Goal: Transaction & Acquisition: Book appointment/travel/reservation

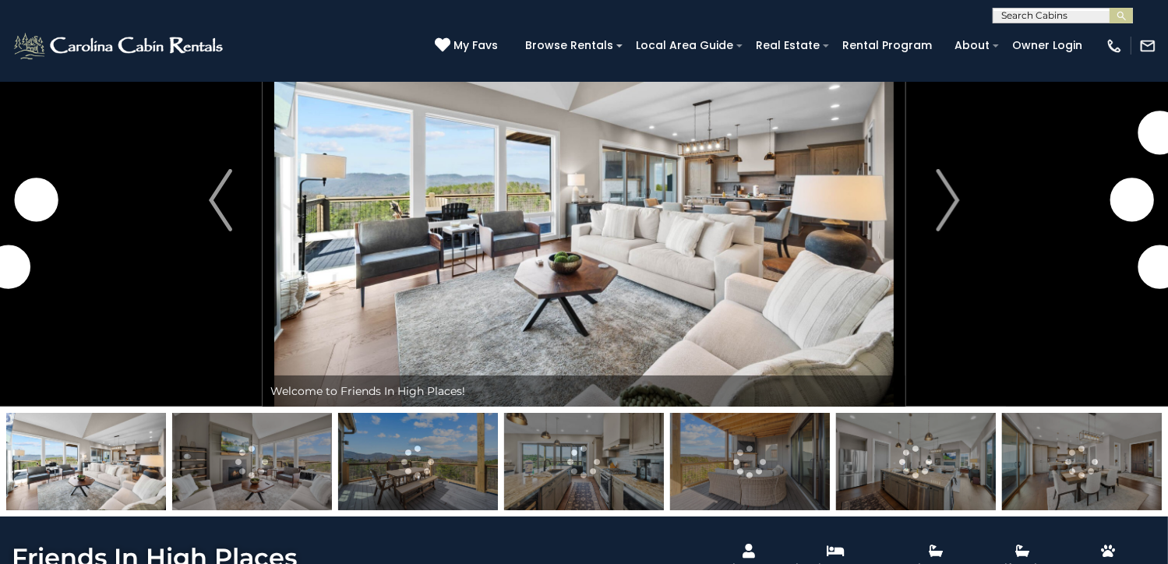
scroll to position [81, 0]
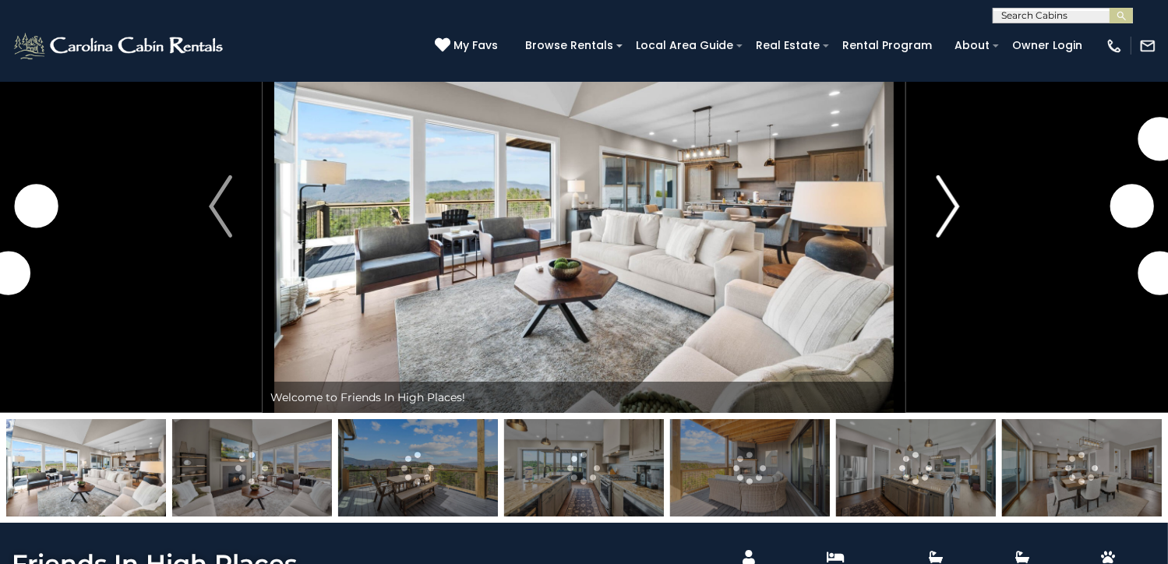
click at [947, 238] on img "Next" at bounding box center [946, 206] width 23 height 62
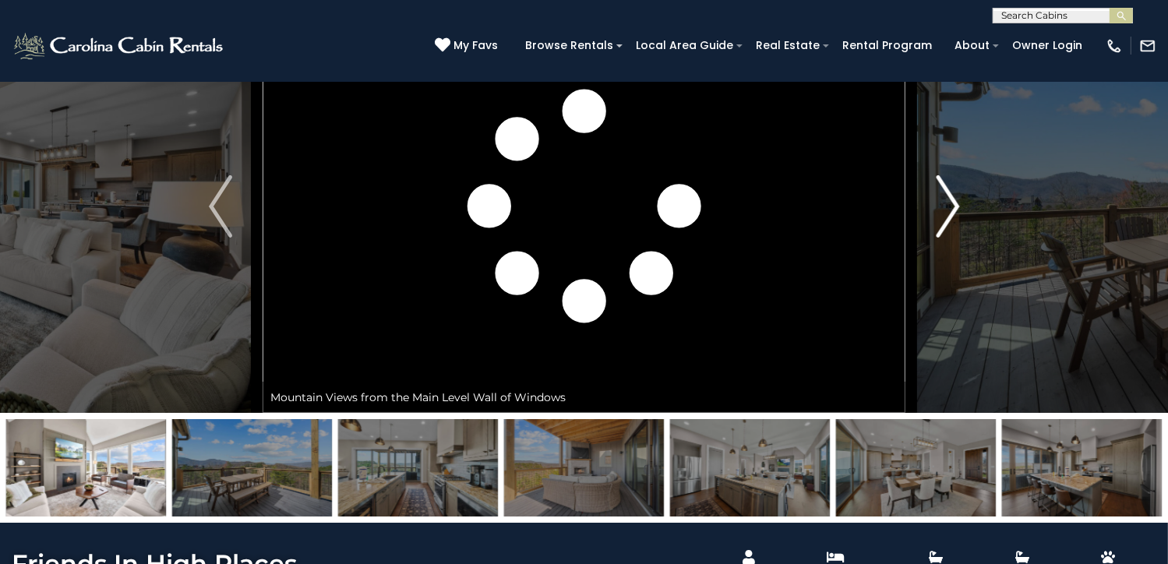
click at [947, 238] on img "Next" at bounding box center [946, 206] width 23 height 62
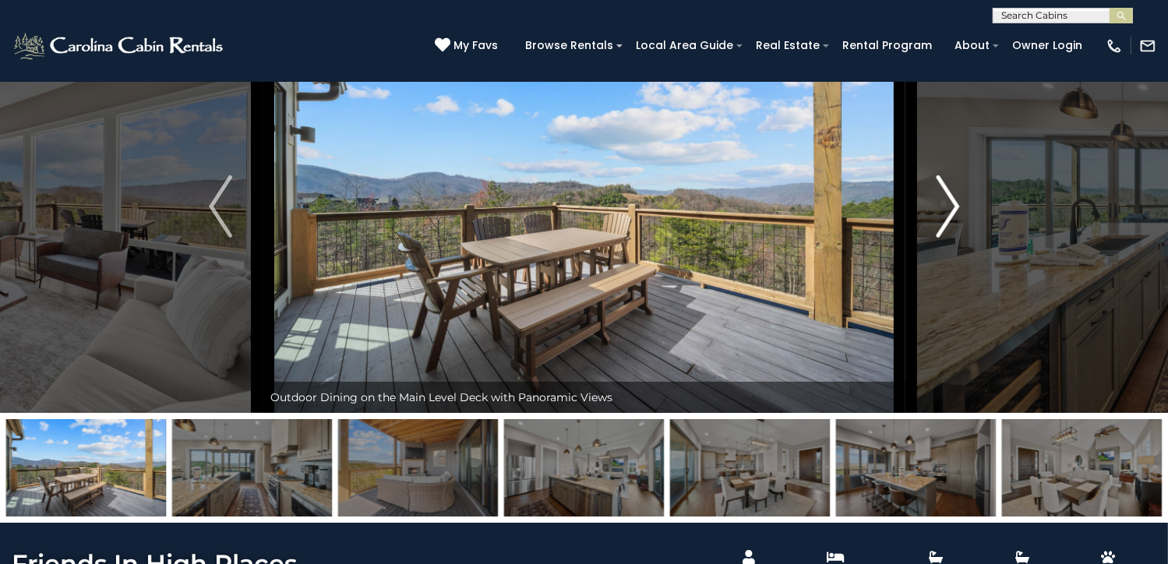
click at [947, 238] on img "Next" at bounding box center [946, 206] width 23 height 62
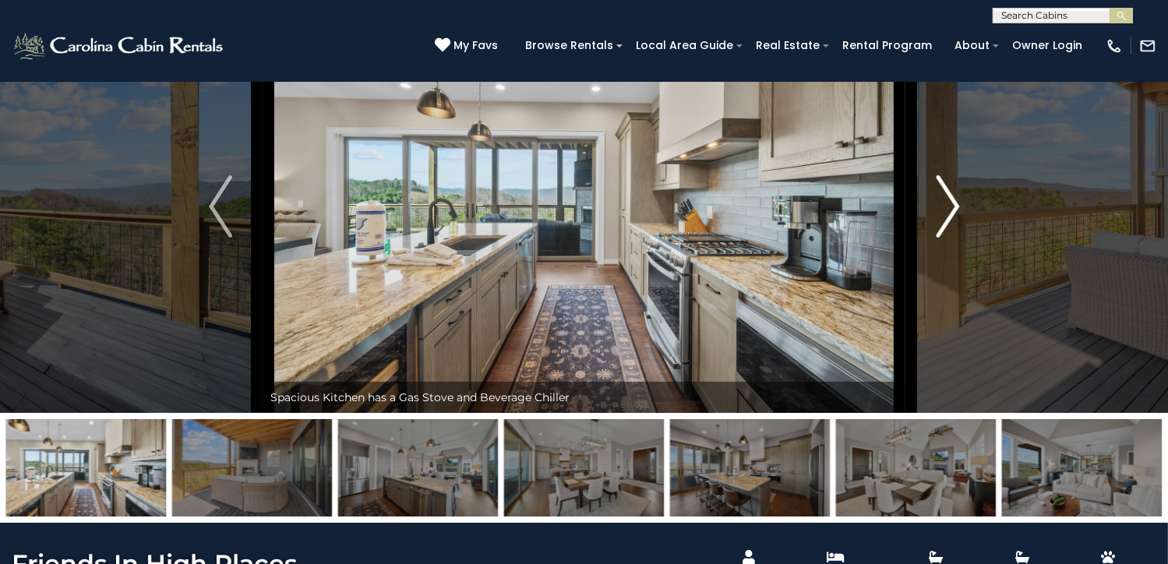
click at [947, 238] on img "Next" at bounding box center [946, 206] width 23 height 62
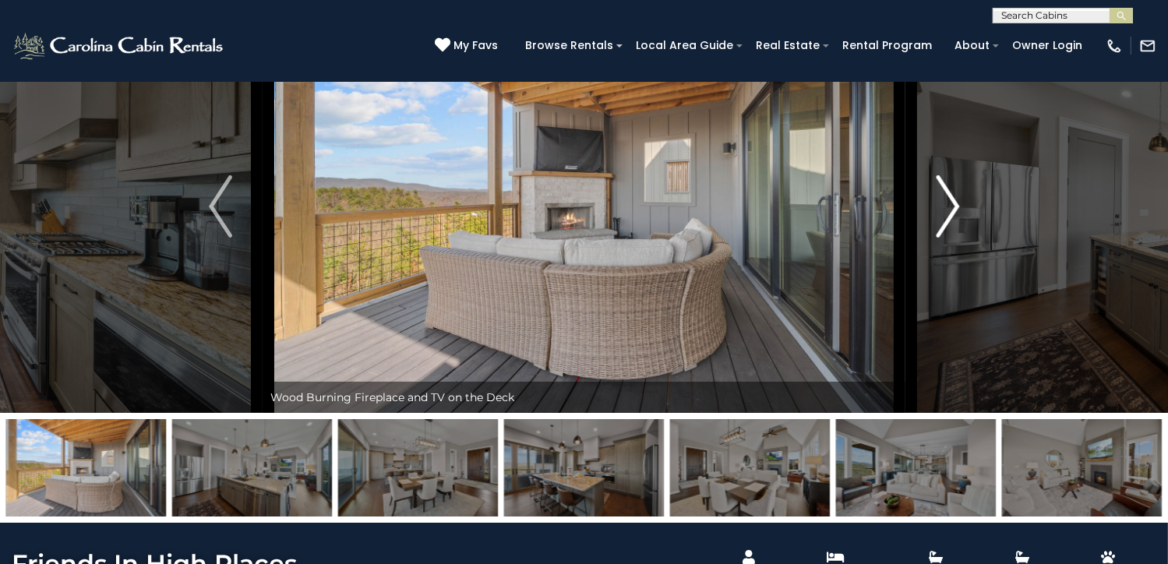
click at [947, 238] on img "Next" at bounding box center [946, 206] width 23 height 62
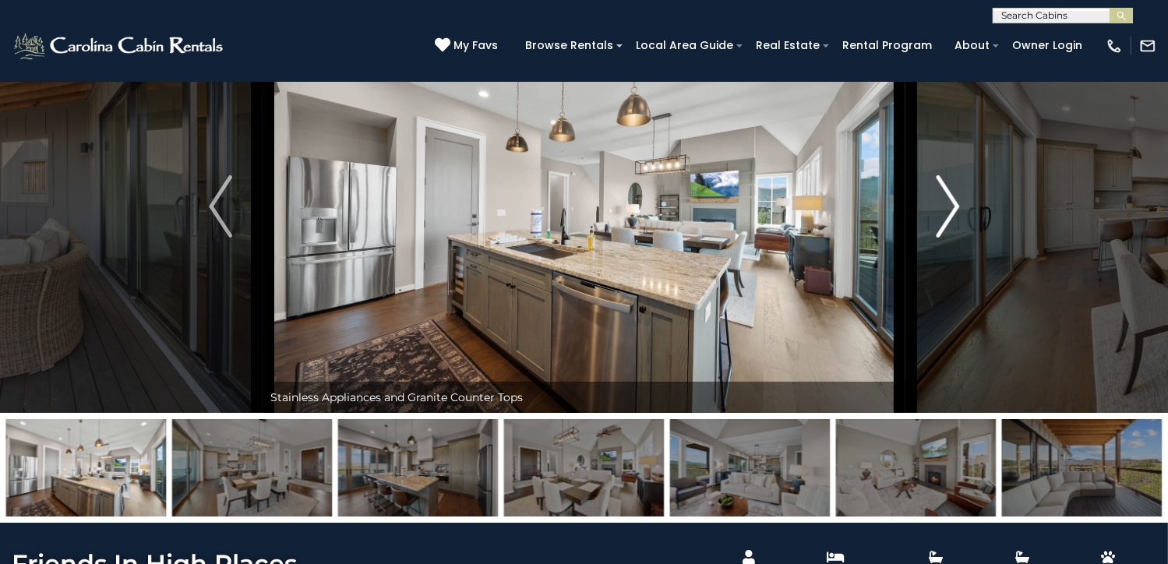
click at [947, 238] on img "Next" at bounding box center [946, 206] width 23 height 62
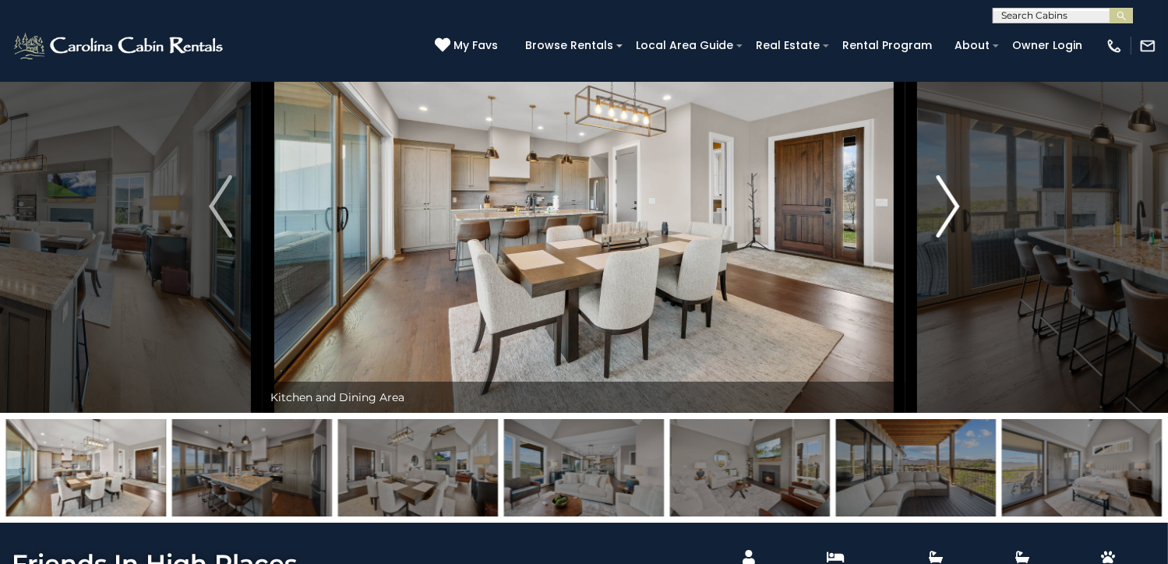
click at [947, 238] on img "Next" at bounding box center [946, 206] width 23 height 62
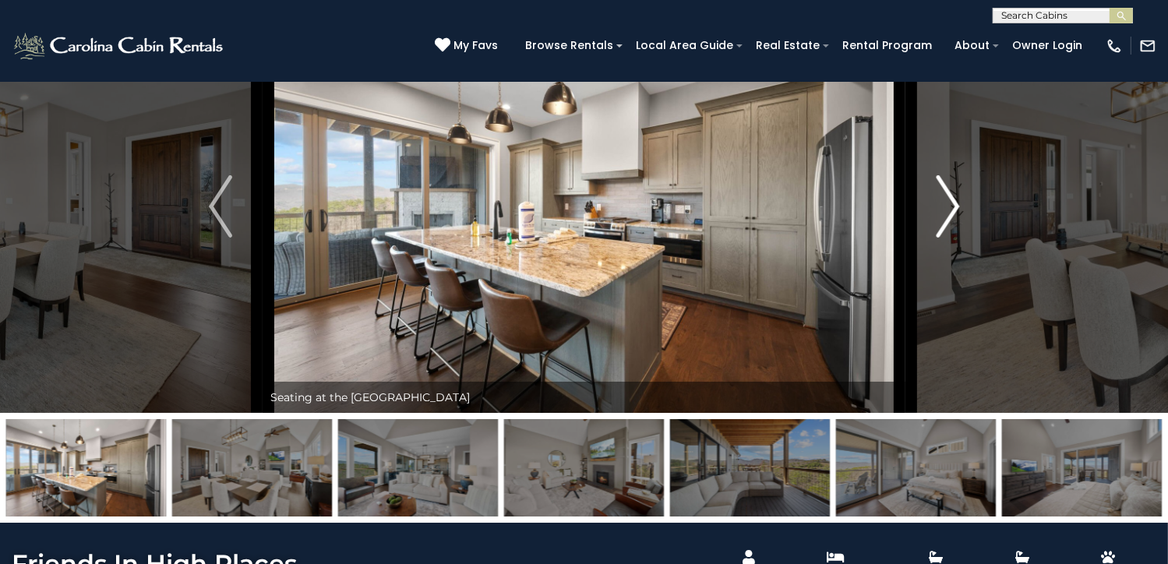
click at [947, 238] on img "Next" at bounding box center [946, 206] width 23 height 62
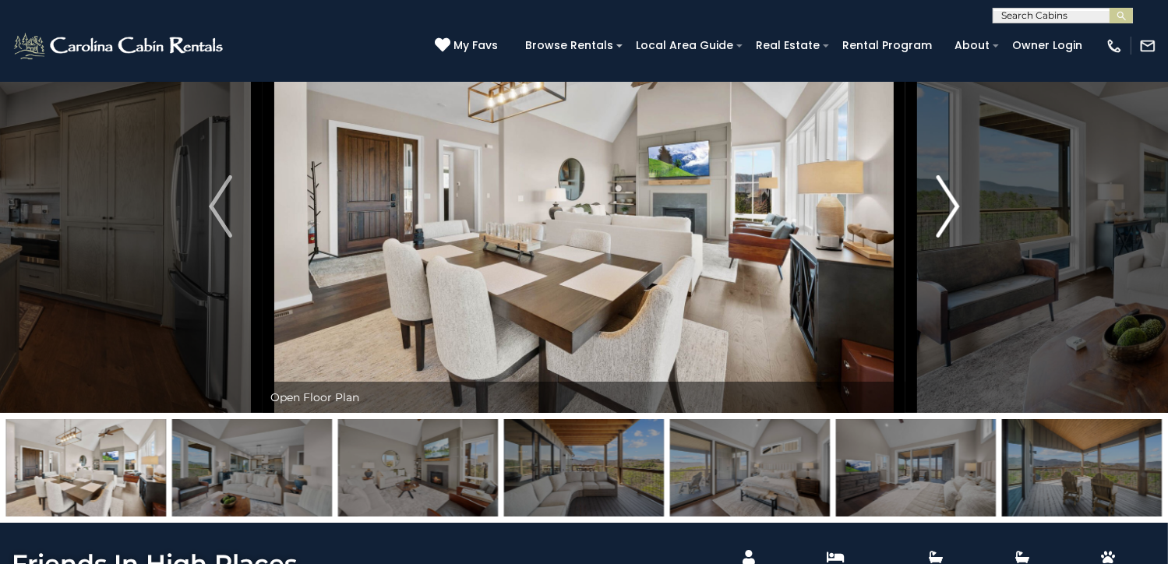
click at [947, 238] on img "Next" at bounding box center [946, 206] width 23 height 62
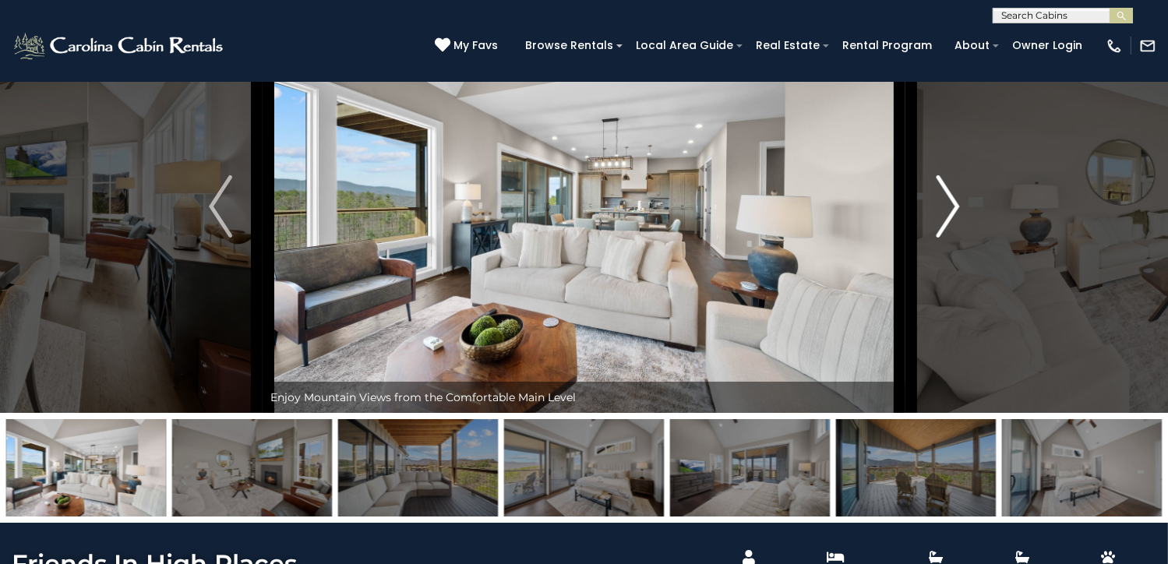
click at [947, 238] on img "Next" at bounding box center [946, 206] width 23 height 62
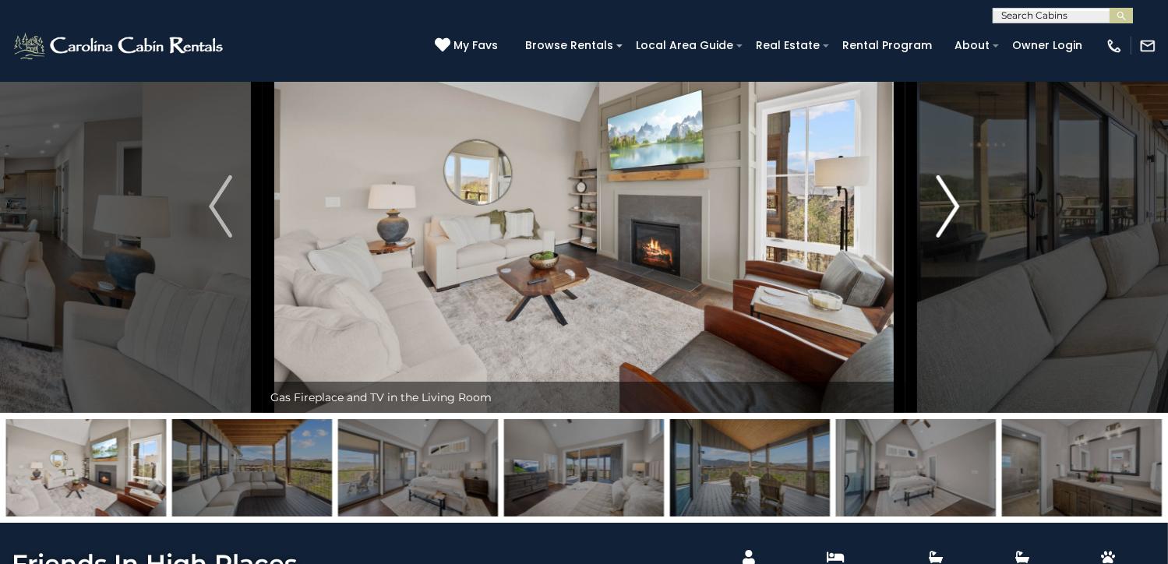
click at [946, 238] on img "Next" at bounding box center [946, 206] width 23 height 62
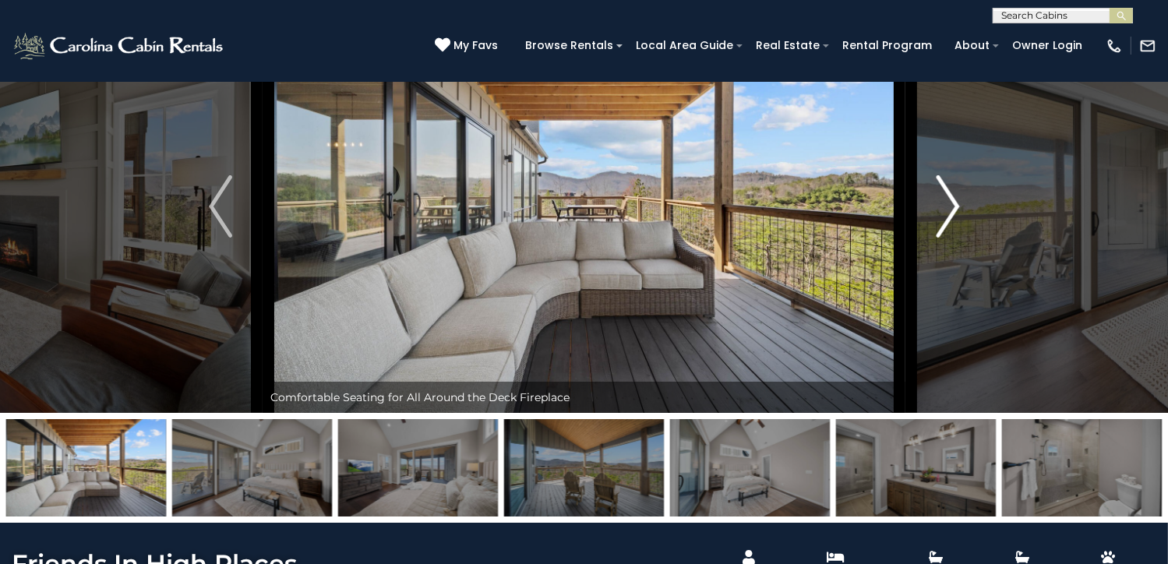
click at [946, 238] on img "Next" at bounding box center [946, 206] width 23 height 62
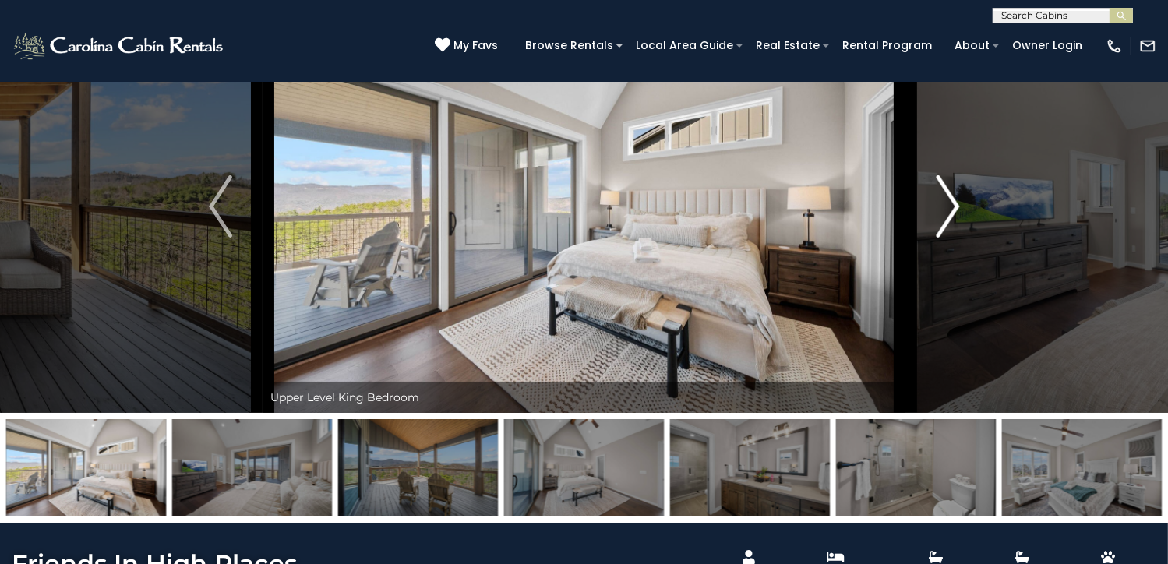
click at [946, 238] on img "Next" at bounding box center [946, 206] width 23 height 62
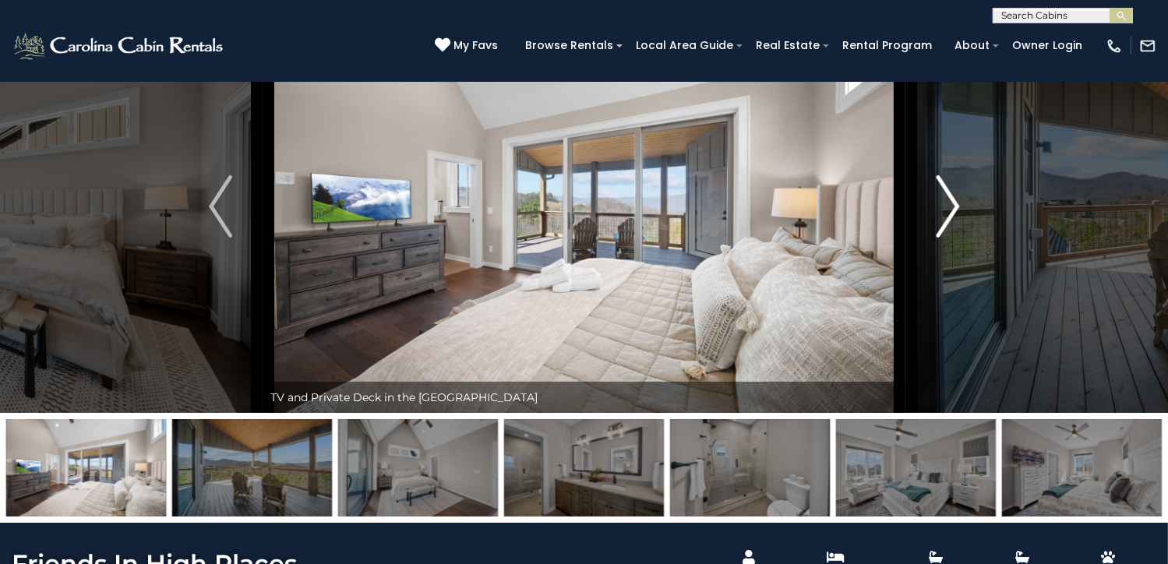
click at [946, 238] on img "Next" at bounding box center [946, 206] width 23 height 62
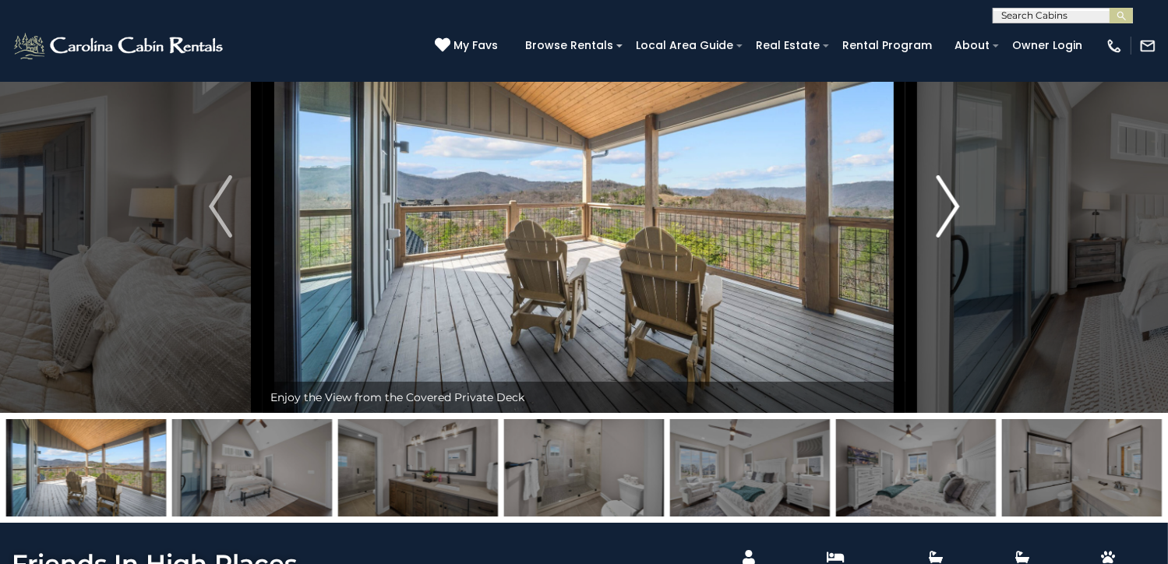
click at [946, 238] on img "Next" at bounding box center [946, 206] width 23 height 62
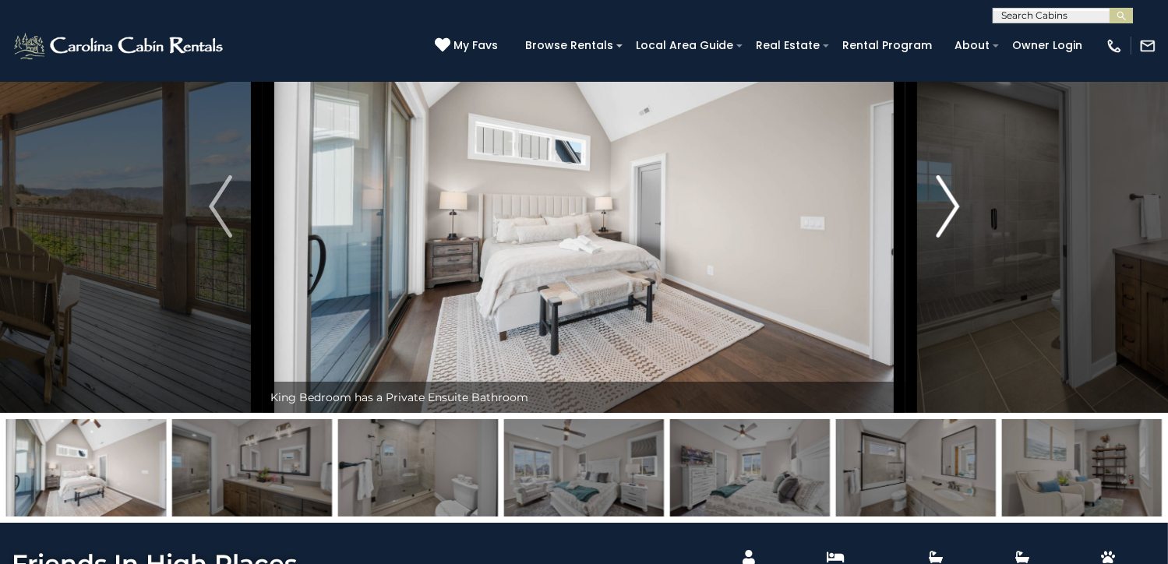
click at [946, 238] on img "Next" at bounding box center [946, 206] width 23 height 62
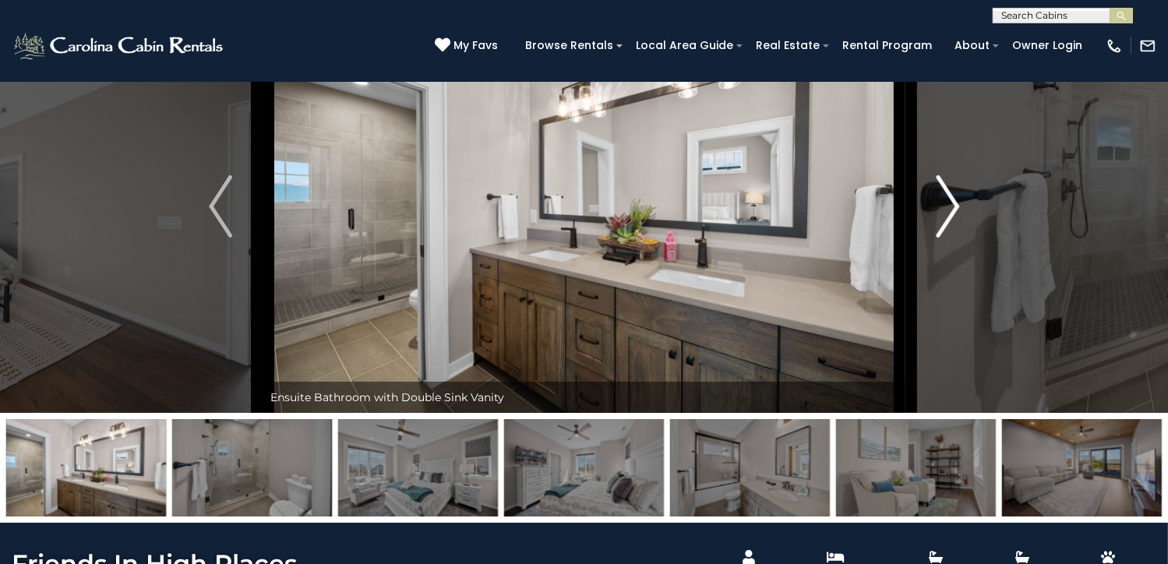
click at [946, 238] on img "Next" at bounding box center [946, 206] width 23 height 62
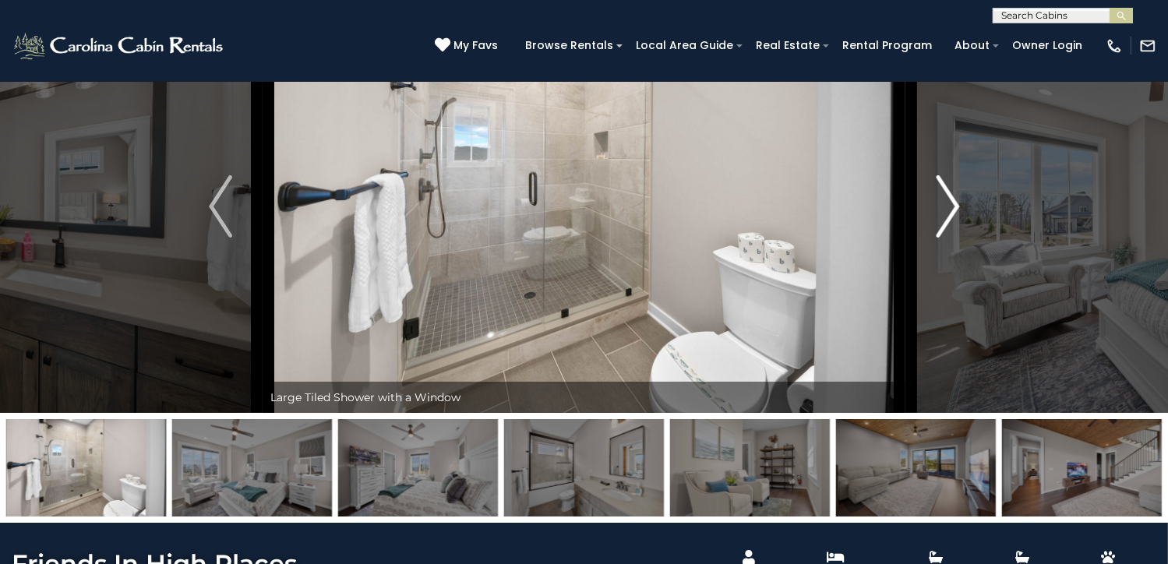
click at [946, 238] on img "Next" at bounding box center [946, 206] width 23 height 62
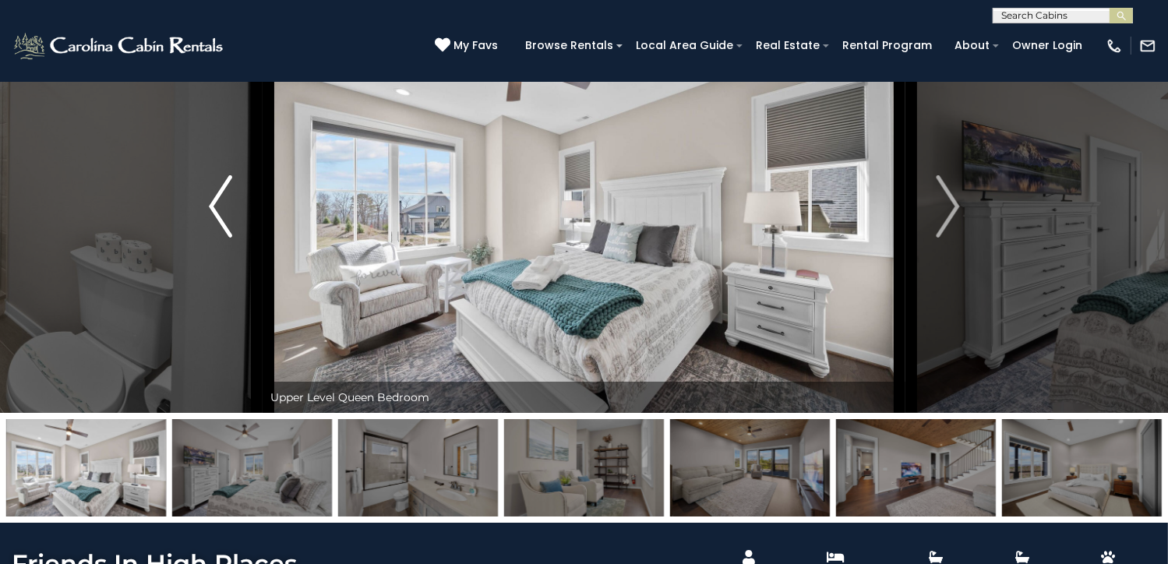
click at [228, 238] on img "Previous" at bounding box center [220, 206] width 23 height 62
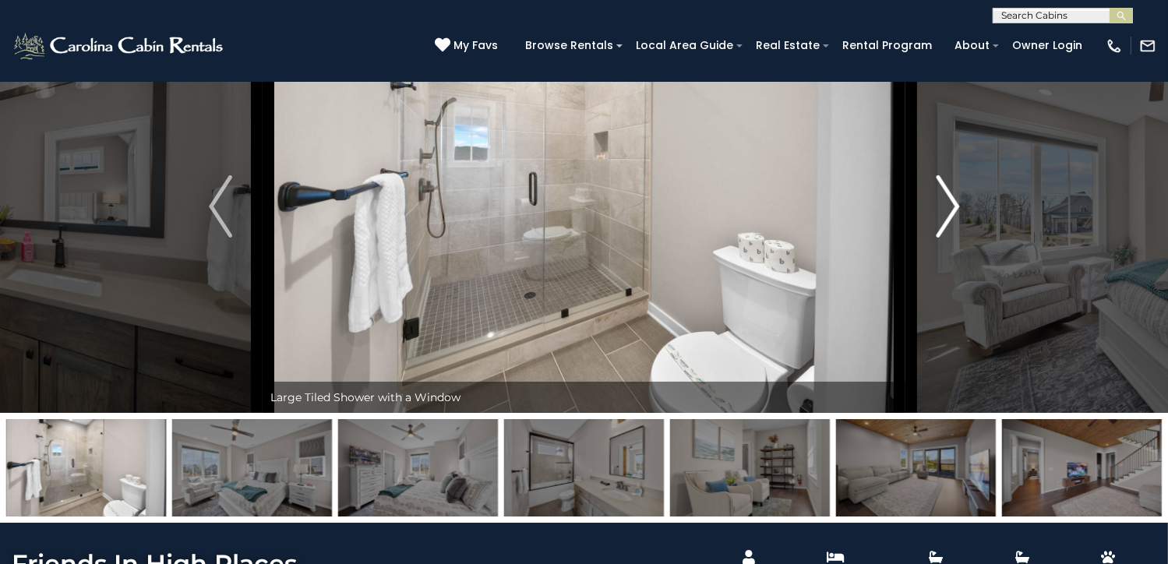
click at [950, 238] on img "Next" at bounding box center [946, 206] width 23 height 62
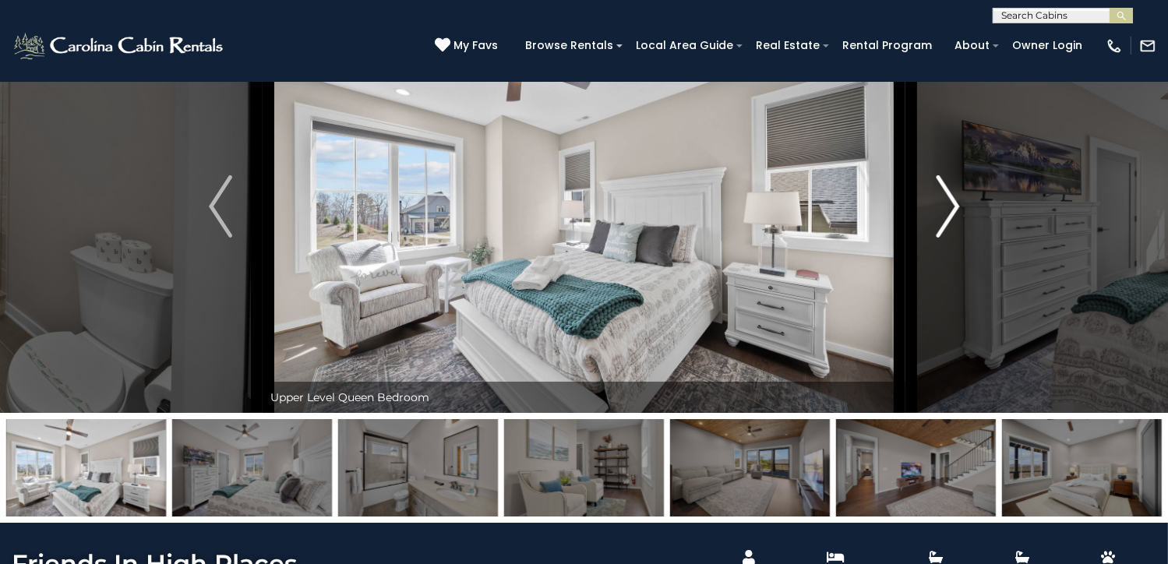
click at [950, 238] on img "Next" at bounding box center [946, 206] width 23 height 62
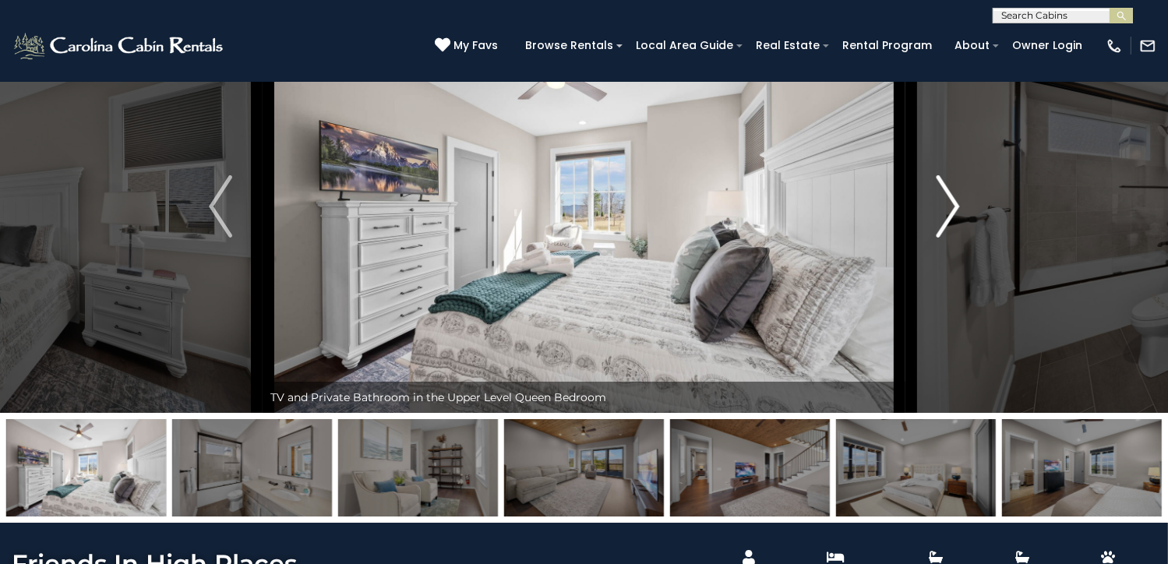
click at [950, 238] on img "Next" at bounding box center [946, 206] width 23 height 62
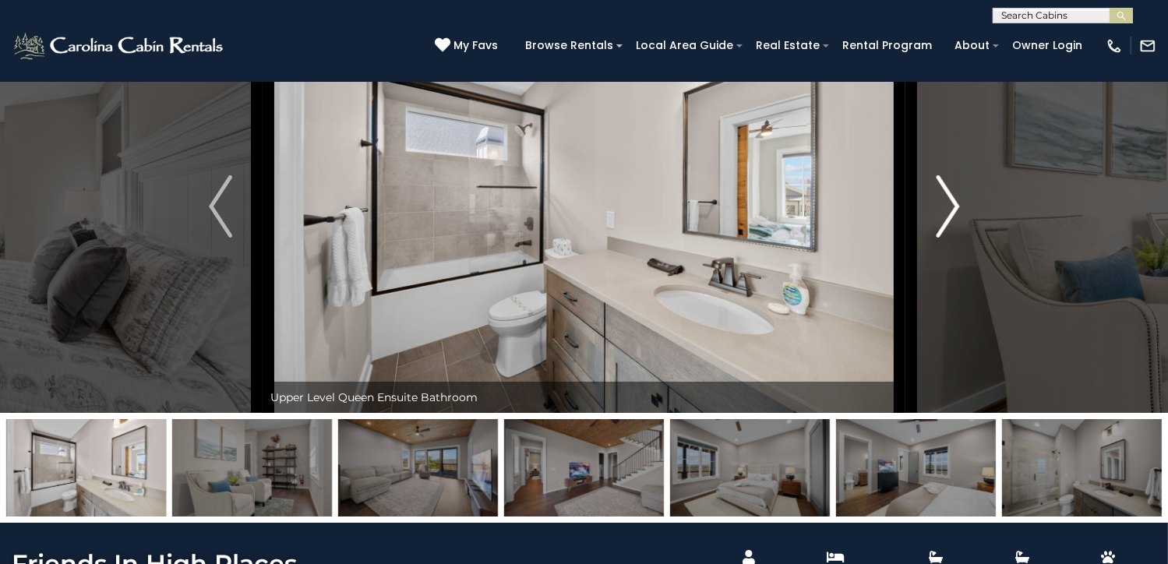
click at [950, 238] on img "Next" at bounding box center [946, 206] width 23 height 62
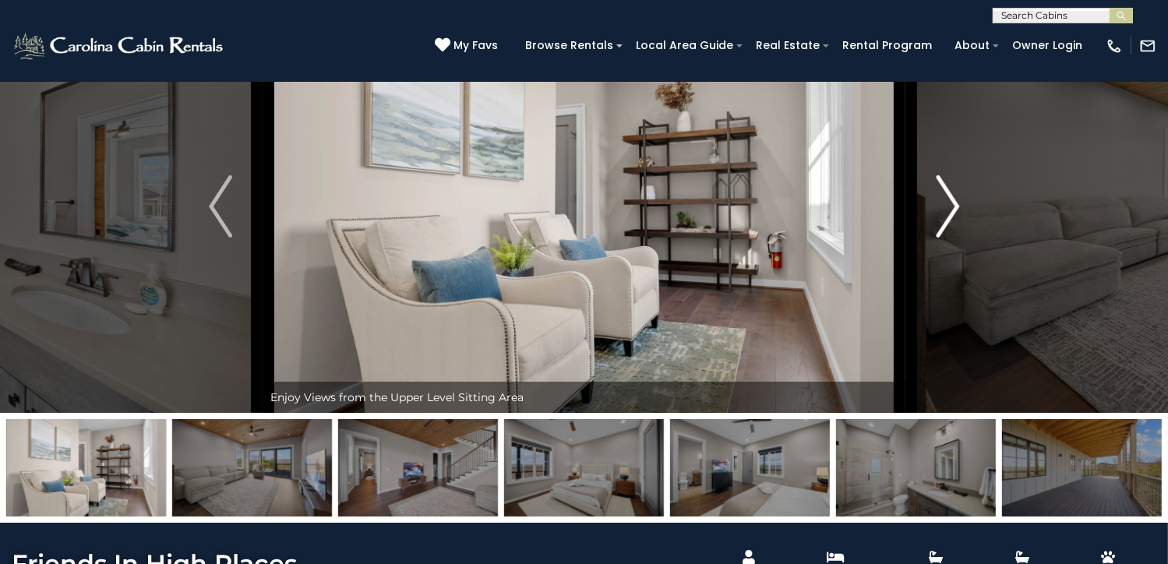
click at [950, 238] on img "Next" at bounding box center [946, 206] width 23 height 62
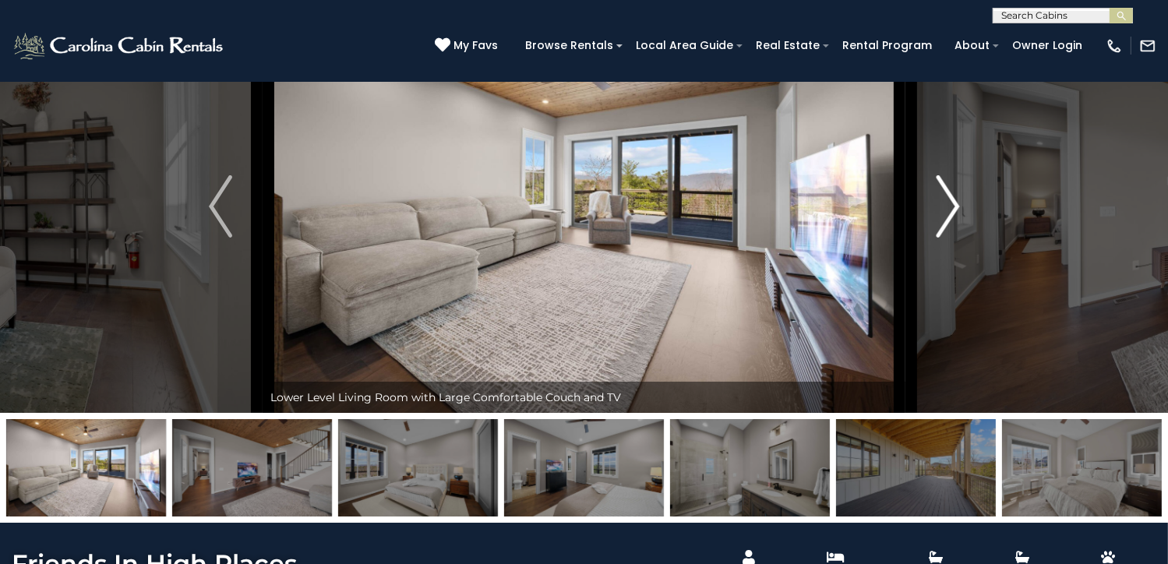
click at [950, 238] on img "Next" at bounding box center [946, 206] width 23 height 62
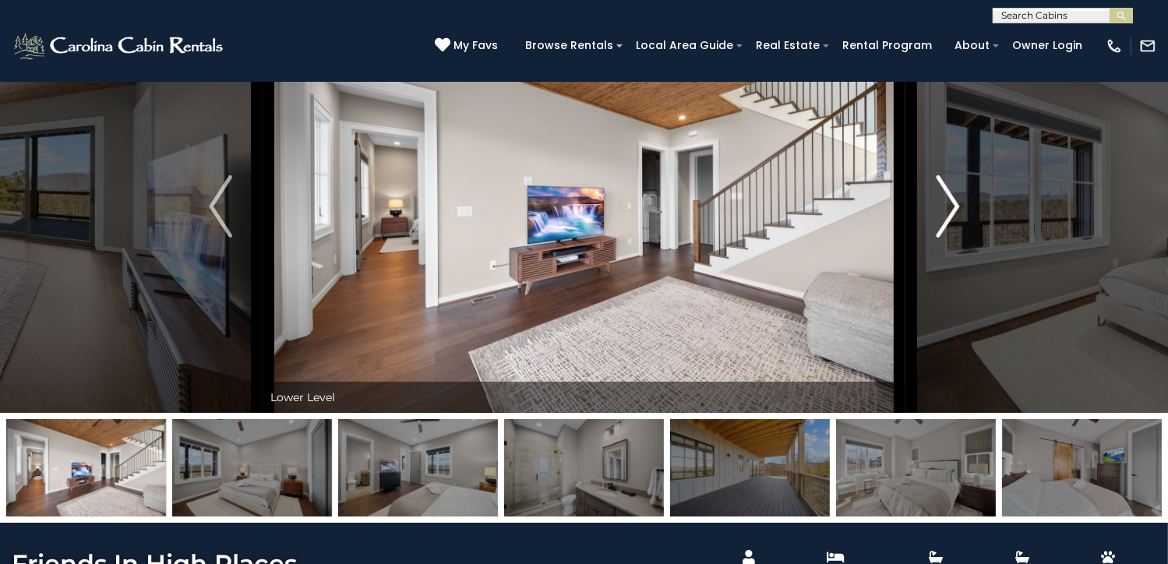
click at [950, 238] on img "Next" at bounding box center [946, 206] width 23 height 62
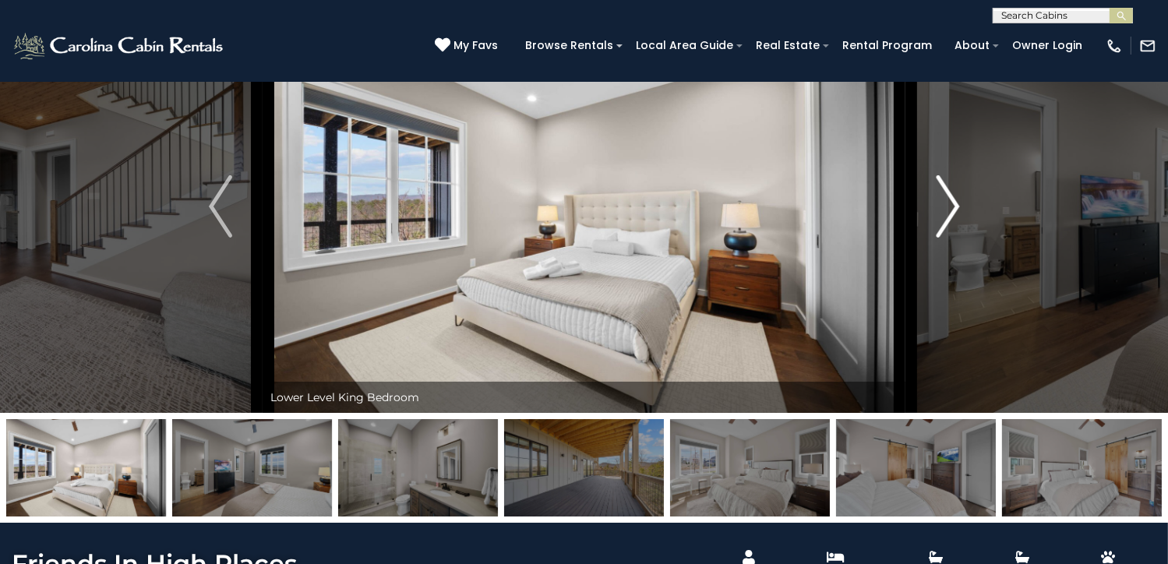
click at [950, 238] on img "Next" at bounding box center [946, 206] width 23 height 62
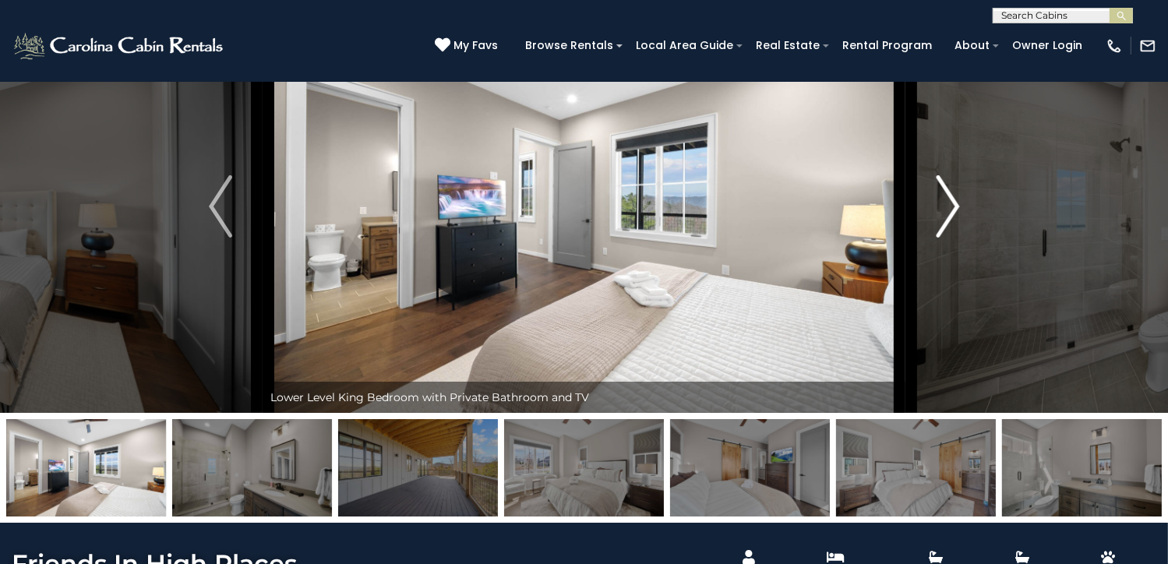
click at [950, 238] on img "Next" at bounding box center [946, 206] width 23 height 62
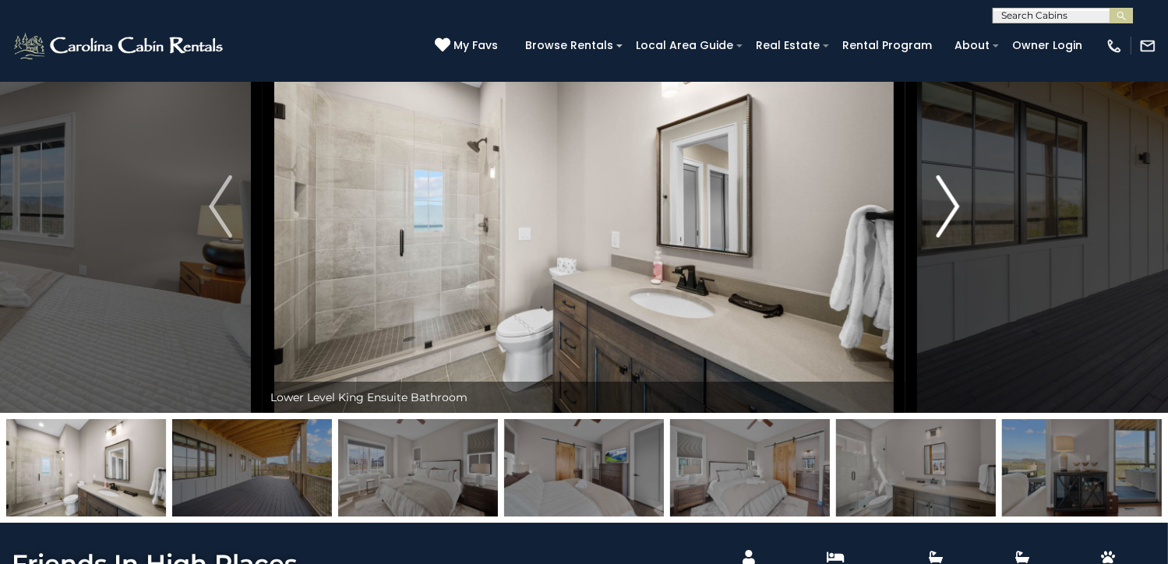
click at [950, 238] on img "Next" at bounding box center [946, 206] width 23 height 62
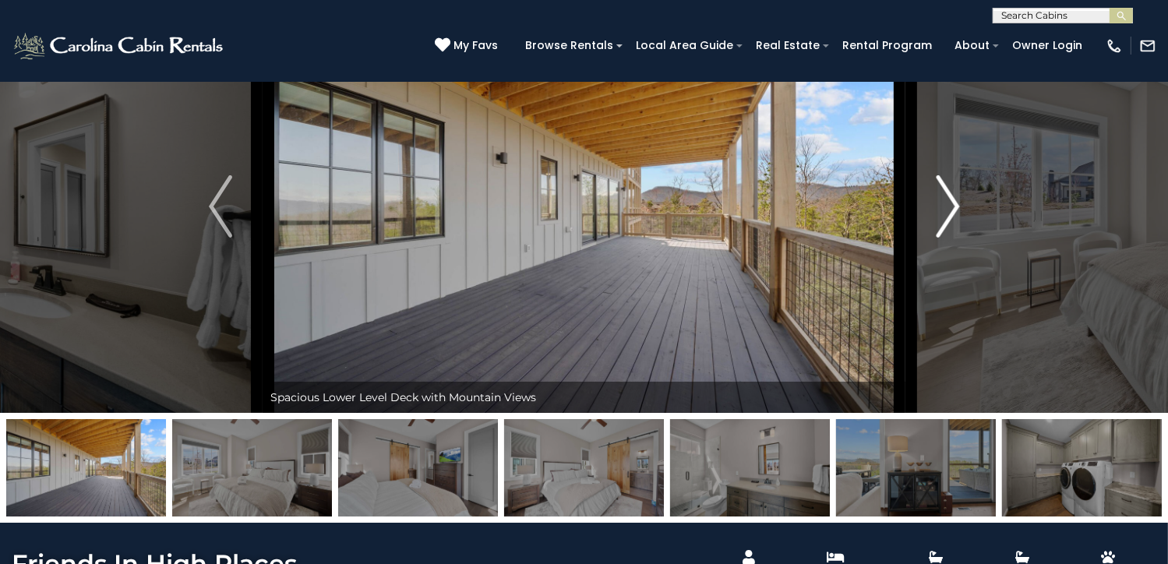
click at [950, 238] on img "Next" at bounding box center [946, 206] width 23 height 62
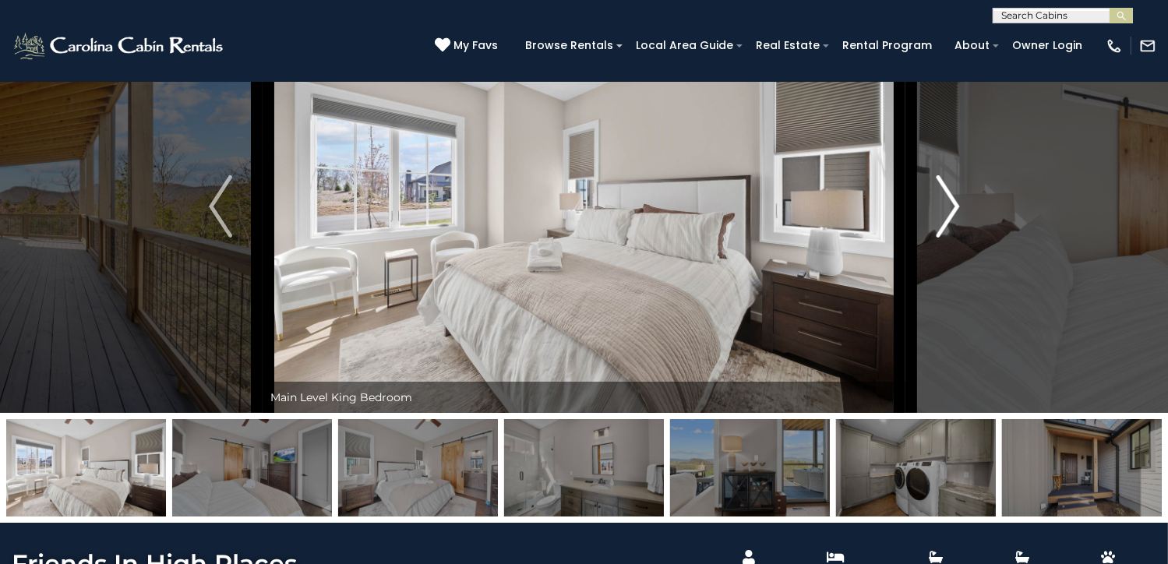
click at [950, 238] on img "Next" at bounding box center [946, 206] width 23 height 62
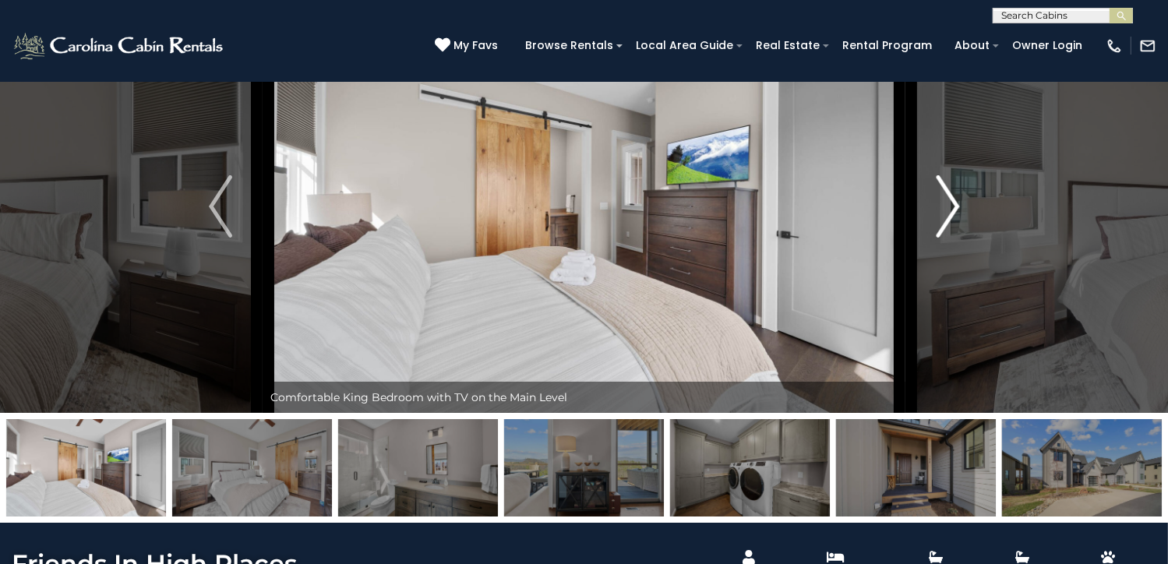
click at [950, 238] on img "Next" at bounding box center [946, 206] width 23 height 62
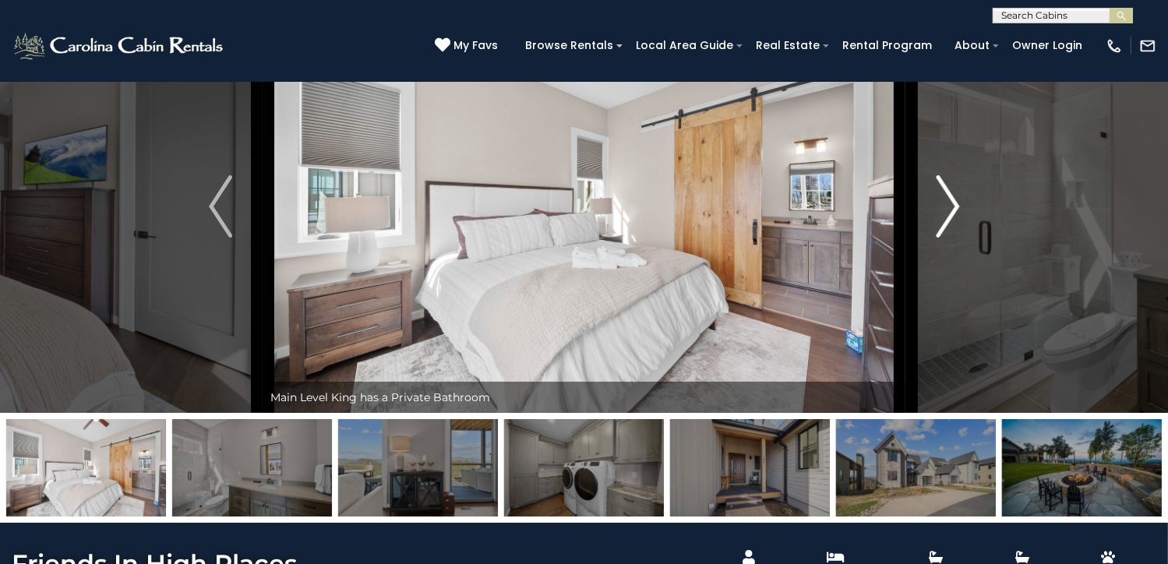
click at [950, 238] on img "Next" at bounding box center [946, 206] width 23 height 62
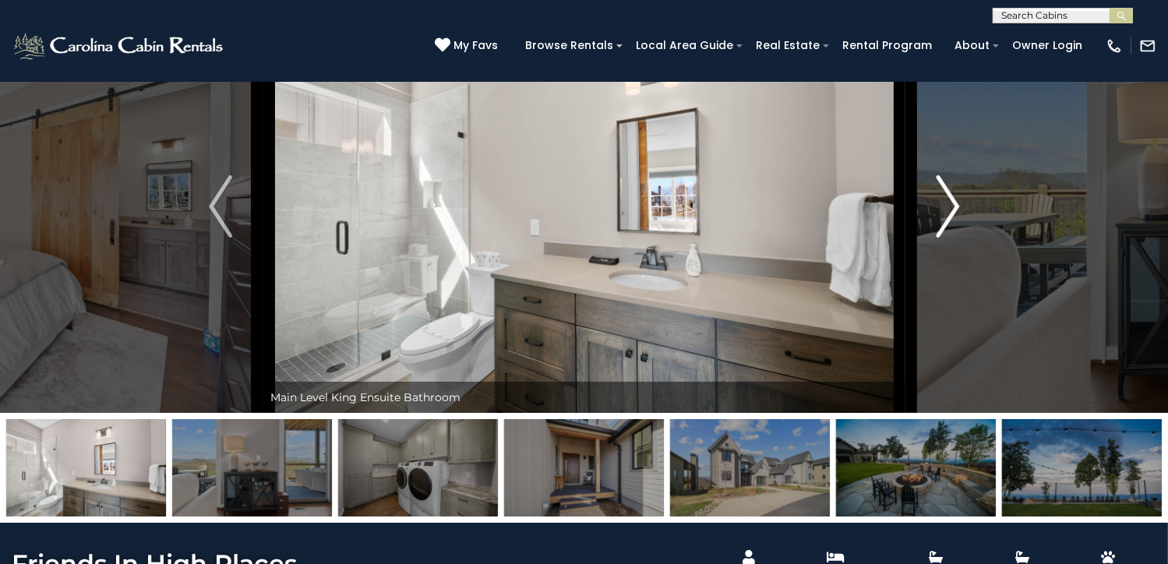
click at [950, 238] on img "Next" at bounding box center [946, 206] width 23 height 62
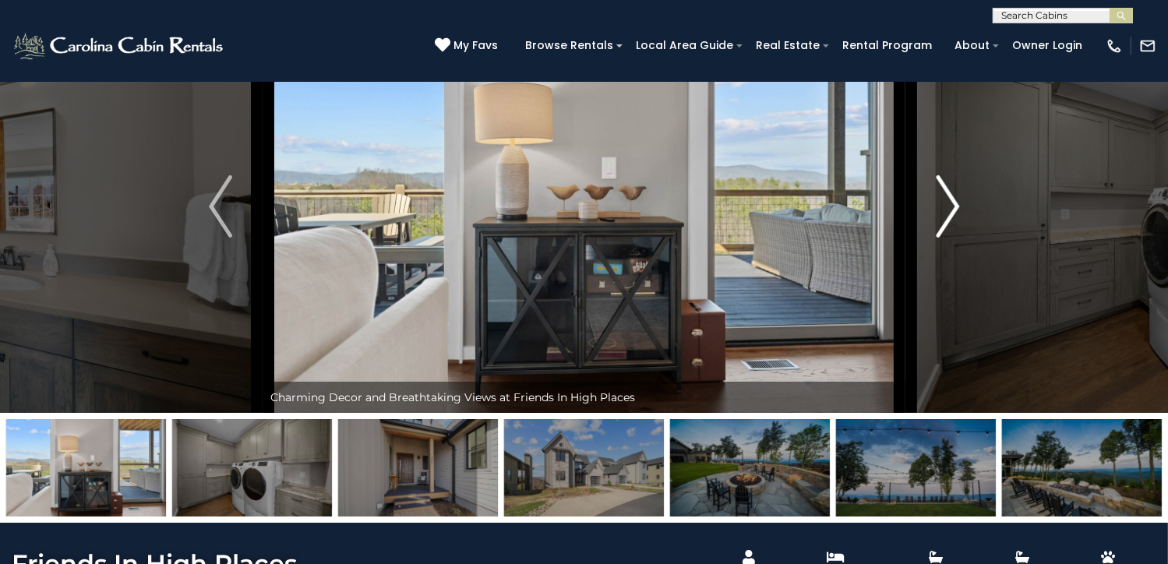
click at [950, 238] on img "Next" at bounding box center [946, 206] width 23 height 62
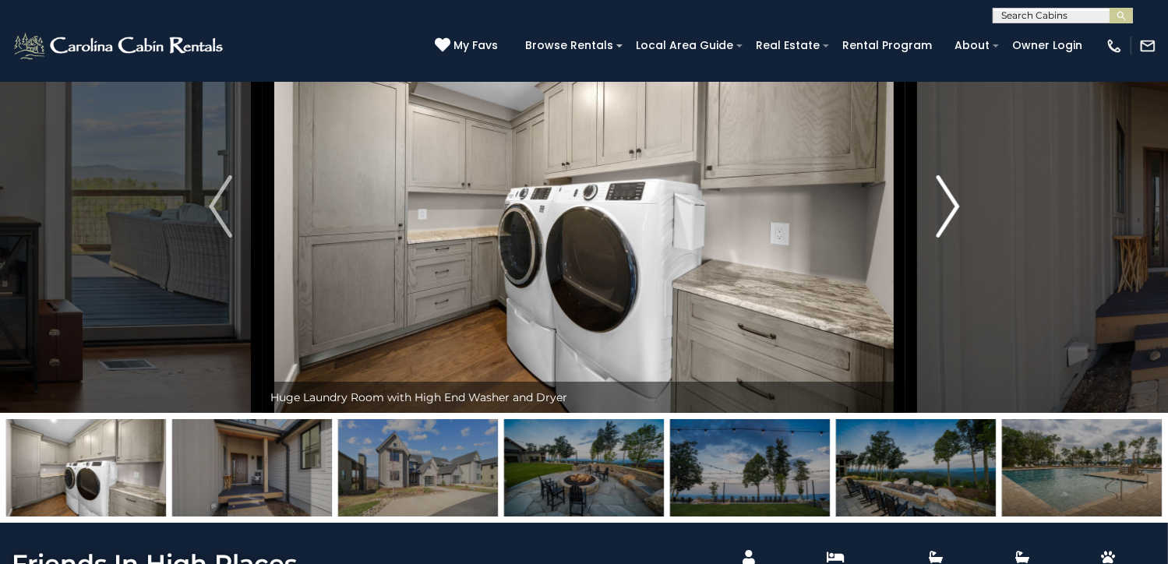
click at [950, 238] on img "Next" at bounding box center [946, 206] width 23 height 62
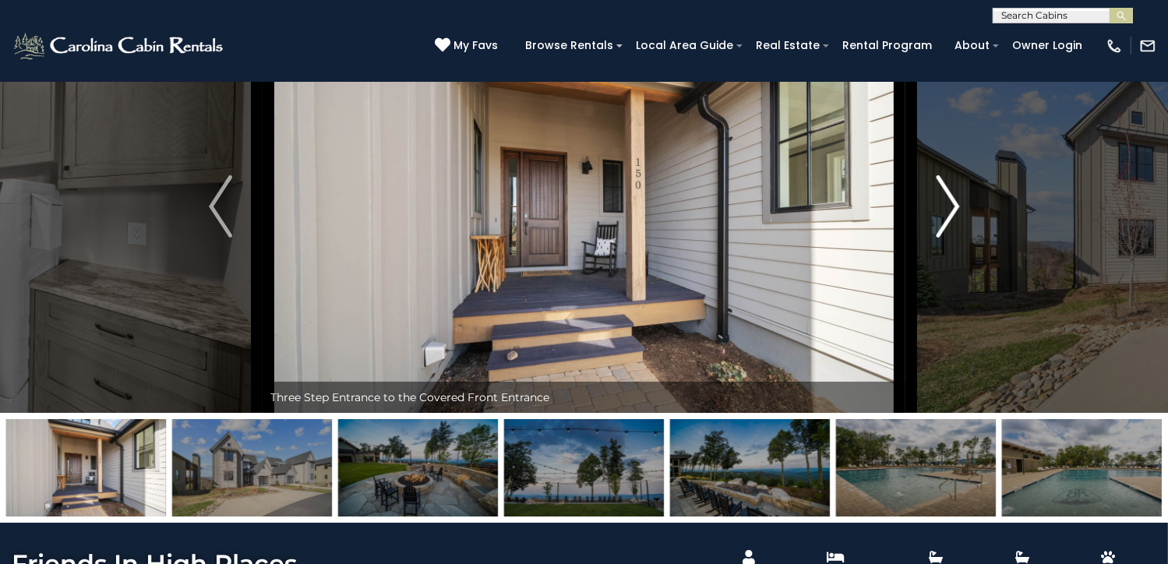
click at [950, 238] on img "Next" at bounding box center [946, 206] width 23 height 62
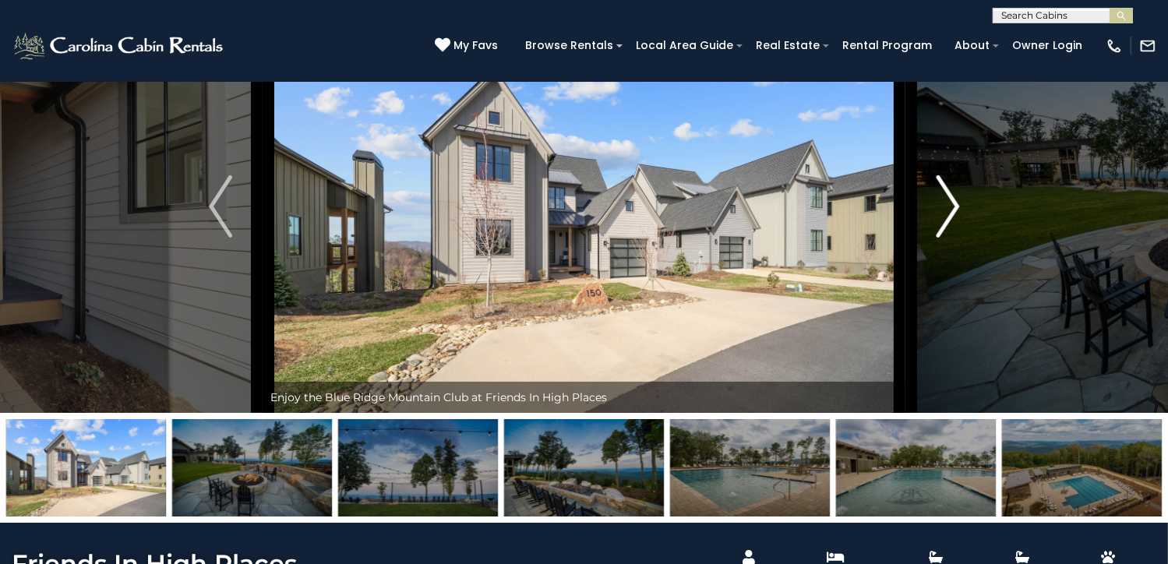
click at [950, 238] on img "Next" at bounding box center [946, 206] width 23 height 62
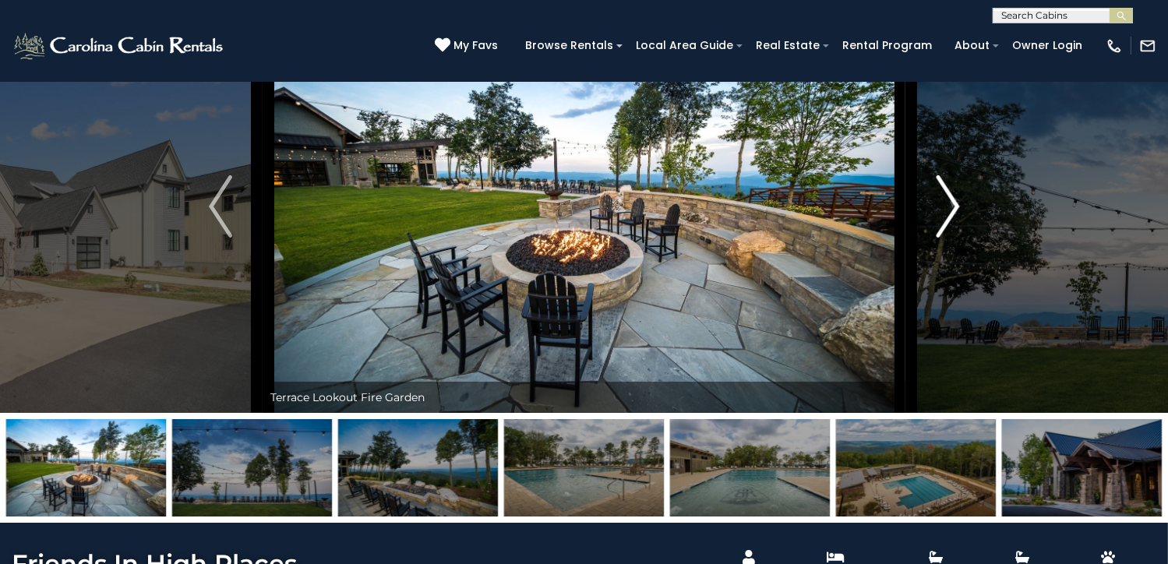
click at [950, 238] on img "Next" at bounding box center [946, 206] width 23 height 62
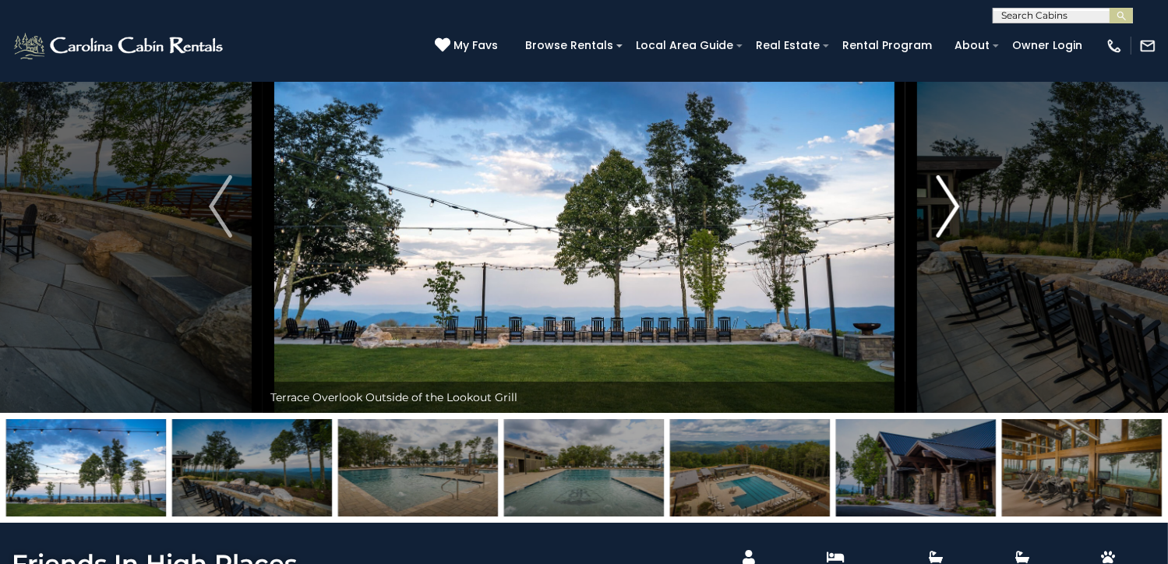
click at [950, 238] on img "Next" at bounding box center [946, 206] width 23 height 62
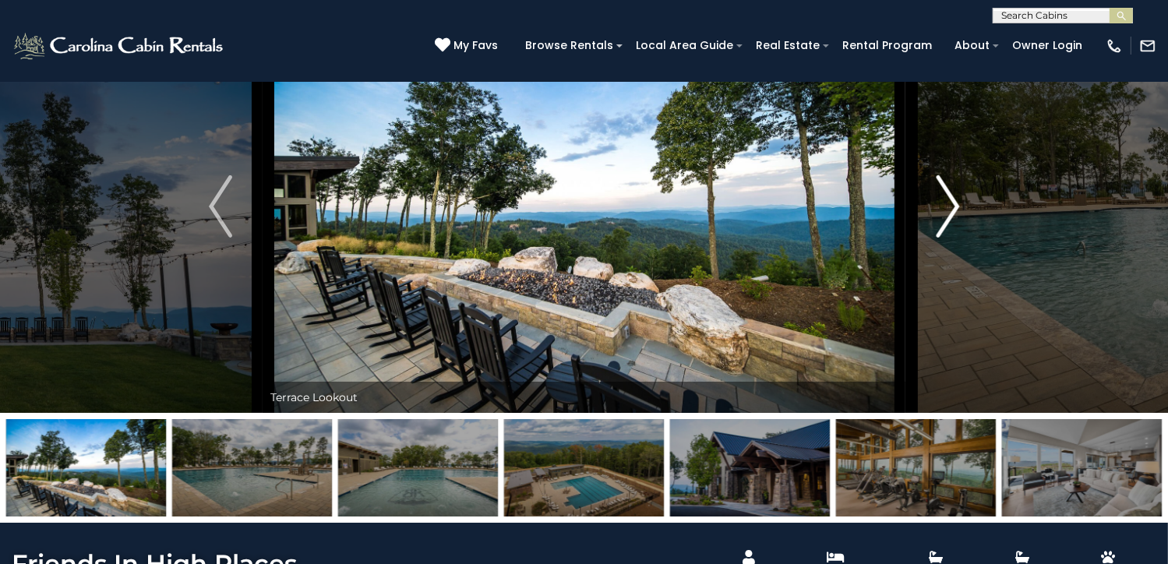
click at [950, 238] on img "Next" at bounding box center [946, 206] width 23 height 62
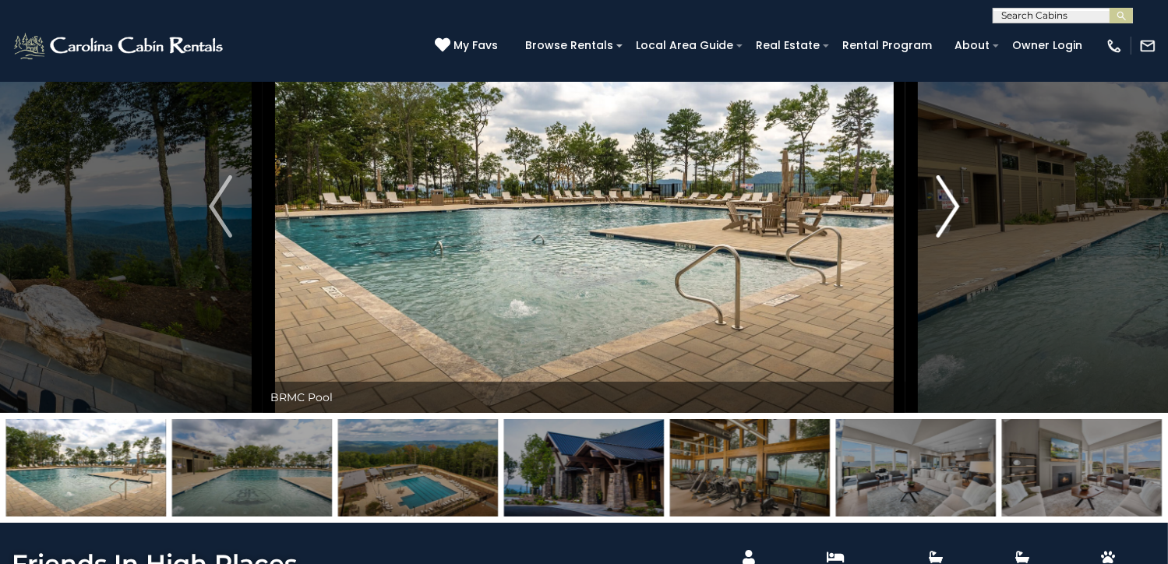
click at [950, 238] on img "Next" at bounding box center [946, 206] width 23 height 62
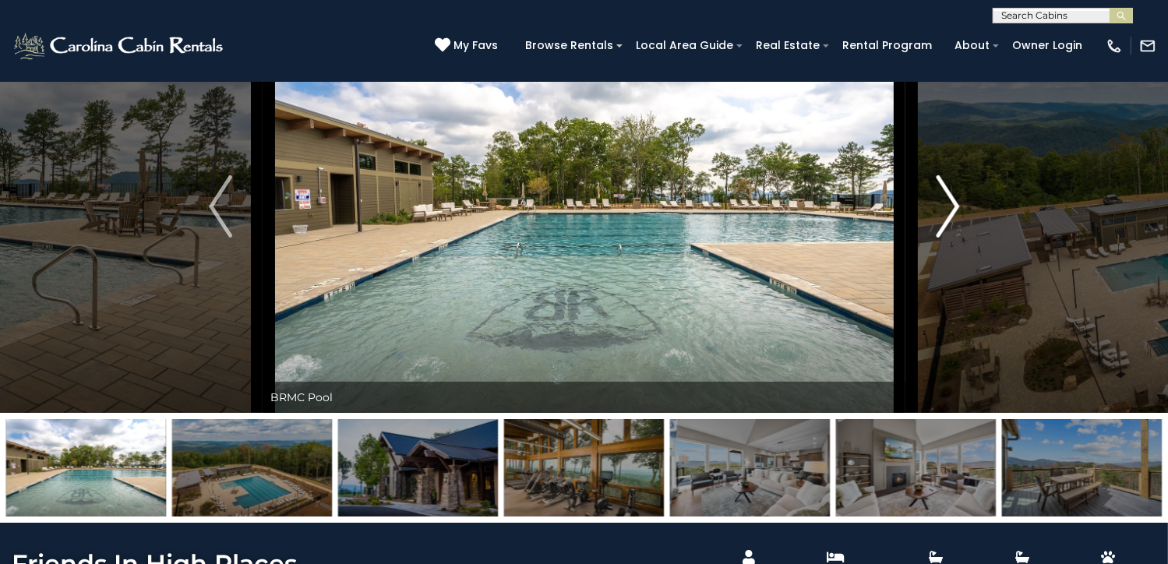
click at [950, 238] on img "Next" at bounding box center [946, 206] width 23 height 62
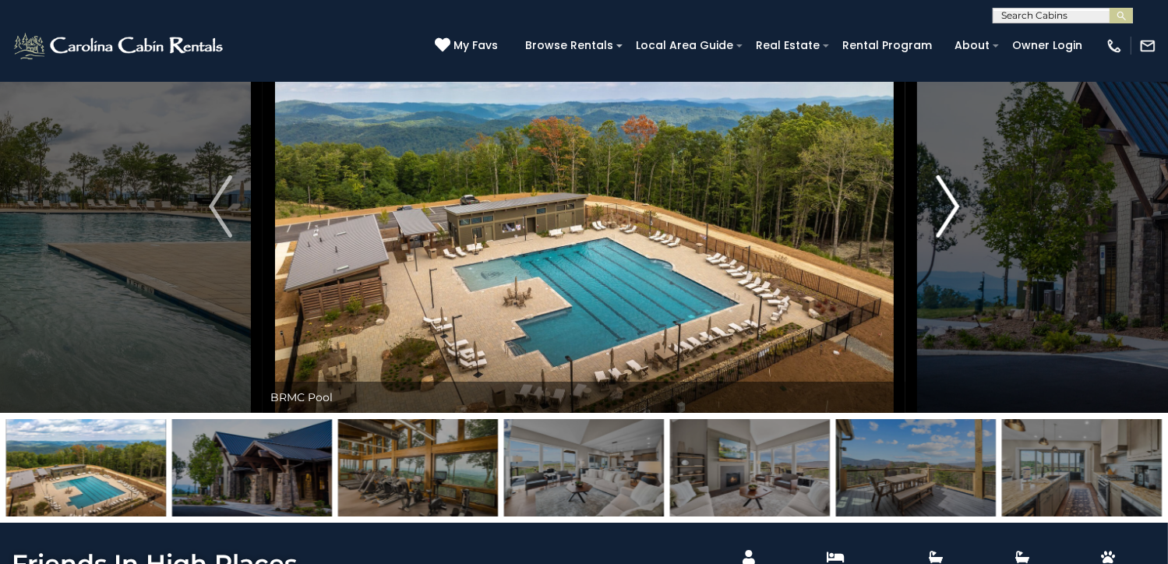
click at [950, 238] on img "Next" at bounding box center [946, 206] width 23 height 62
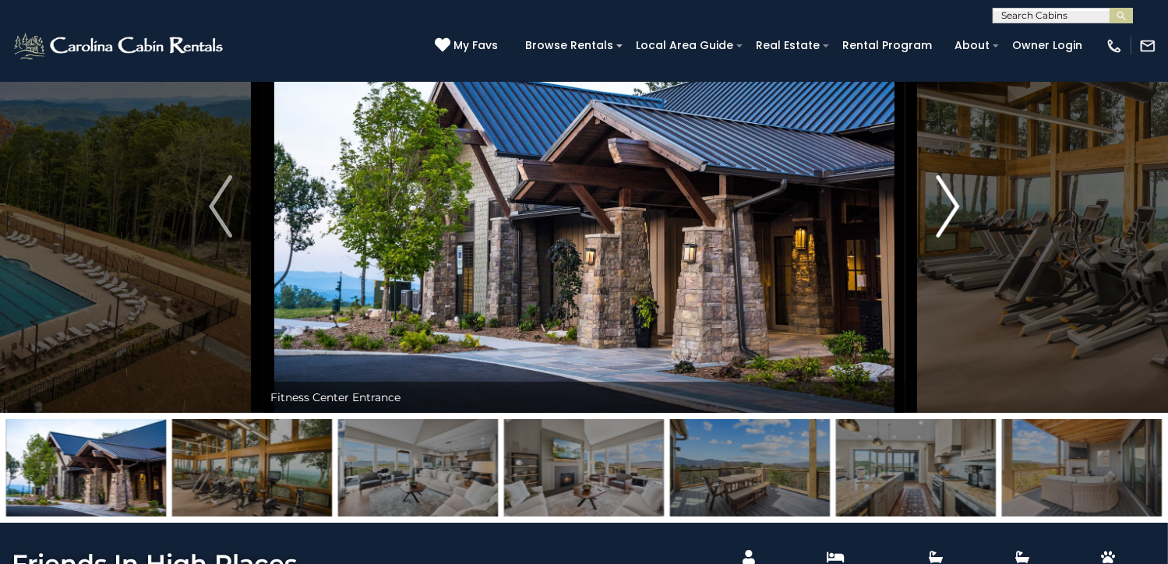
click at [950, 238] on img "Next" at bounding box center [946, 206] width 23 height 62
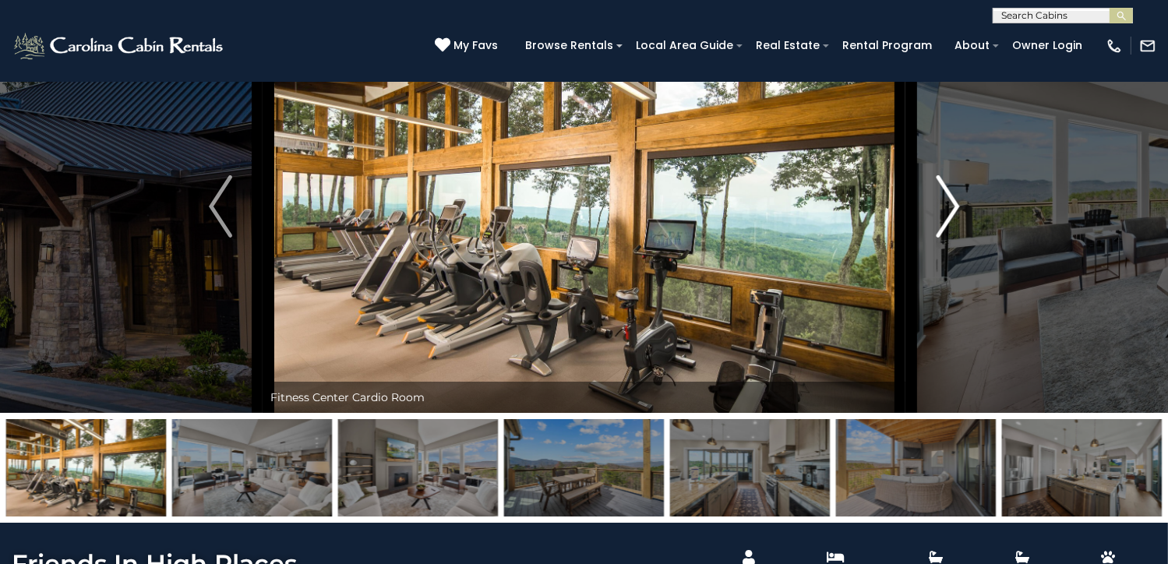
click at [950, 238] on img "Next" at bounding box center [946, 206] width 23 height 62
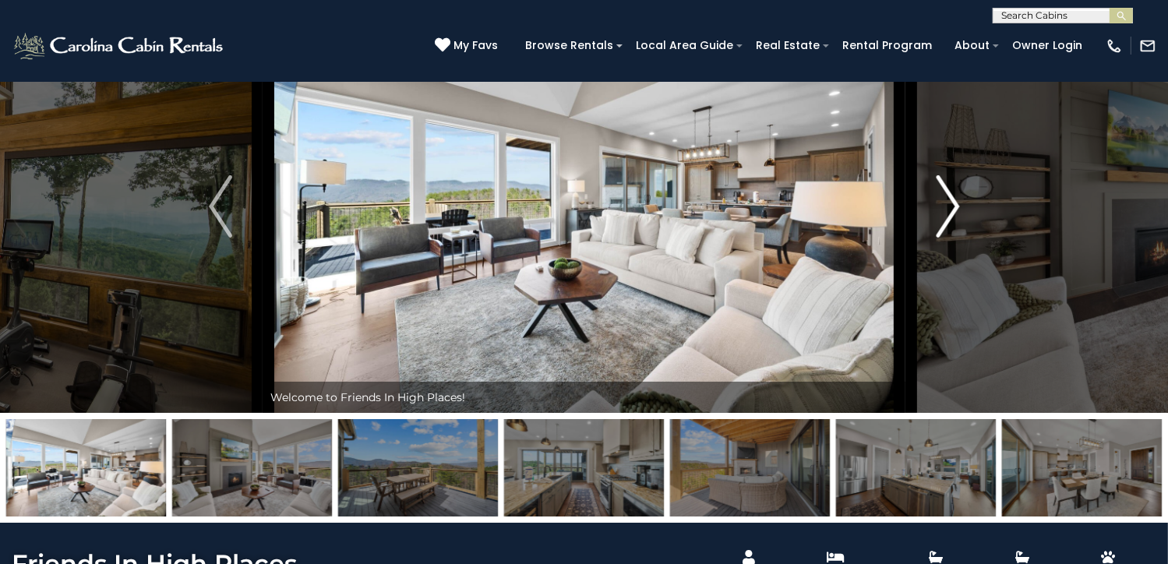
click at [950, 238] on img "Next" at bounding box center [946, 206] width 23 height 62
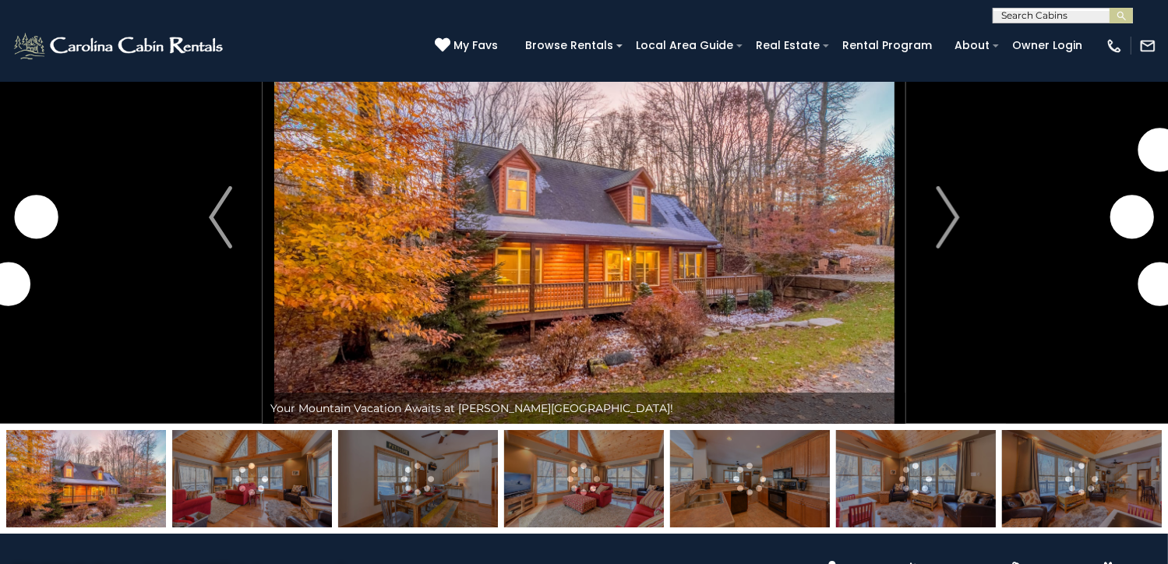
scroll to position [61, 0]
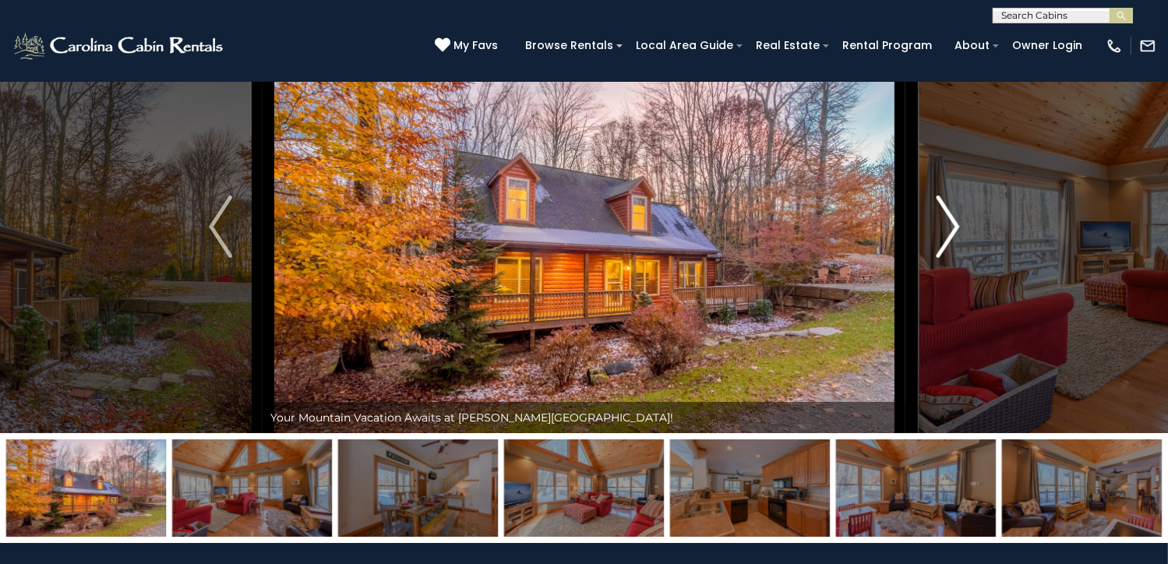
click at [944, 258] on img "Next" at bounding box center [946, 227] width 23 height 62
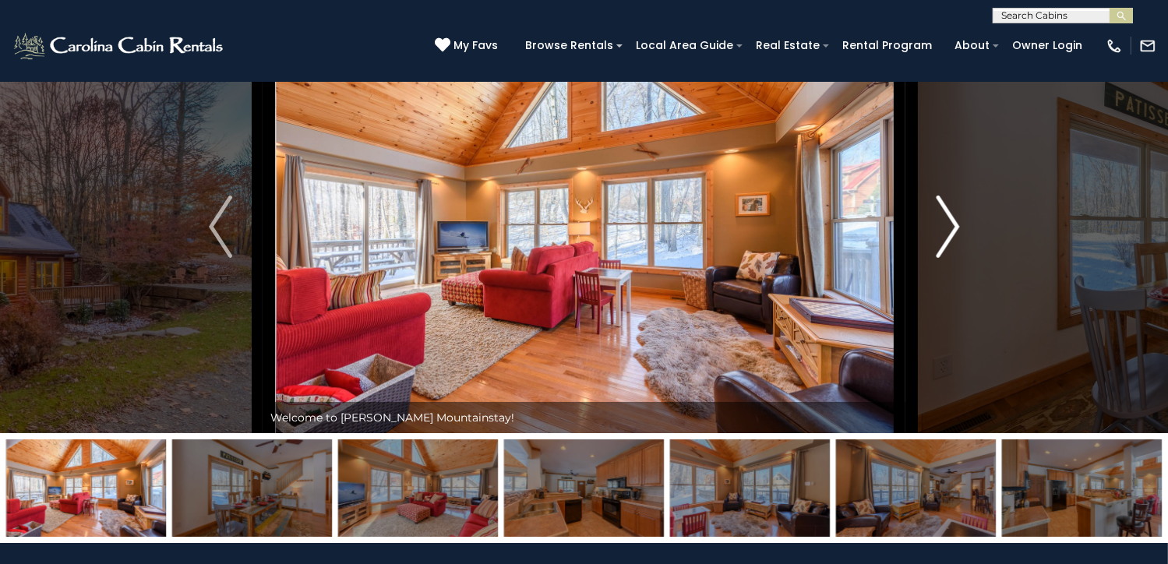
click at [944, 258] on img "Next" at bounding box center [946, 227] width 23 height 62
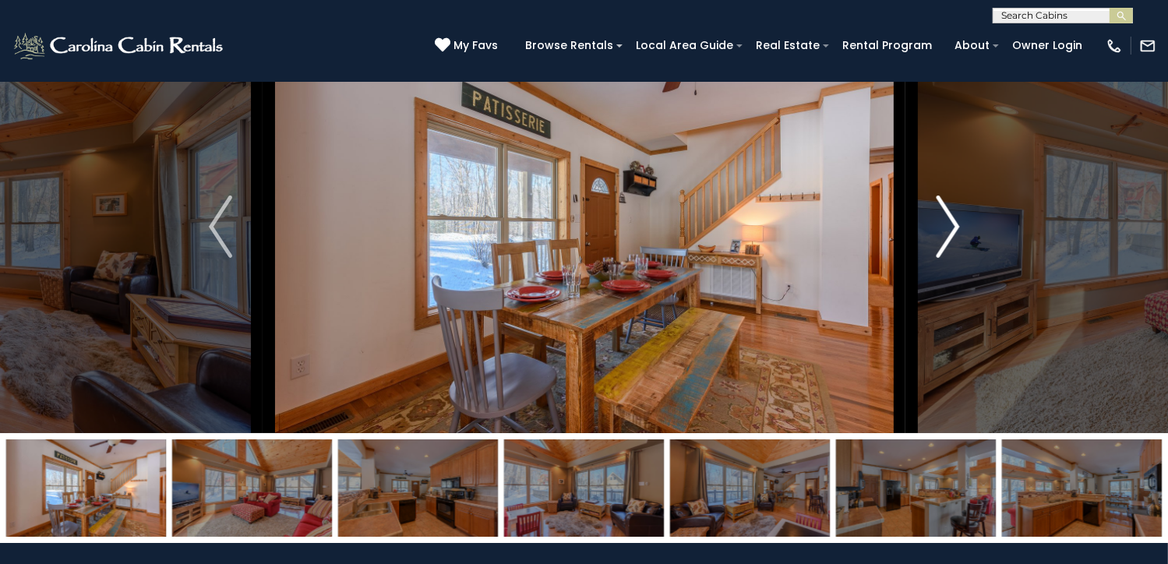
click at [944, 258] on img "Next" at bounding box center [946, 227] width 23 height 62
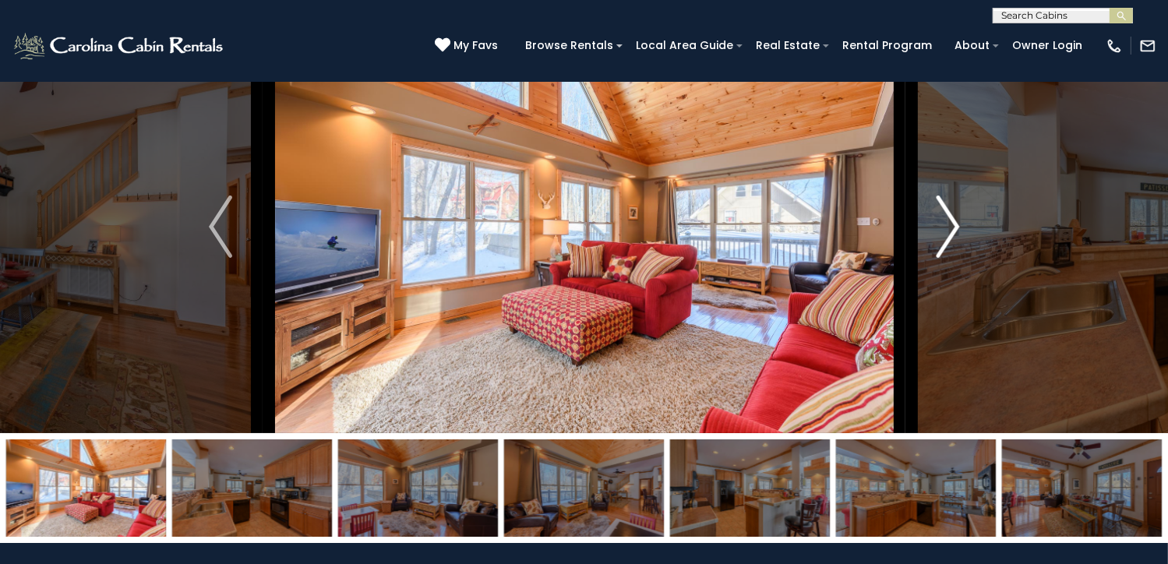
click at [944, 258] on img "Next" at bounding box center [946, 227] width 23 height 62
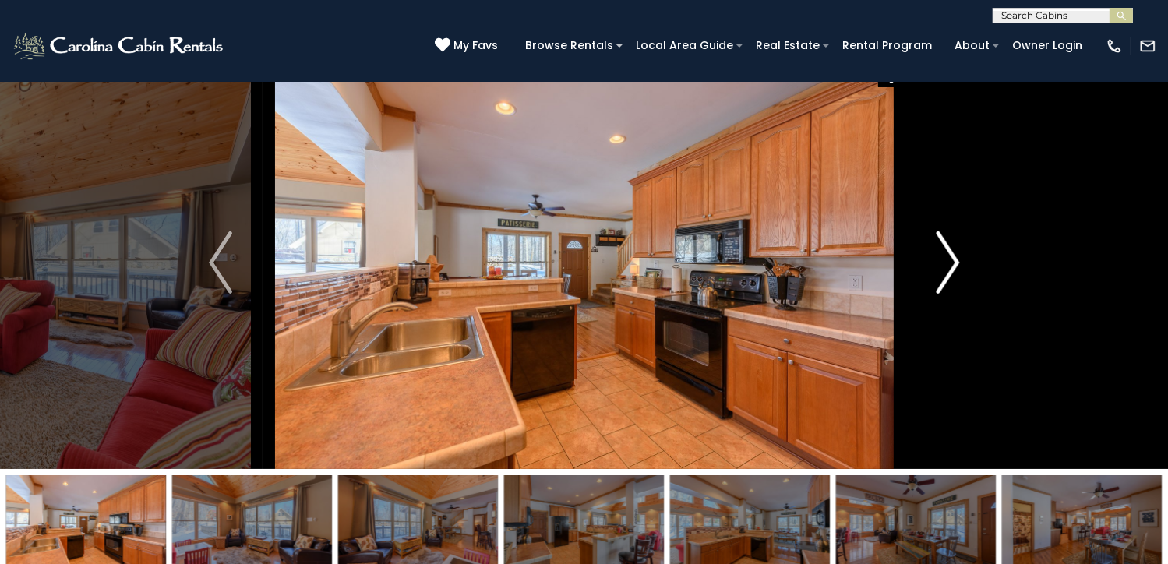
scroll to position [26, 0]
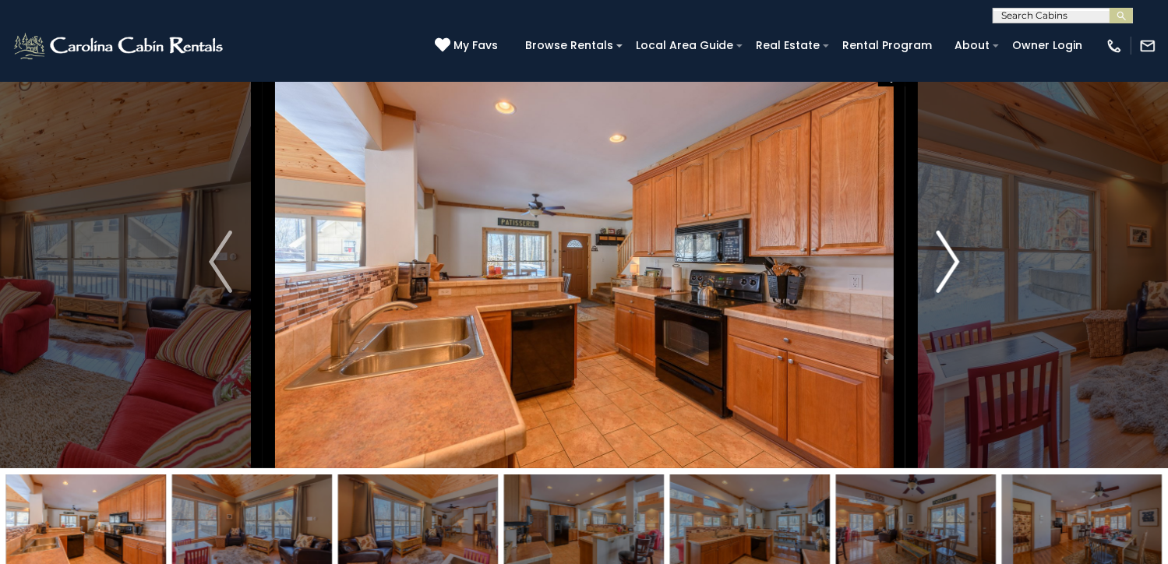
click at [946, 293] on img "Next" at bounding box center [946, 262] width 23 height 62
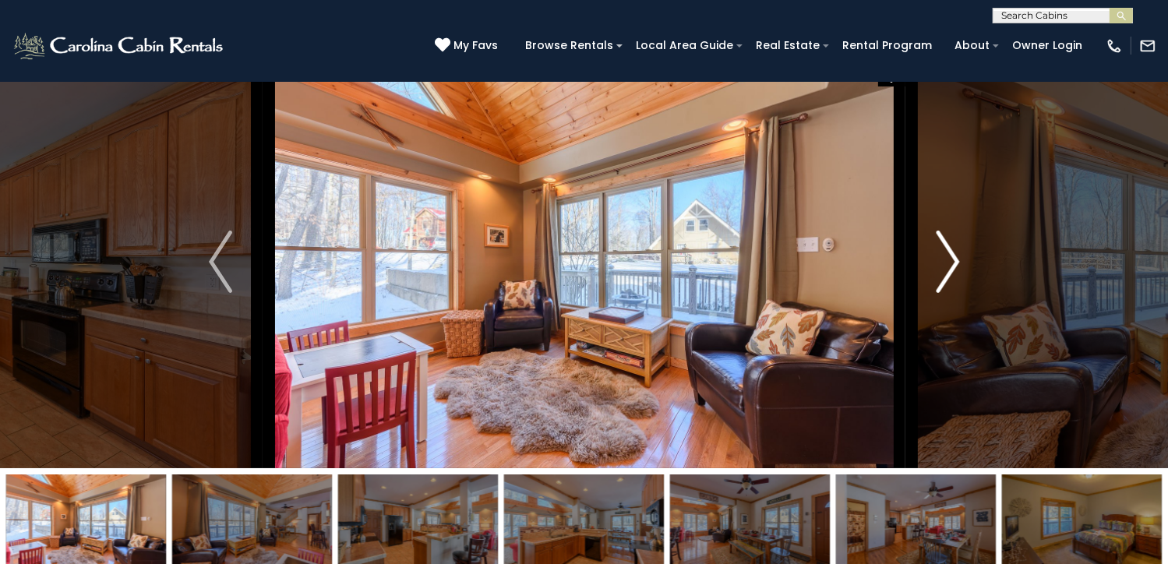
click at [946, 293] on img "Next" at bounding box center [946, 262] width 23 height 62
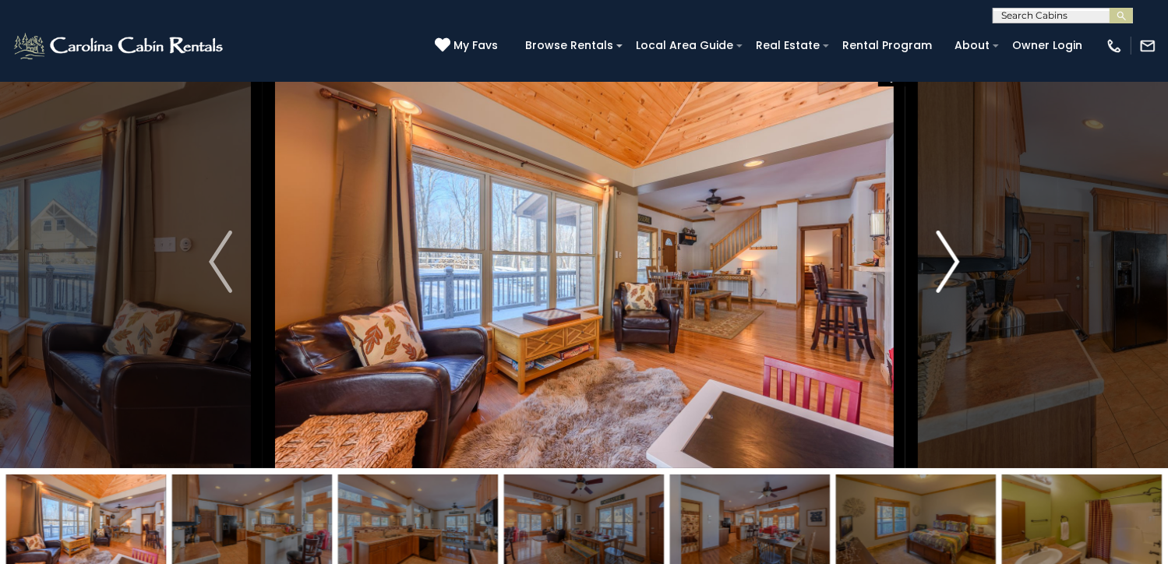
click at [946, 293] on img "Next" at bounding box center [946, 262] width 23 height 62
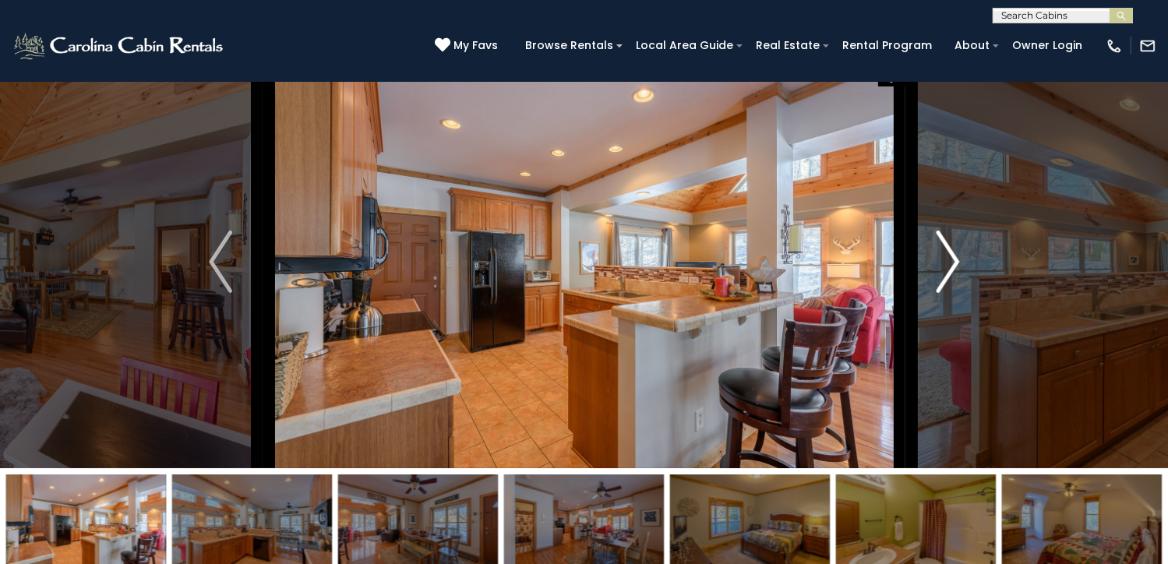
click at [946, 293] on img "Next" at bounding box center [946, 262] width 23 height 62
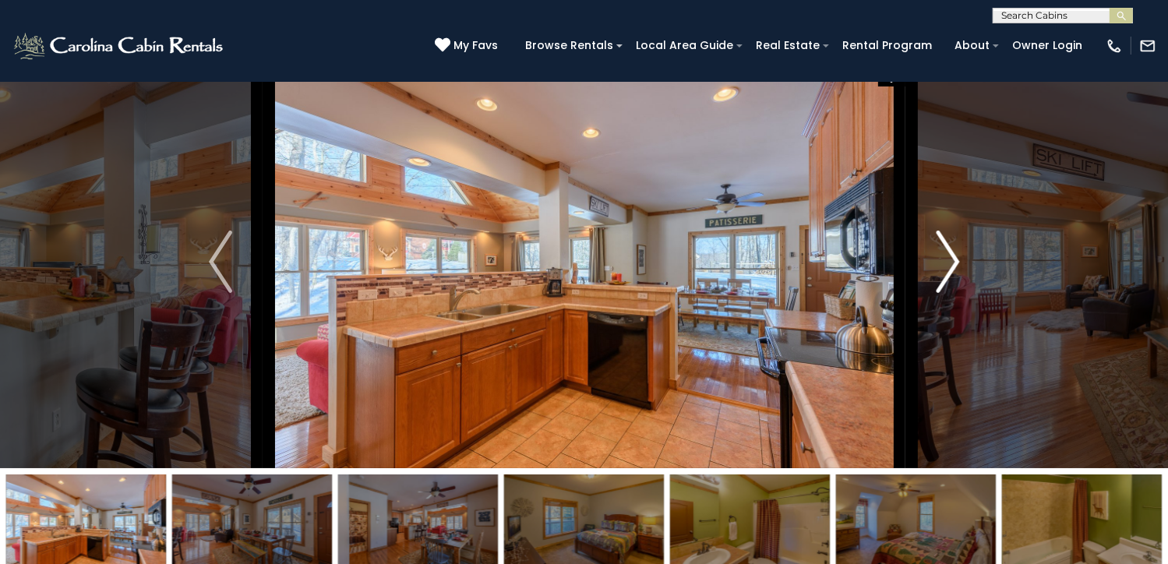
click at [946, 293] on img "Next" at bounding box center [946, 262] width 23 height 62
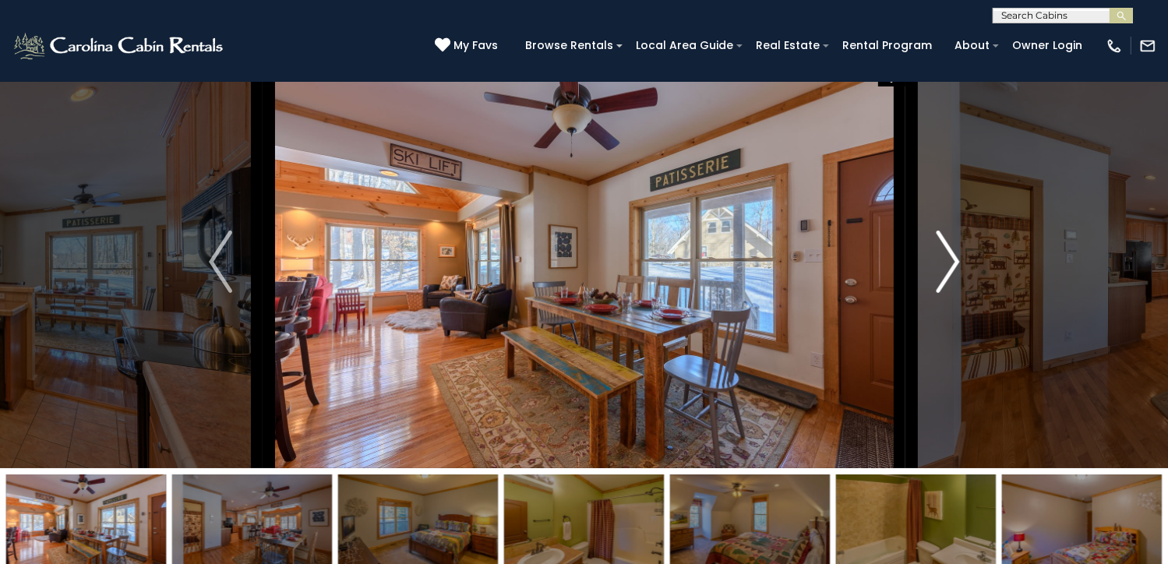
click at [946, 293] on img "Next" at bounding box center [946, 262] width 23 height 62
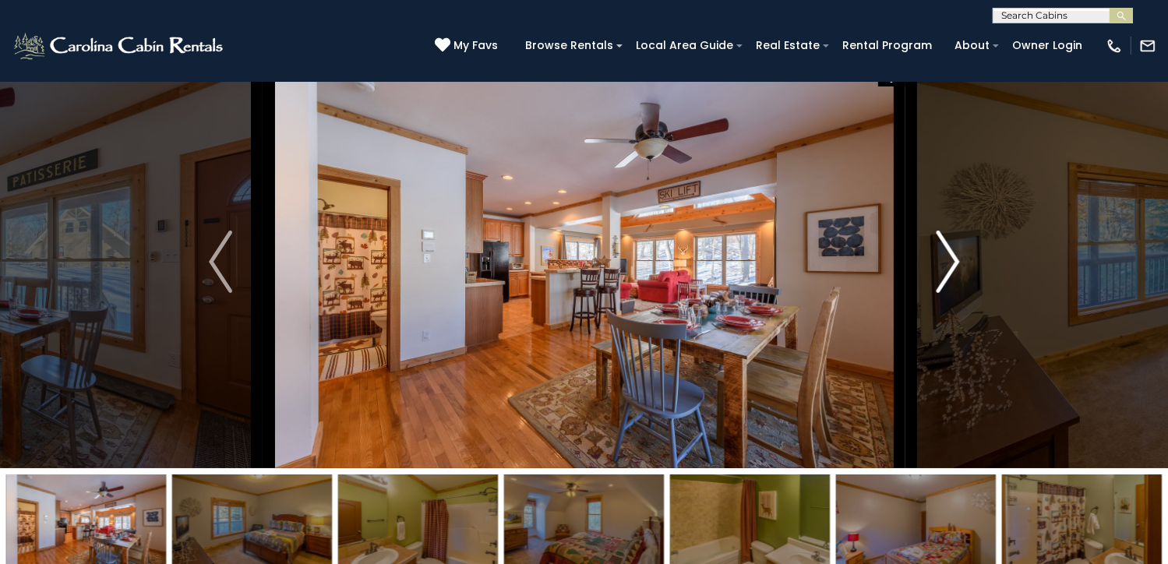
click at [946, 293] on img "Next" at bounding box center [946, 262] width 23 height 62
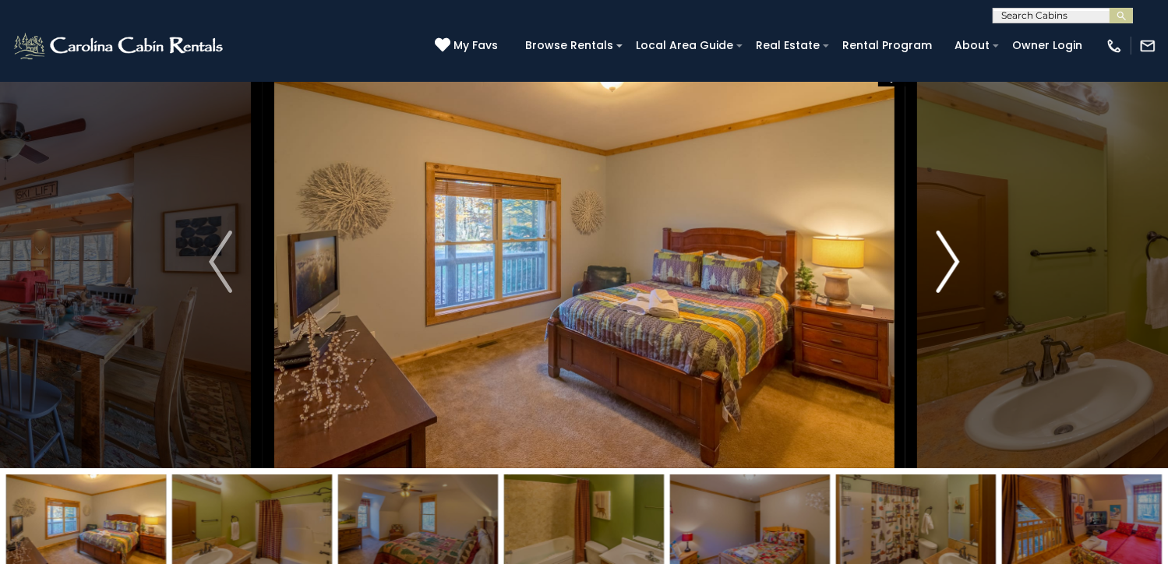
click at [946, 293] on img "Next" at bounding box center [946, 262] width 23 height 62
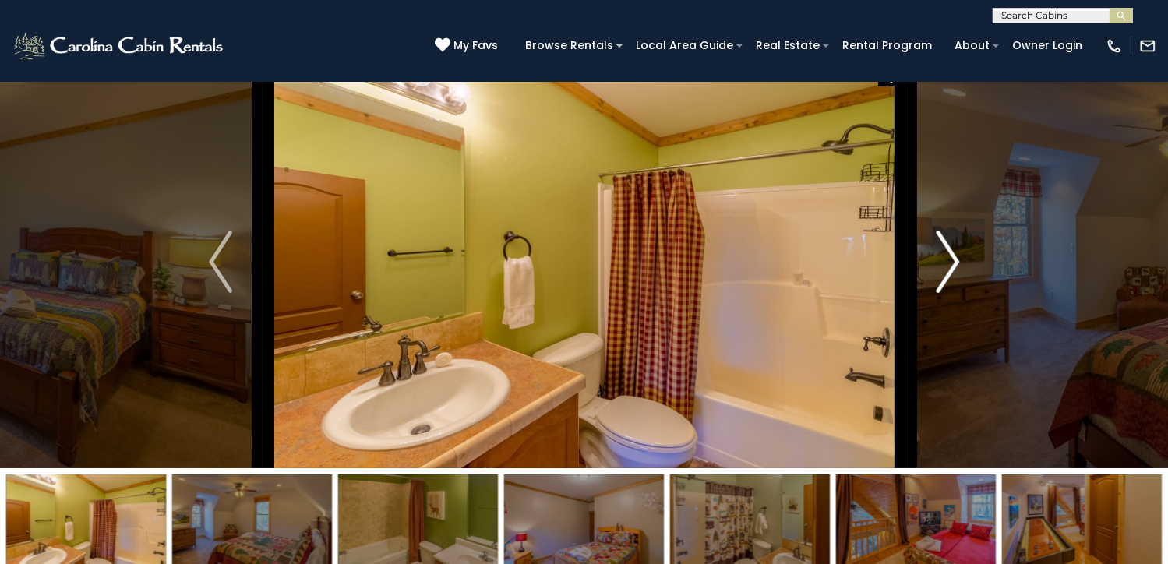
click at [946, 293] on img "Next" at bounding box center [946, 262] width 23 height 62
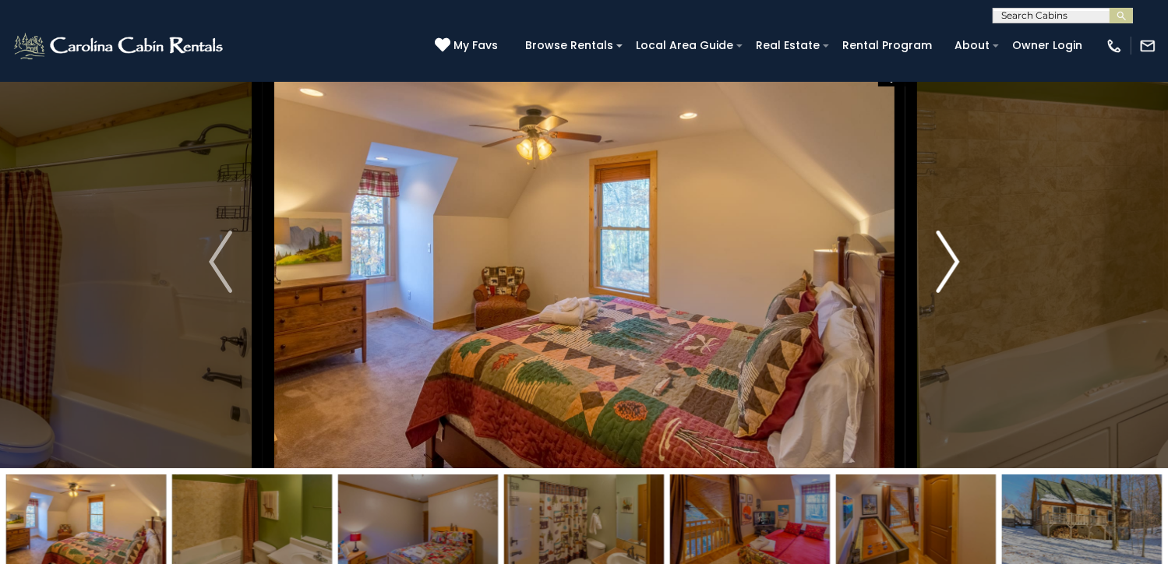
click at [946, 293] on img "Next" at bounding box center [946, 262] width 23 height 62
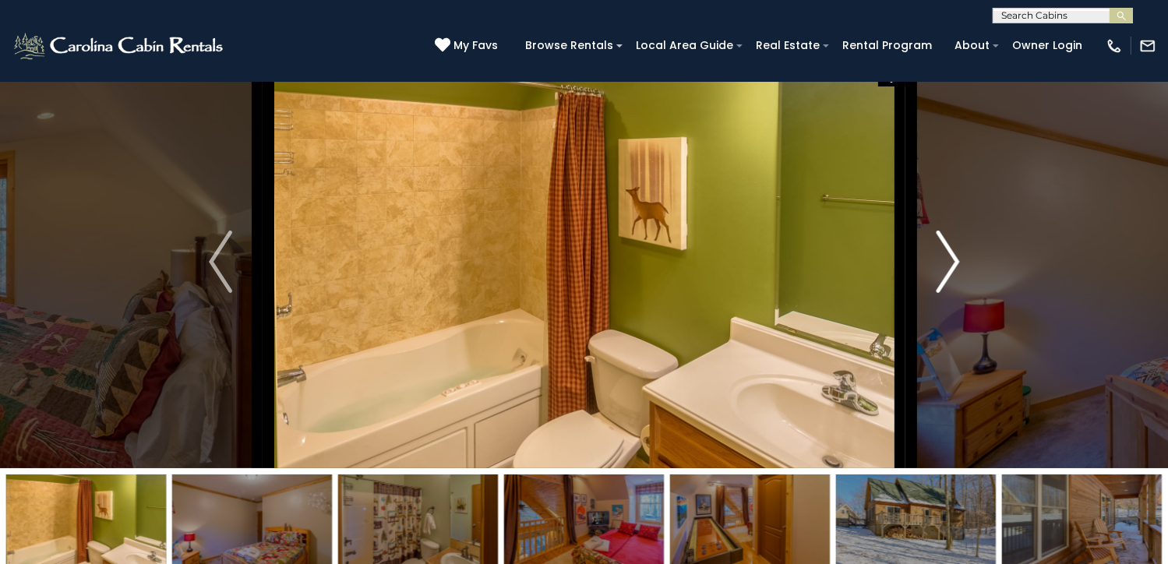
click at [946, 293] on img "Next" at bounding box center [946, 262] width 23 height 62
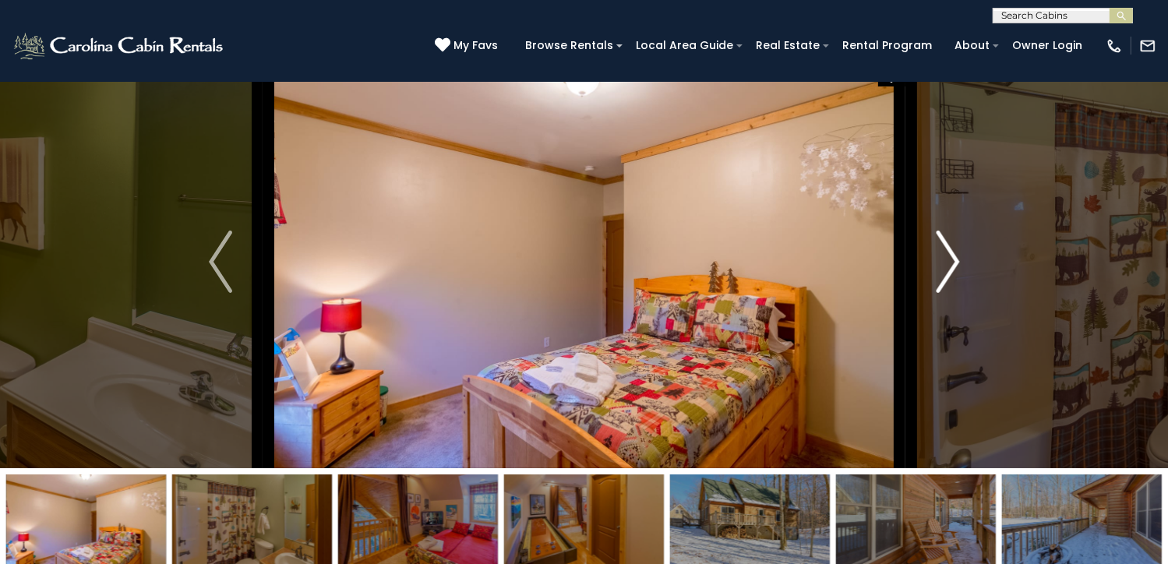
click at [946, 293] on img "Next" at bounding box center [946, 262] width 23 height 62
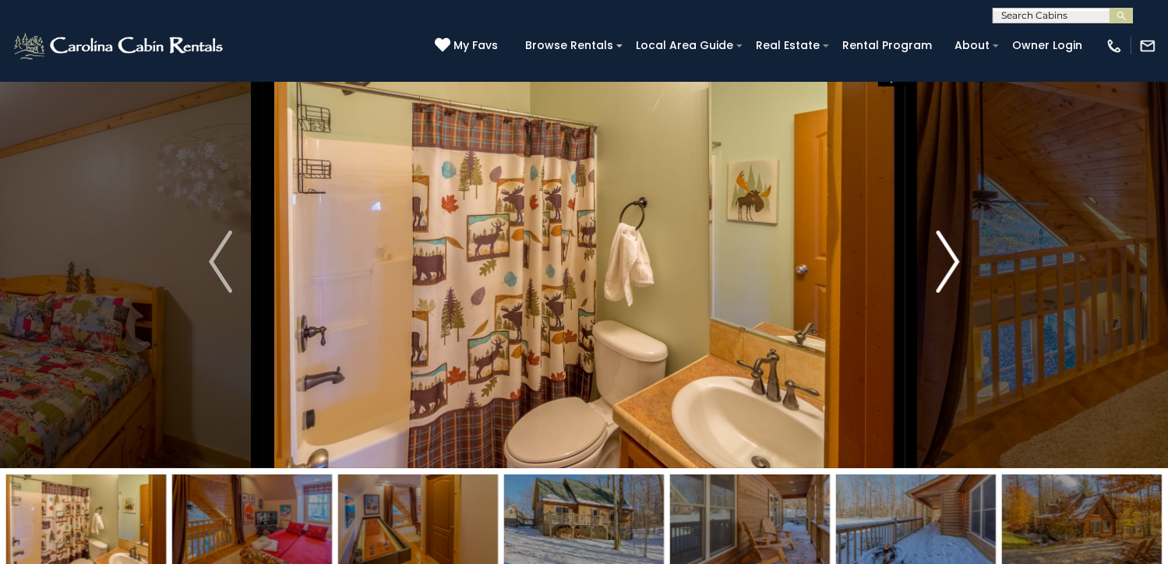
click at [946, 293] on img "Next" at bounding box center [946, 262] width 23 height 62
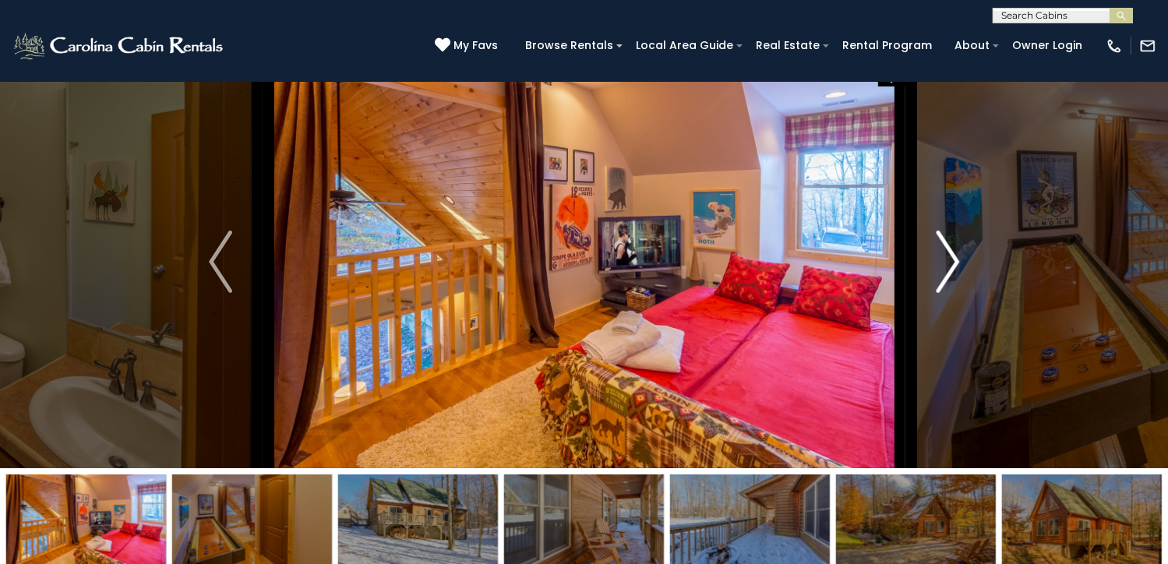
click at [946, 293] on img "Next" at bounding box center [946, 262] width 23 height 62
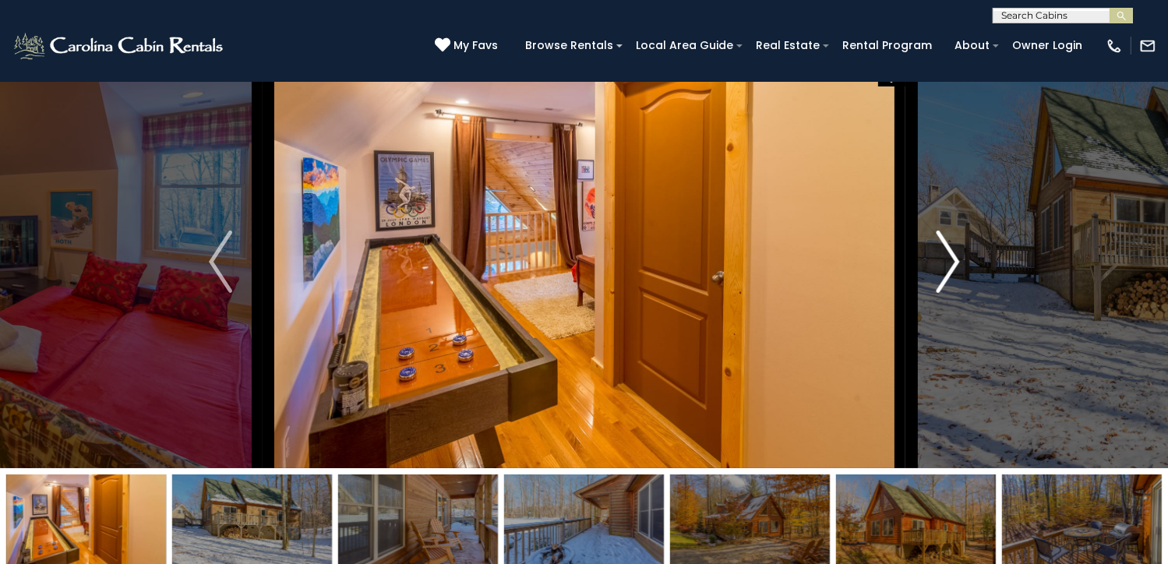
click at [946, 293] on img "Next" at bounding box center [946, 262] width 23 height 62
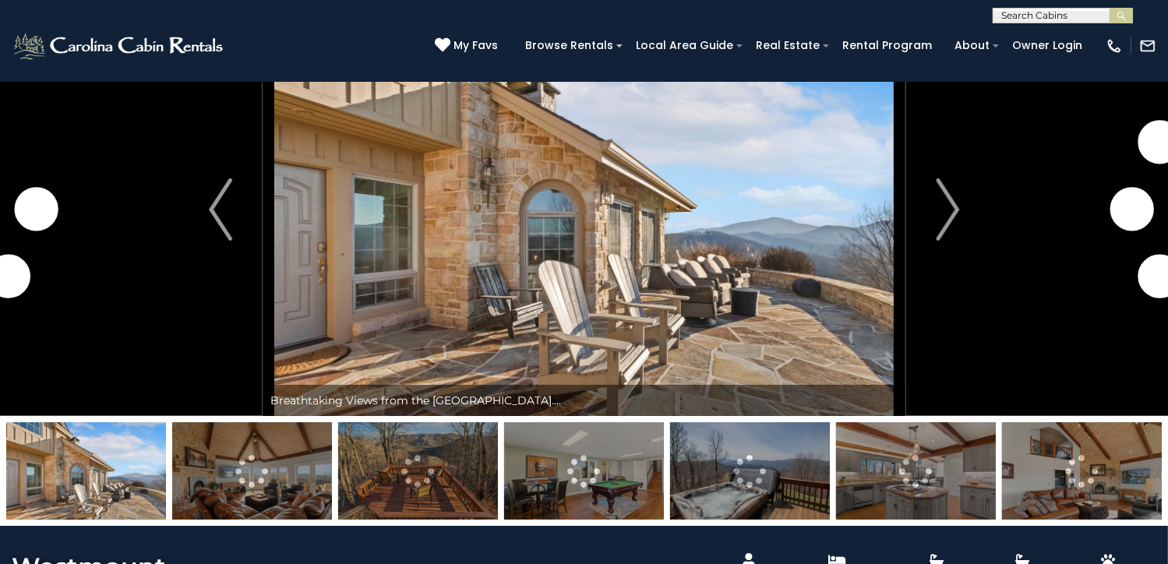
scroll to position [74, 0]
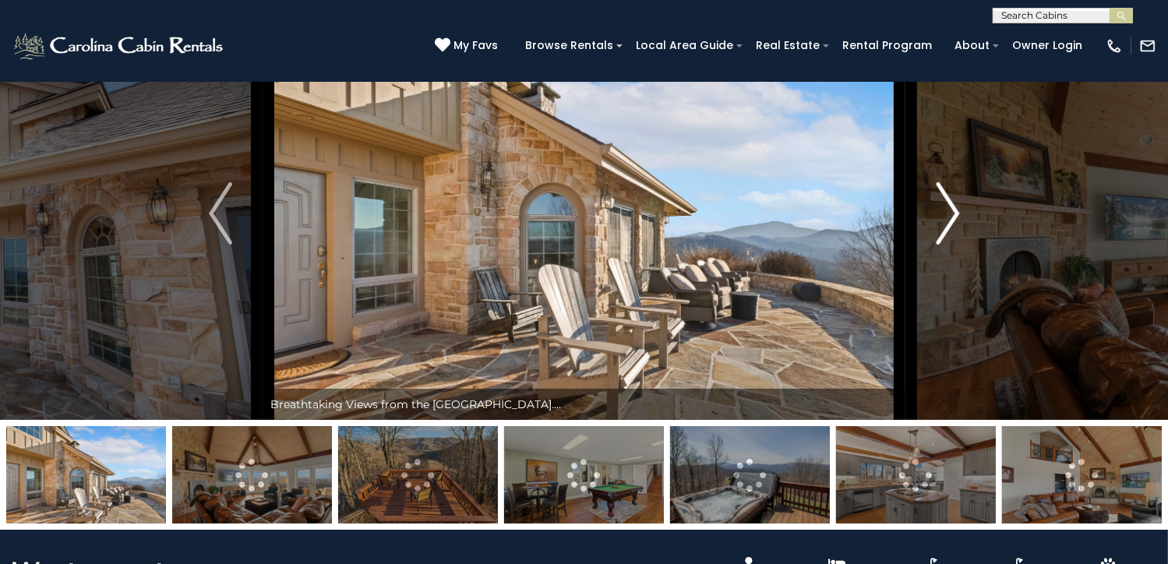
click at [953, 245] on img "Next" at bounding box center [946, 213] width 23 height 62
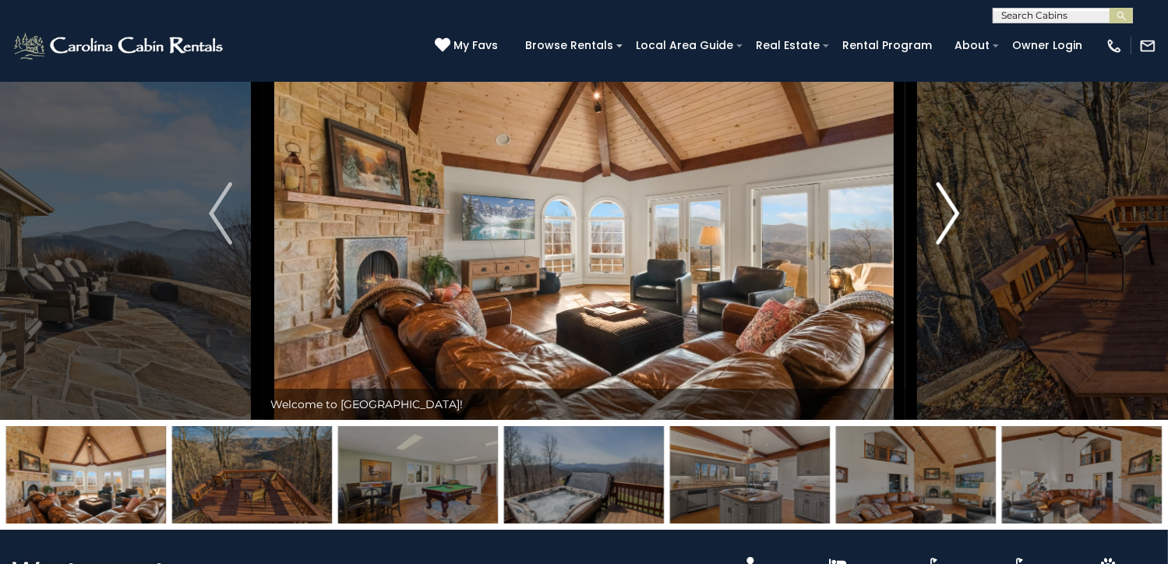
click at [953, 245] on img "Next" at bounding box center [946, 213] width 23 height 62
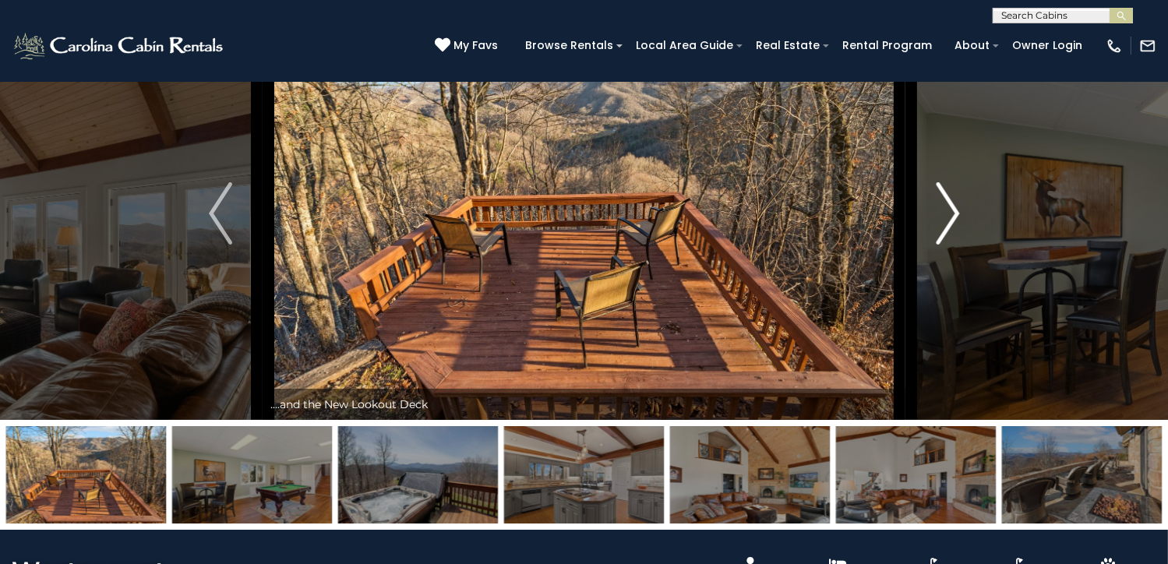
click at [953, 245] on img "Next" at bounding box center [946, 213] width 23 height 62
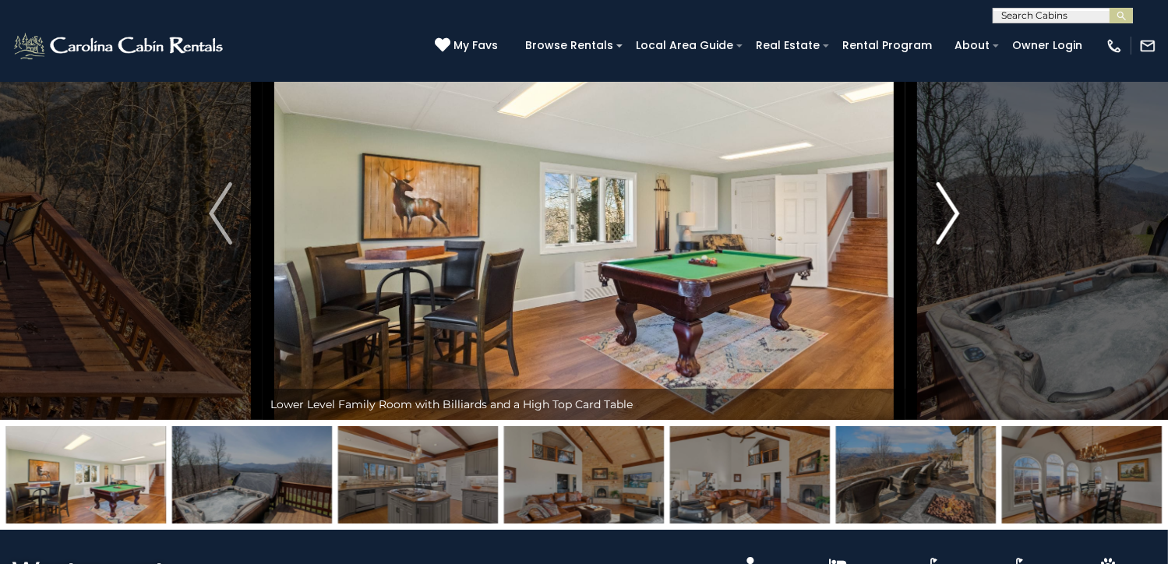
click at [953, 245] on img "Next" at bounding box center [946, 213] width 23 height 62
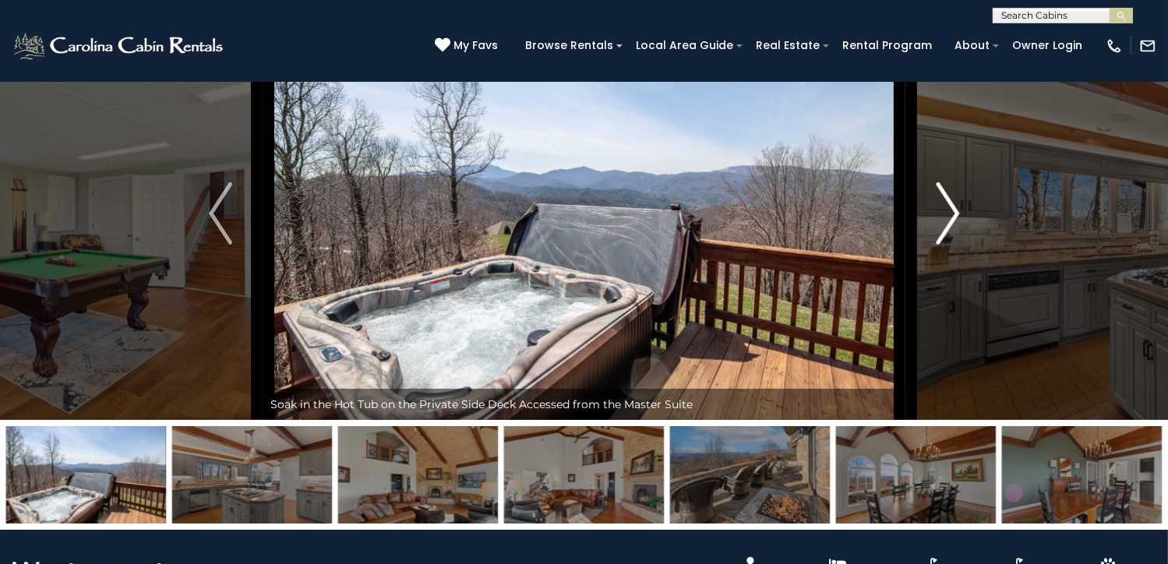
click at [953, 245] on img "Next" at bounding box center [946, 213] width 23 height 62
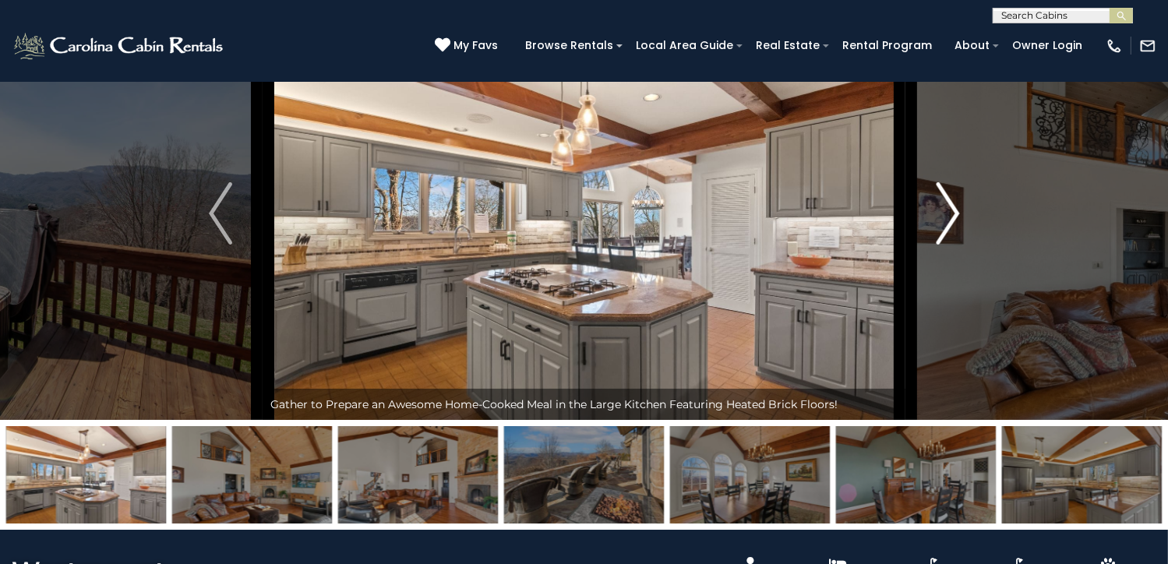
click at [953, 245] on img "Next" at bounding box center [946, 213] width 23 height 62
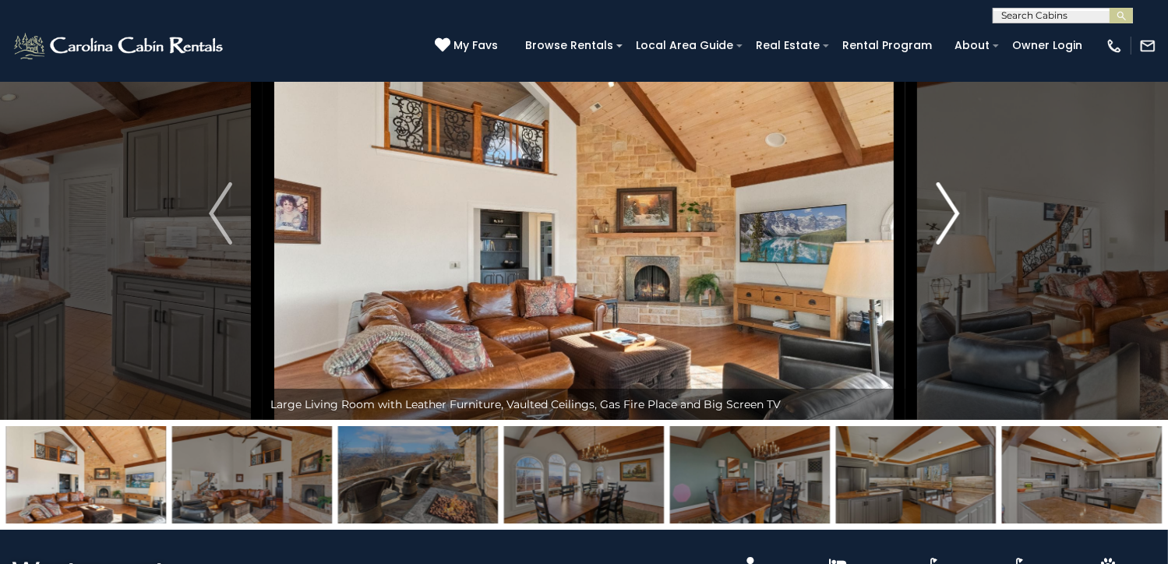
click at [953, 245] on img "Next" at bounding box center [946, 213] width 23 height 62
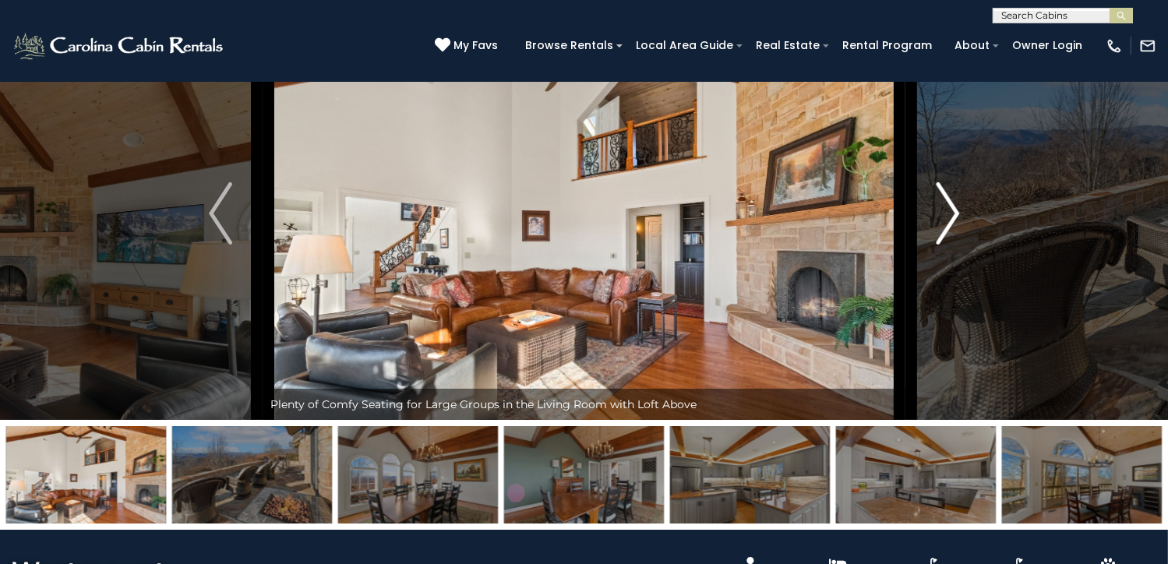
click at [953, 245] on img "Next" at bounding box center [946, 213] width 23 height 62
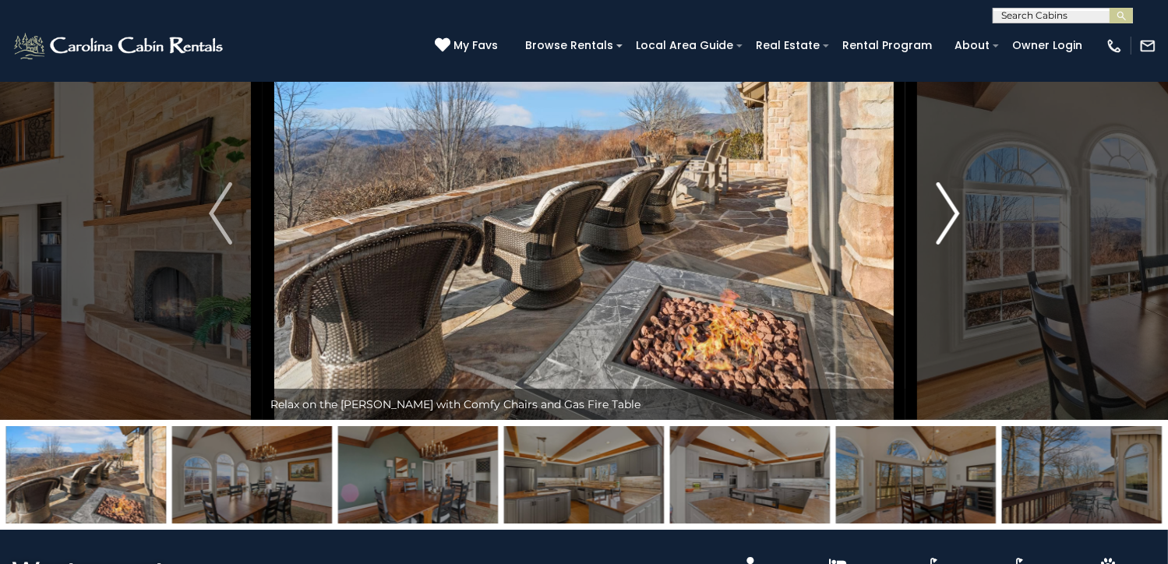
click at [953, 245] on img "Next" at bounding box center [946, 213] width 23 height 62
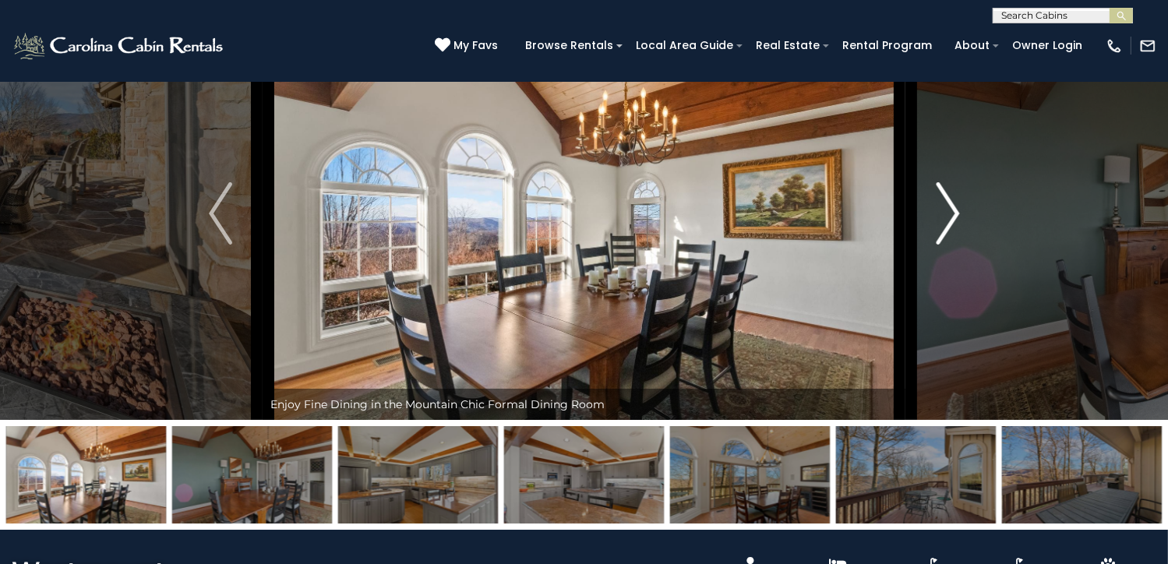
click at [953, 245] on img "Next" at bounding box center [946, 213] width 23 height 62
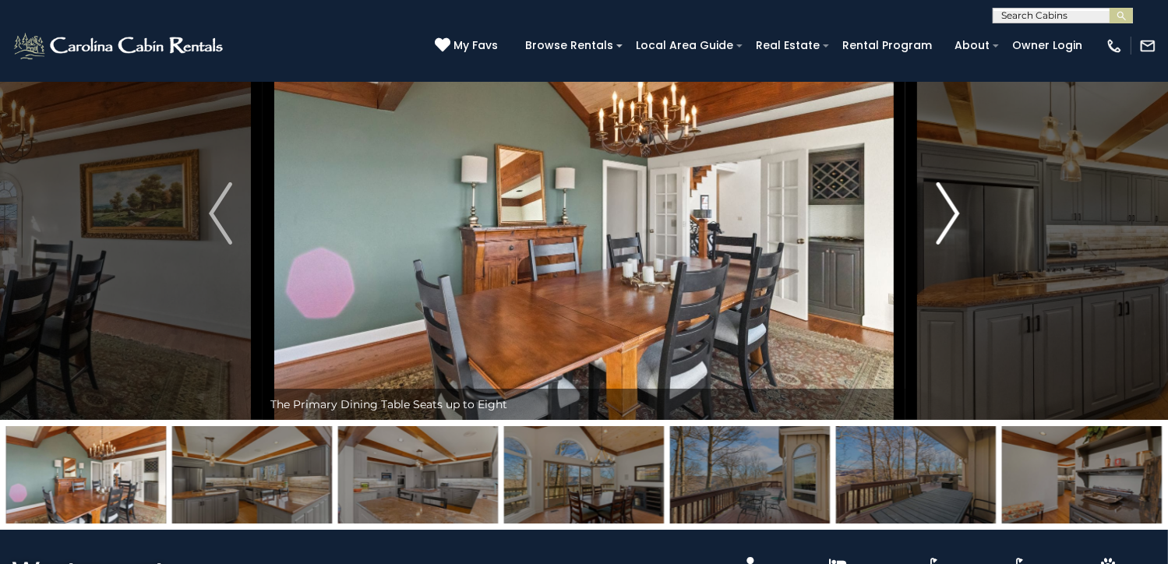
click at [953, 245] on img "Next" at bounding box center [946, 213] width 23 height 62
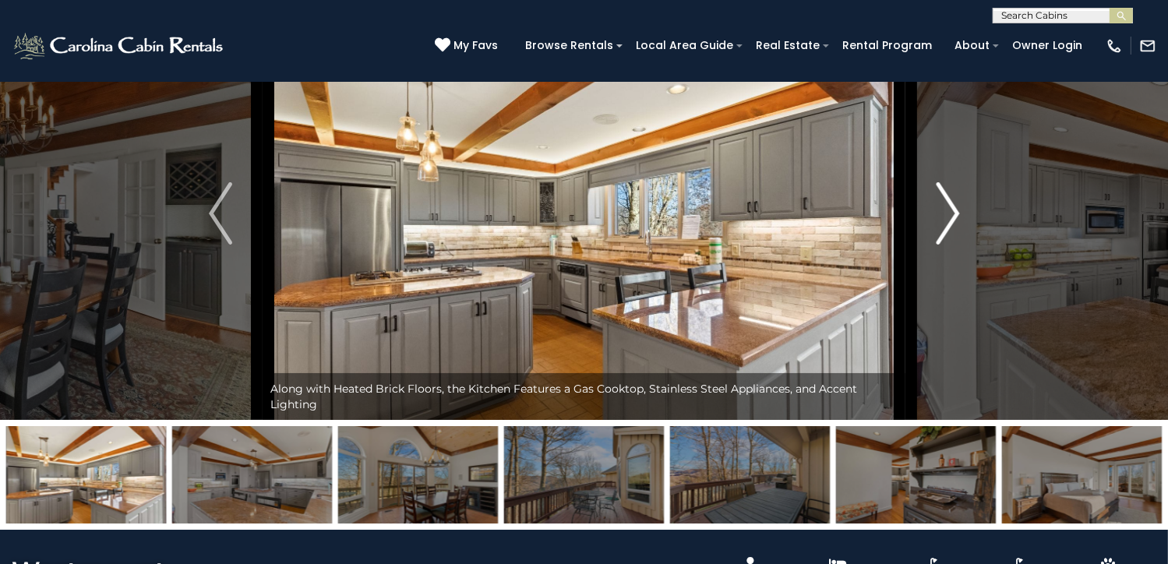
click at [953, 245] on img "Next" at bounding box center [946, 213] width 23 height 62
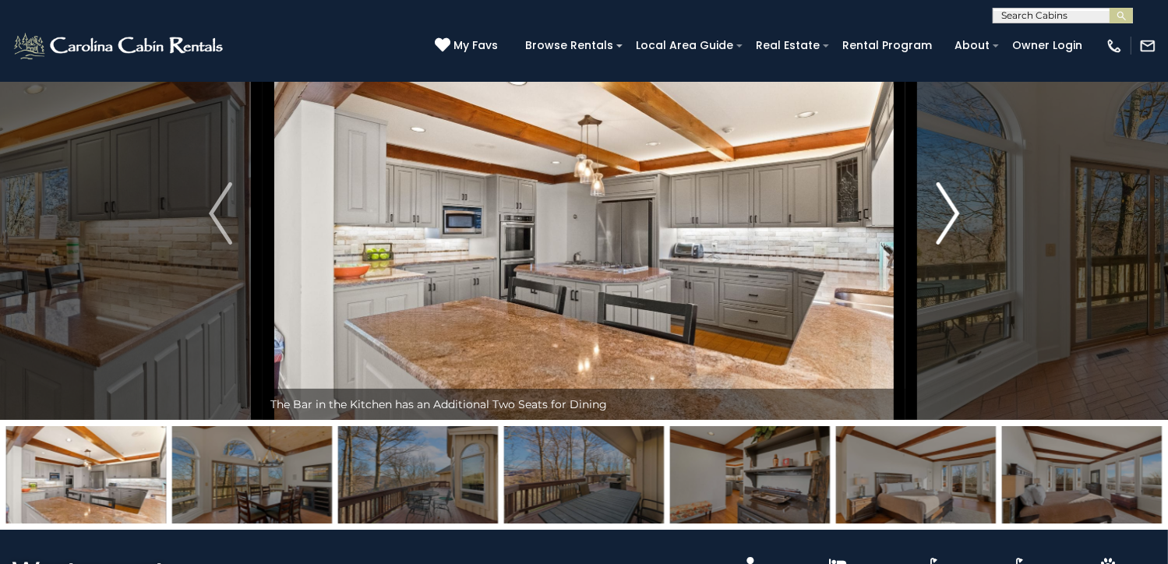
click at [953, 245] on img "Next" at bounding box center [946, 213] width 23 height 62
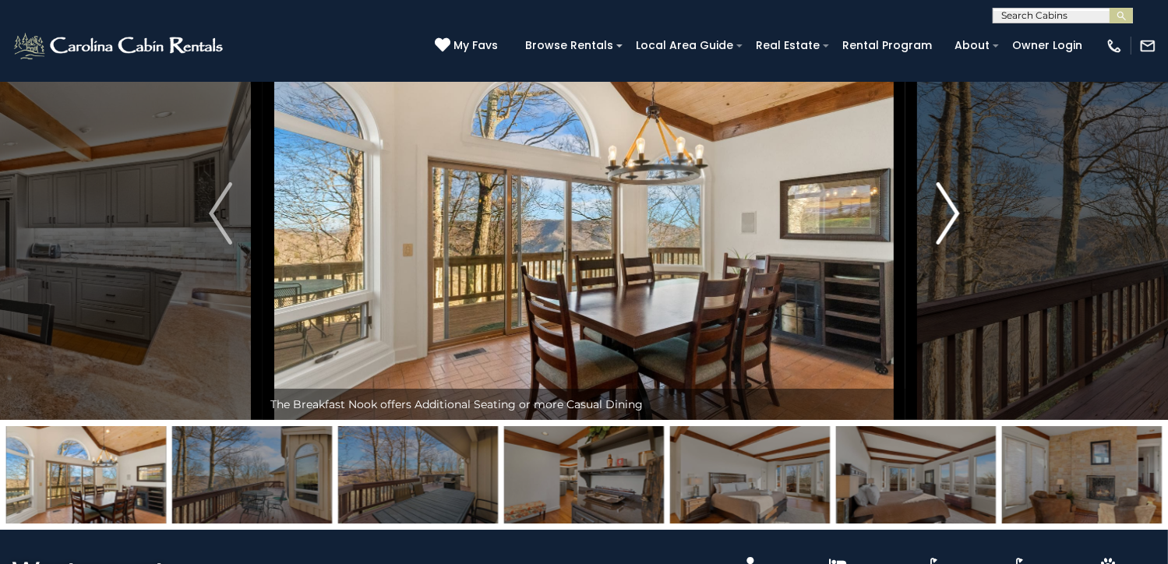
click at [953, 245] on img "Next" at bounding box center [946, 213] width 23 height 62
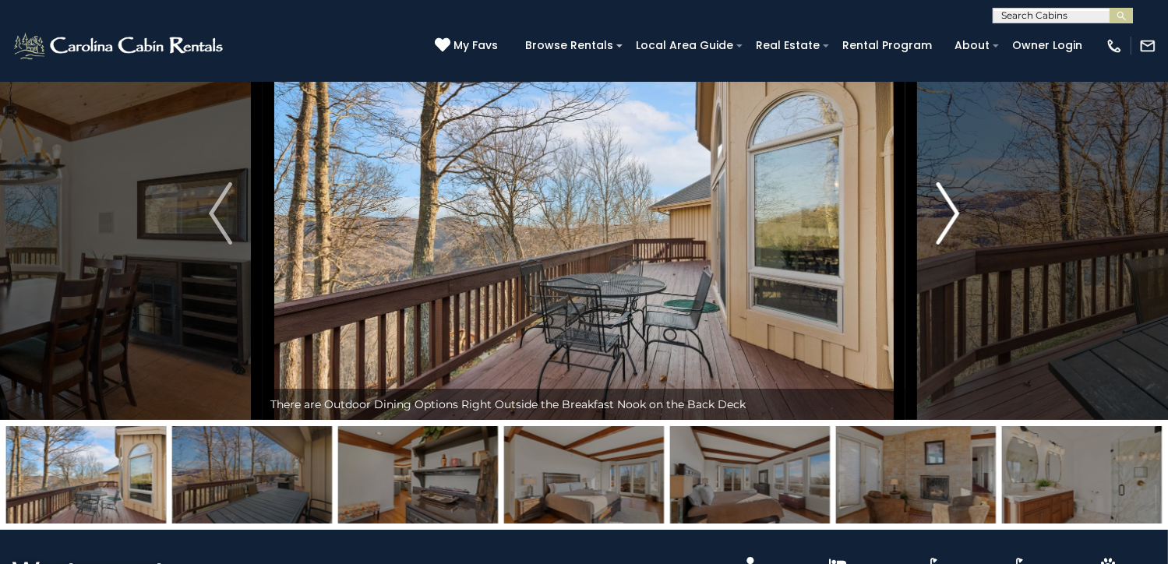
click at [953, 245] on img "Next" at bounding box center [946, 213] width 23 height 62
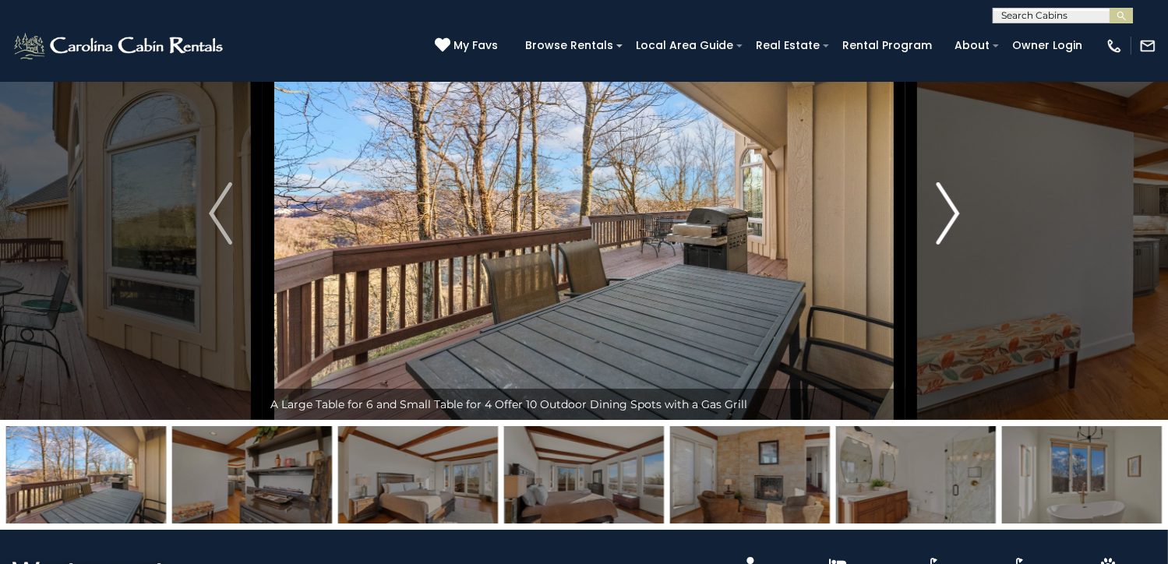
click at [953, 245] on img "Next" at bounding box center [946, 213] width 23 height 62
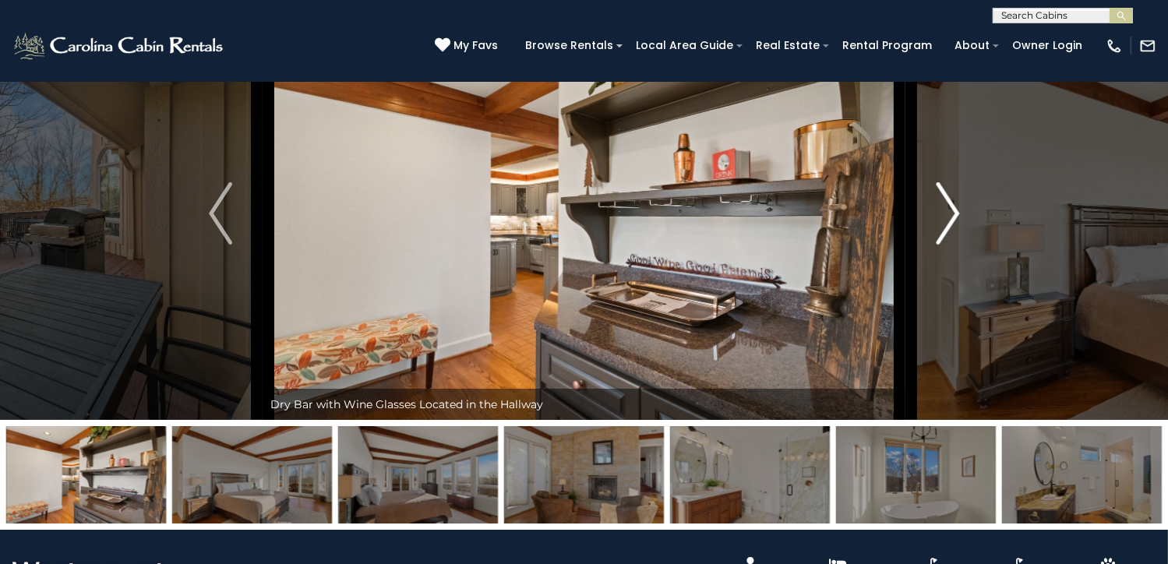
click at [953, 245] on img "Next" at bounding box center [946, 213] width 23 height 62
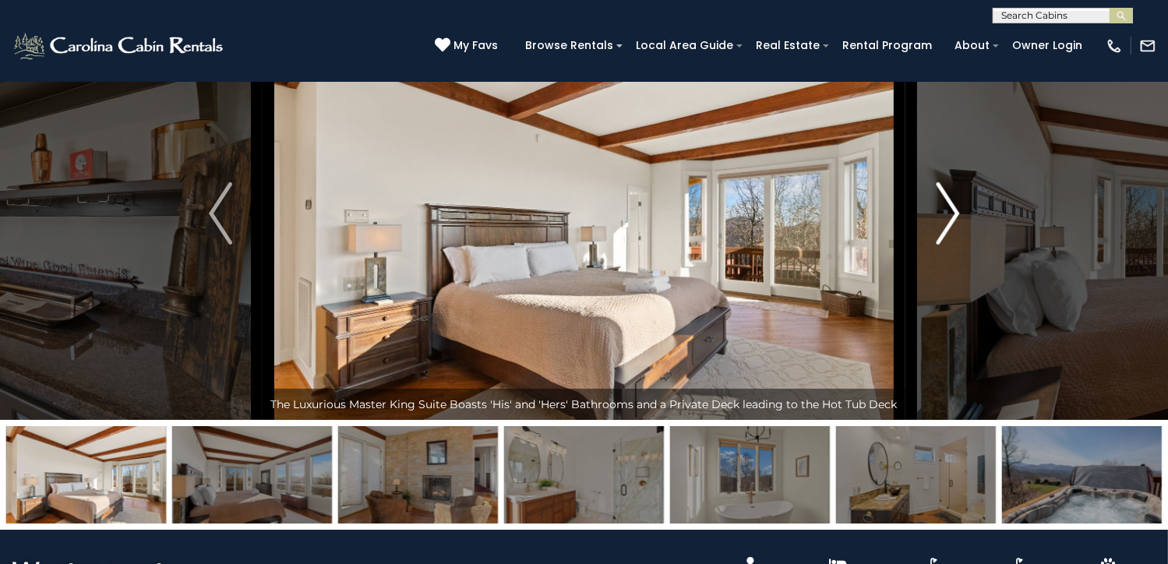
click at [953, 245] on img "Next" at bounding box center [946, 213] width 23 height 62
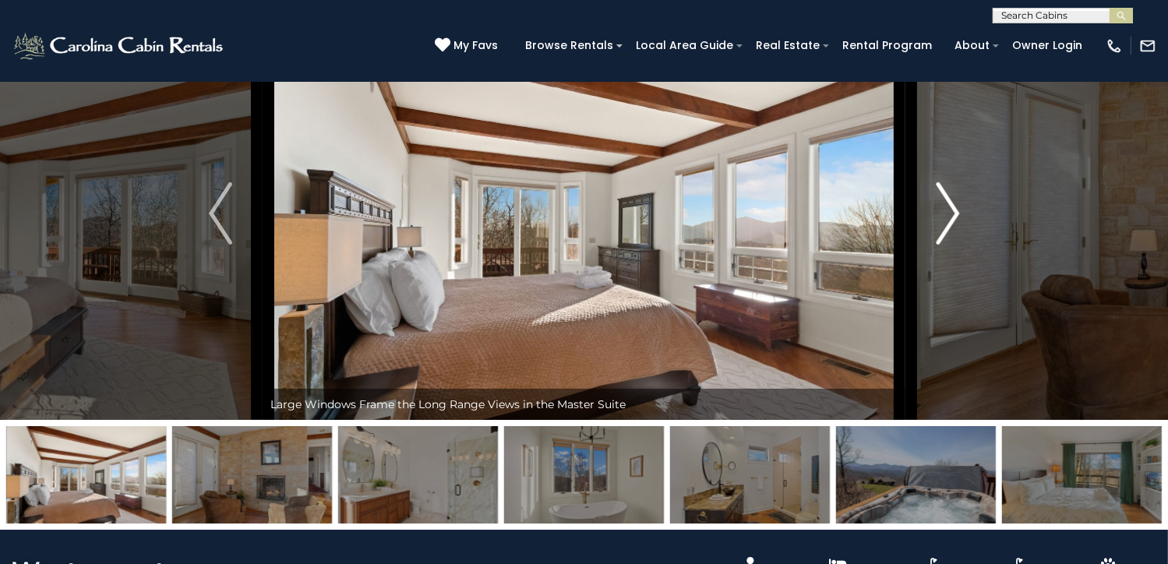
click at [953, 245] on img "Next" at bounding box center [946, 213] width 23 height 62
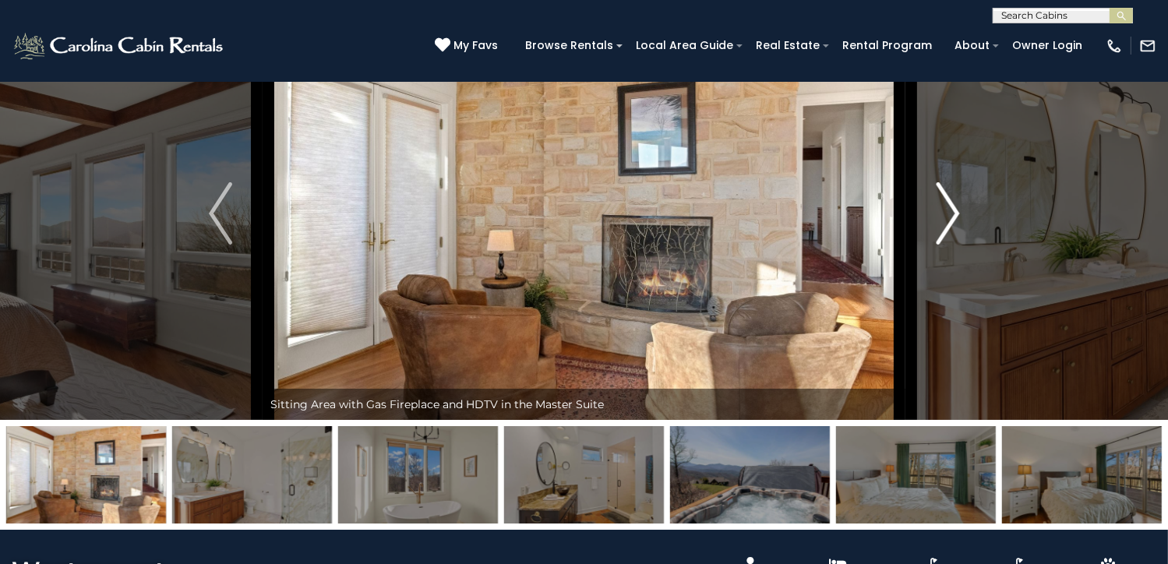
click at [953, 245] on img "Next" at bounding box center [946, 213] width 23 height 62
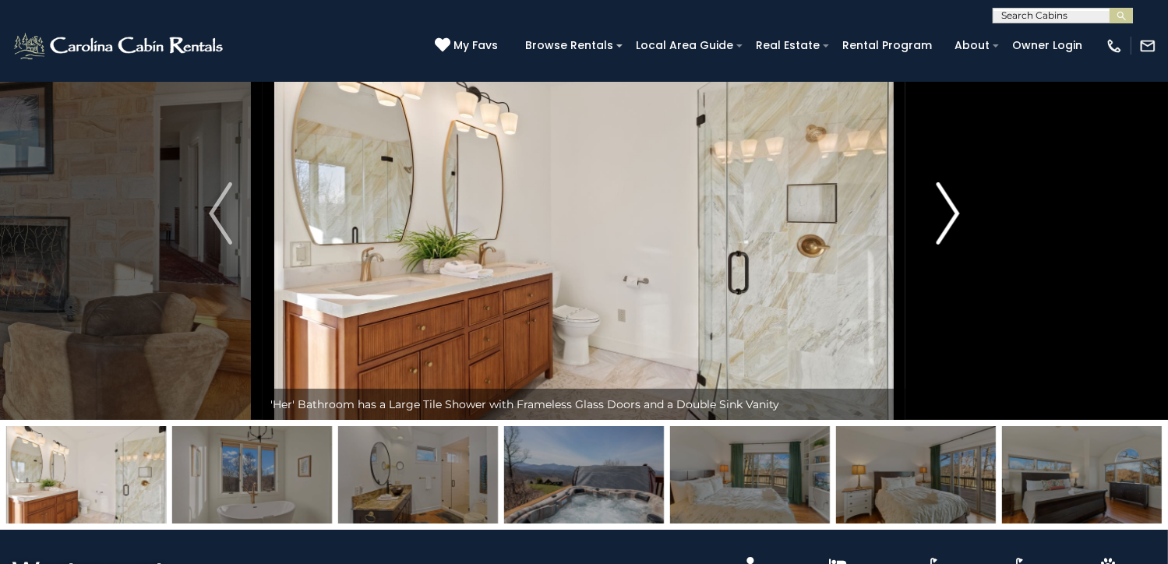
click at [953, 245] on img "Next" at bounding box center [946, 213] width 23 height 62
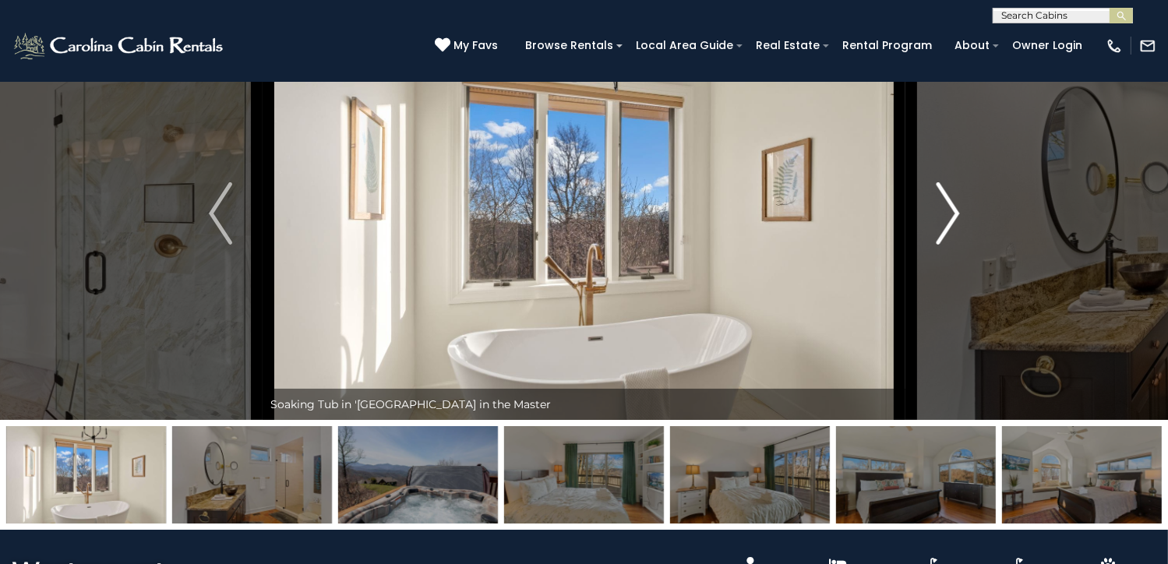
click at [953, 245] on img "Next" at bounding box center [946, 213] width 23 height 62
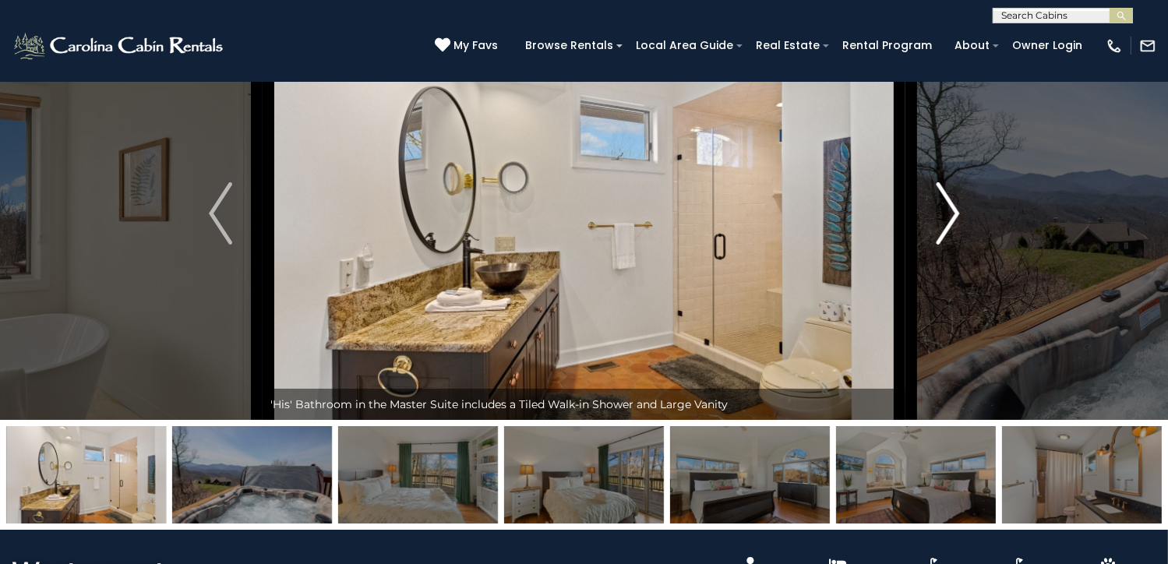
click at [953, 245] on img "Next" at bounding box center [946, 213] width 23 height 62
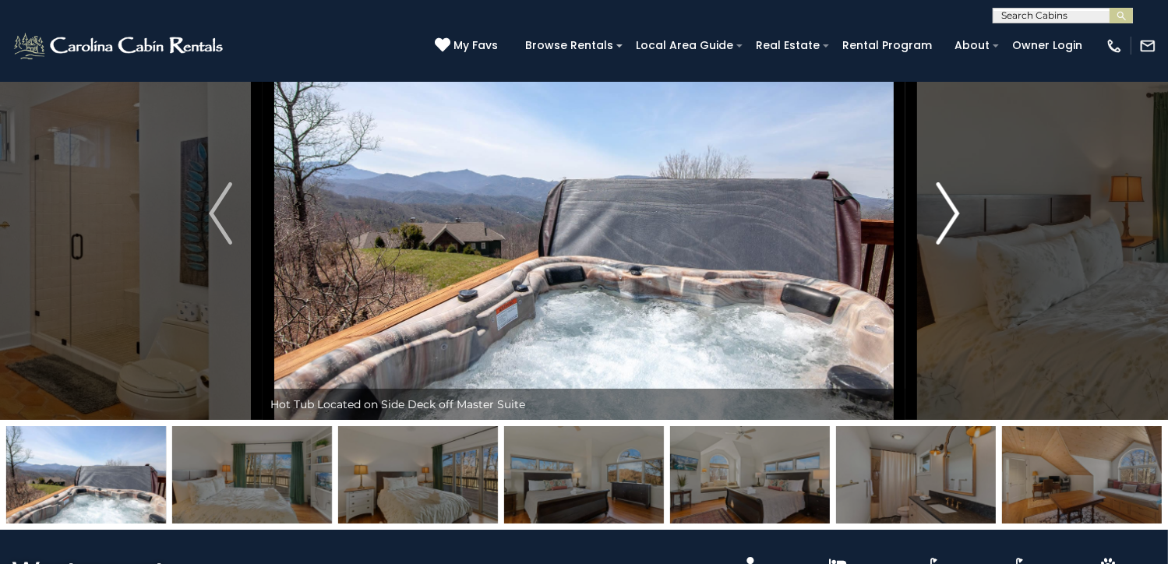
click at [953, 245] on img "Next" at bounding box center [946, 213] width 23 height 62
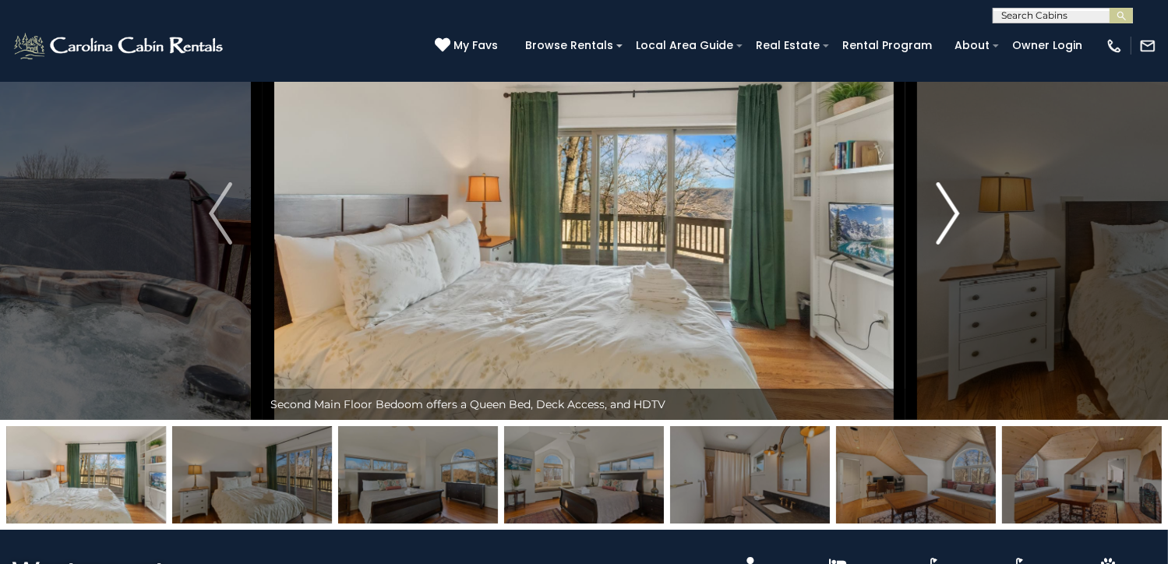
click at [953, 245] on img "Next" at bounding box center [946, 213] width 23 height 62
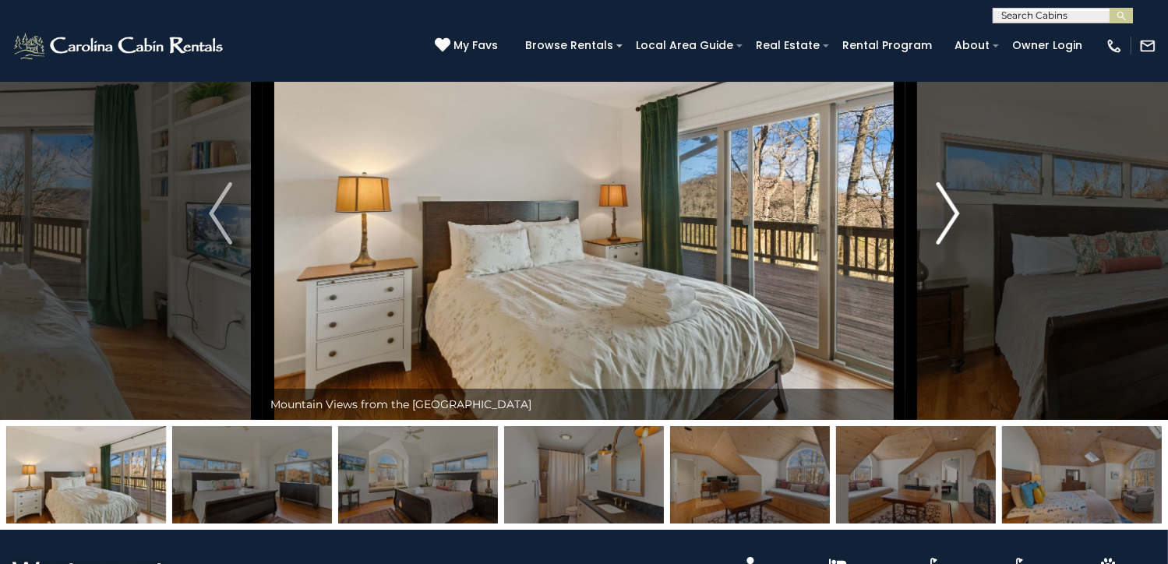
click at [953, 245] on img "Next" at bounding box center [946, 213] width 23 height 62
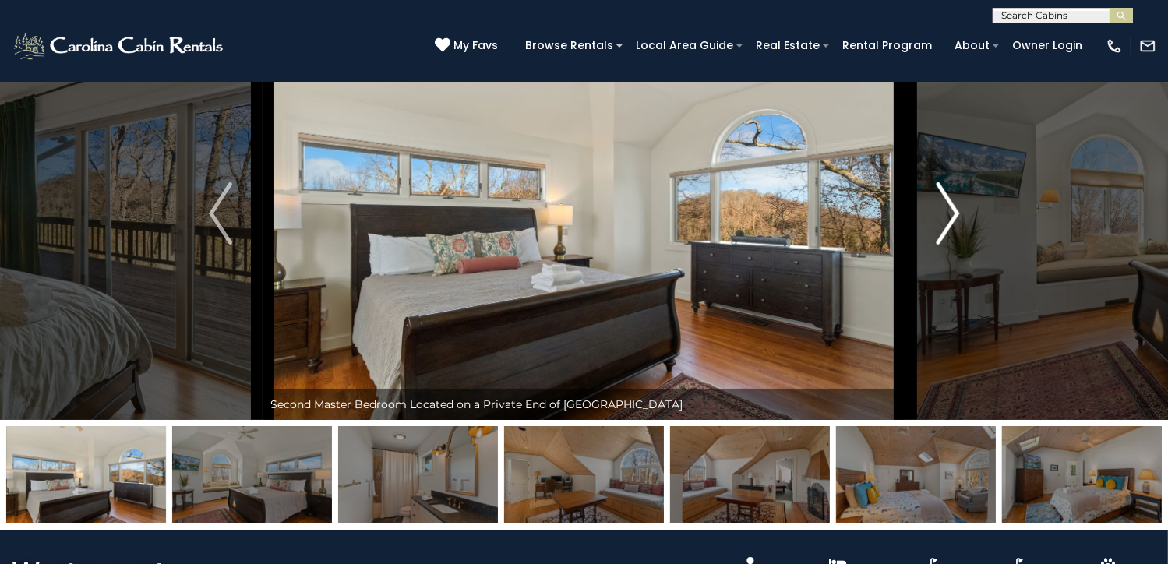
click at [953, 245] on img "Next" at bounding box center [946, 213] width 23 height 62
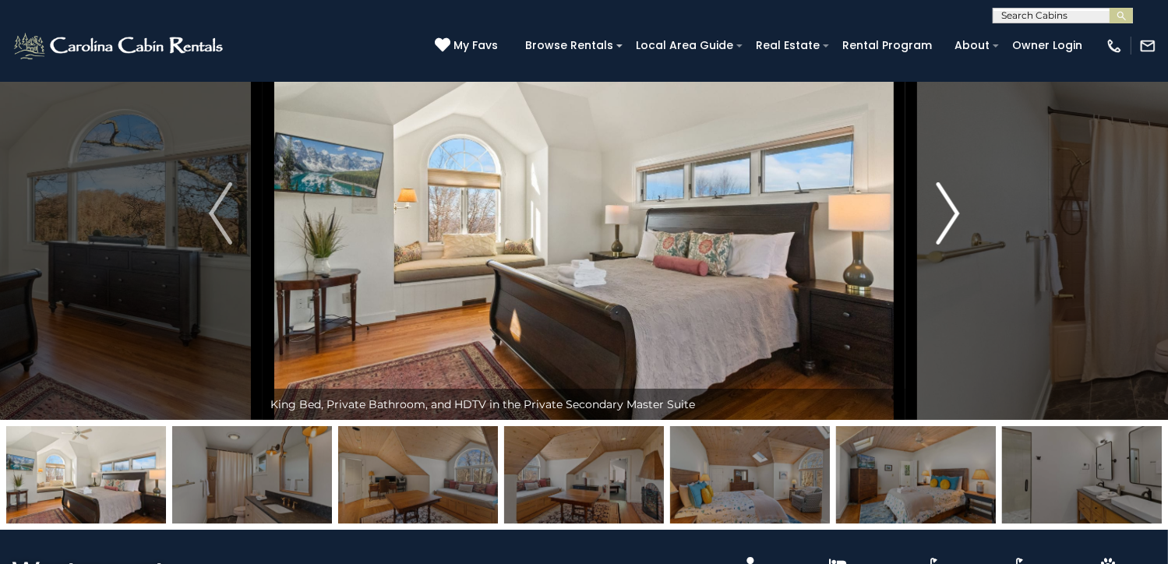
click at [953, 245] on img "Next" at bounding box center [946, 213] width 23 height 62
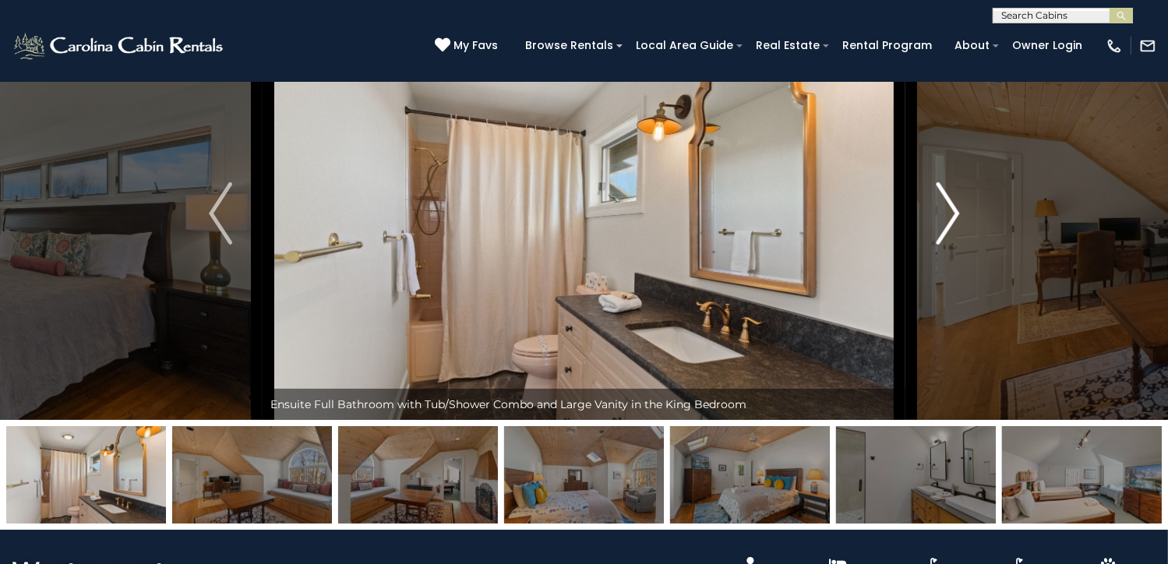
click at [953, 245] on img "Next" at bounding box center [946, 213] width 23 height 62
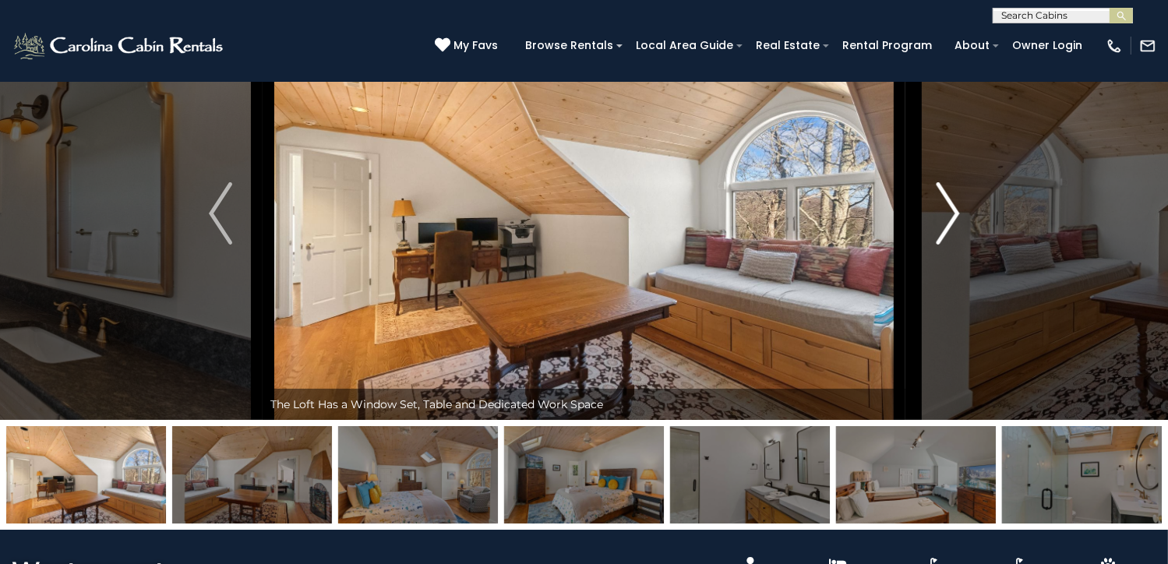
click at [953, 245] on img "Next" at bounding box center [946, 213] width 23 height 62
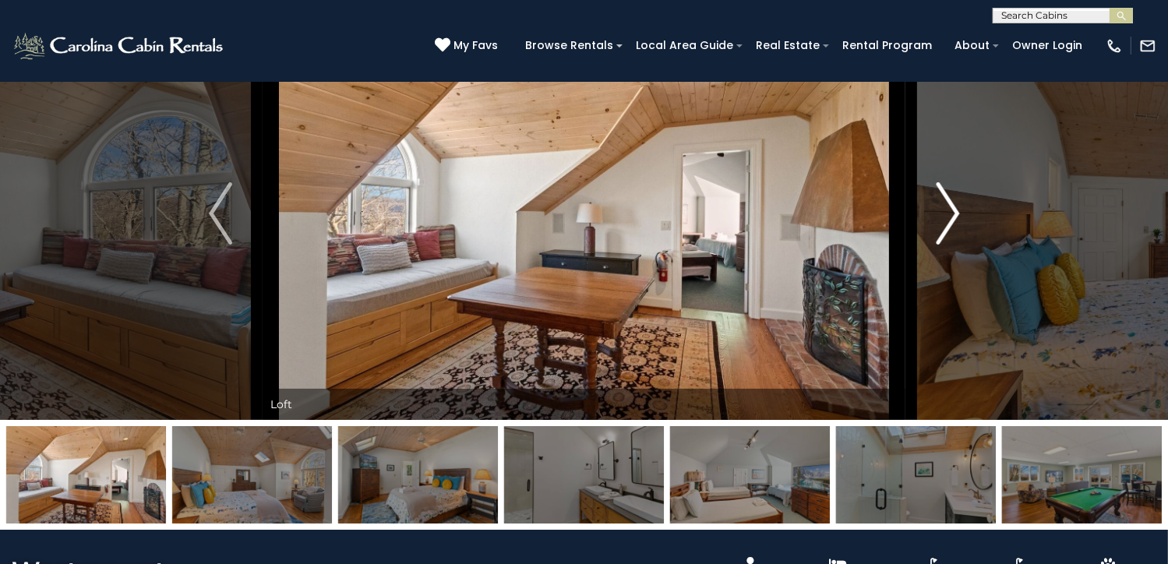
click at [953, 245] on img "Next" at bounding box center [946, 213] width 23 height 62
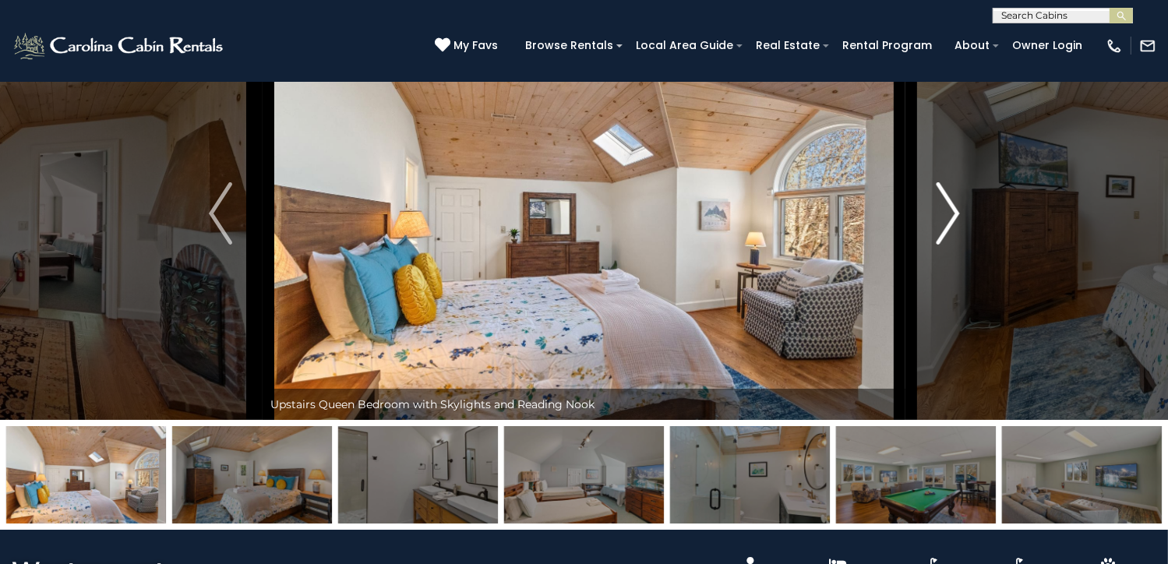
click at [953, 245] on img "Next" at bounding box center [946, 213] width 23 height 62
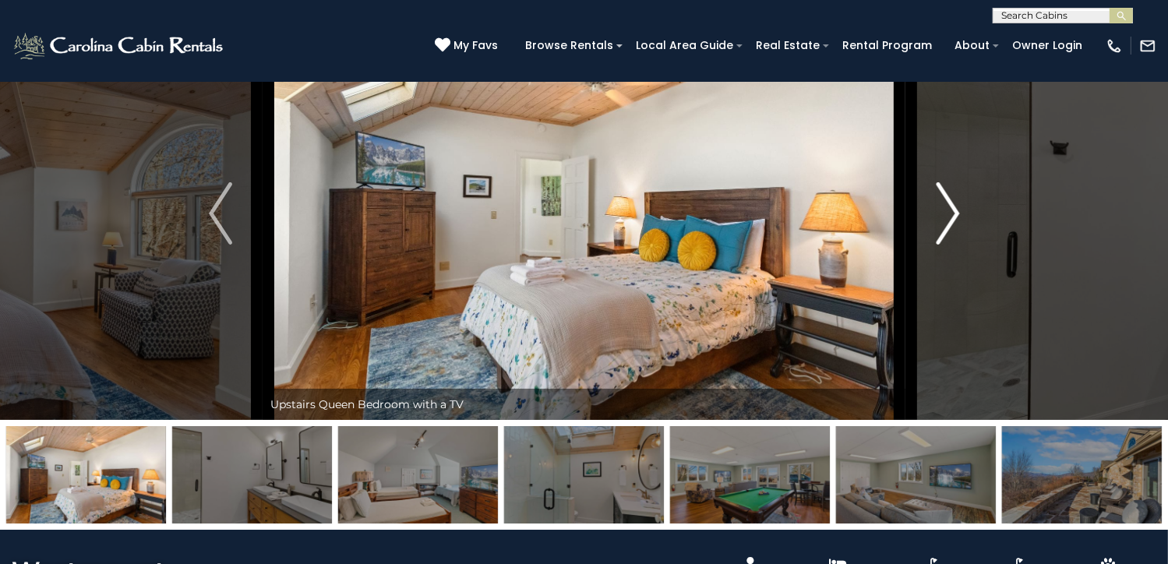
click at [953, 245] on img "Next" at bounding box center [946, 213] width 23 height 62
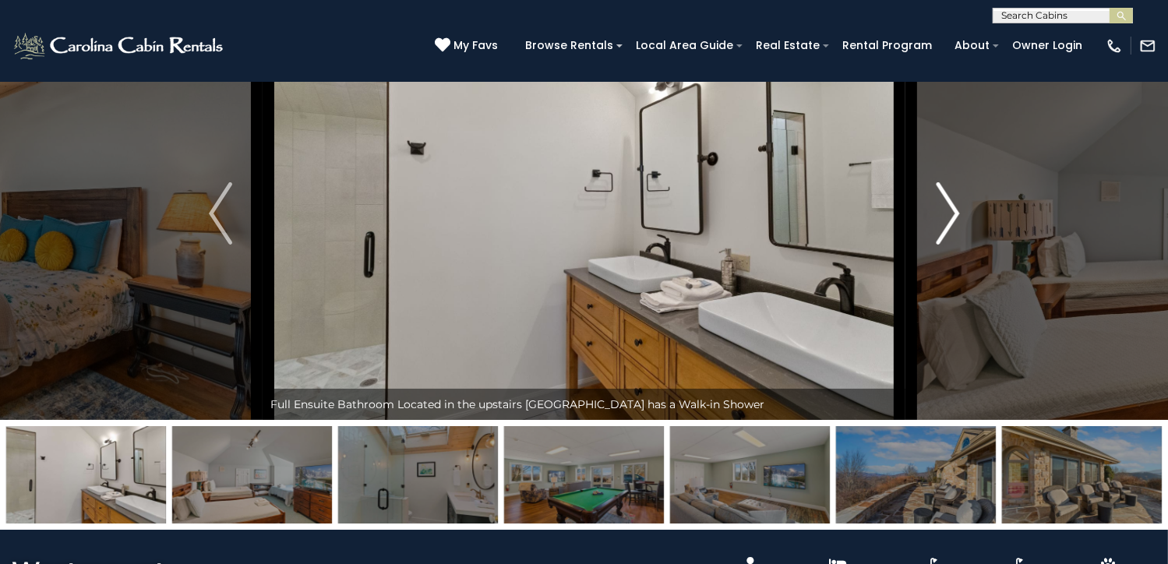
click at [953, 245] on img "Next" at bounding box center [946, 213] width 23 height 62
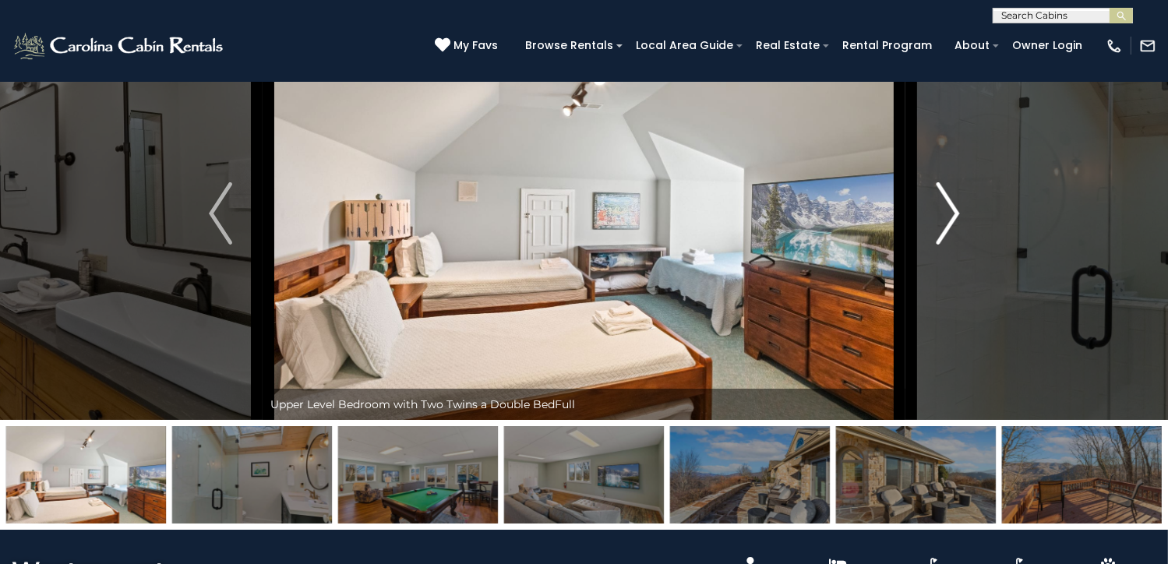
click at [953, 245] on img "Next" at bounding box center [946, 213] width 23 height 62
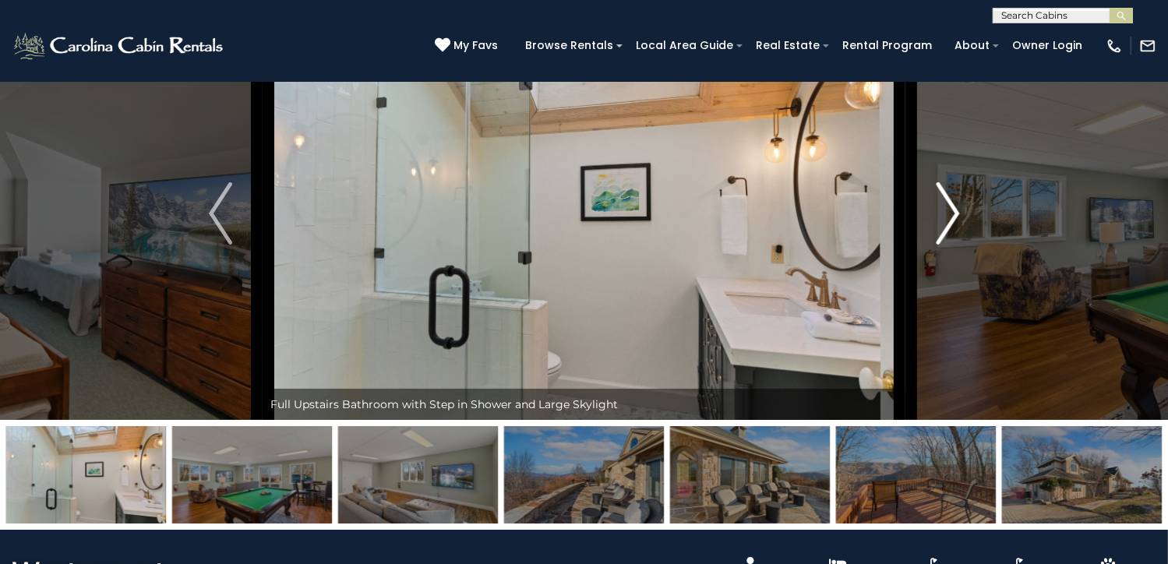
click at [953, 245] on img "Next" at bounding box center [946, 213] width 23 height 62
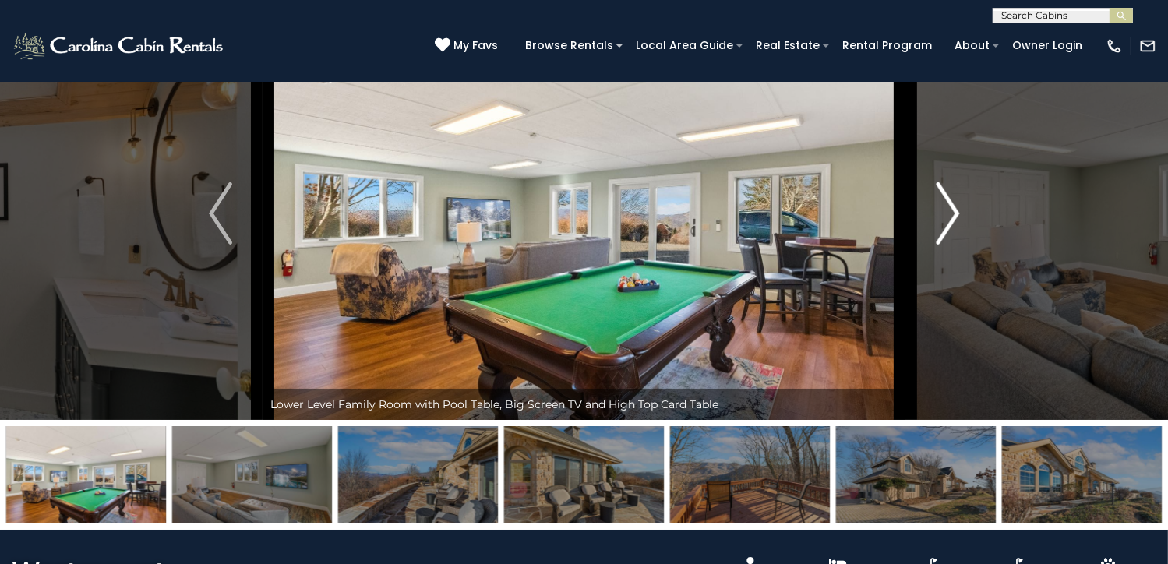
click at [953, 245] on img "Next" at bounding box center [946, 213] width 23 height 62
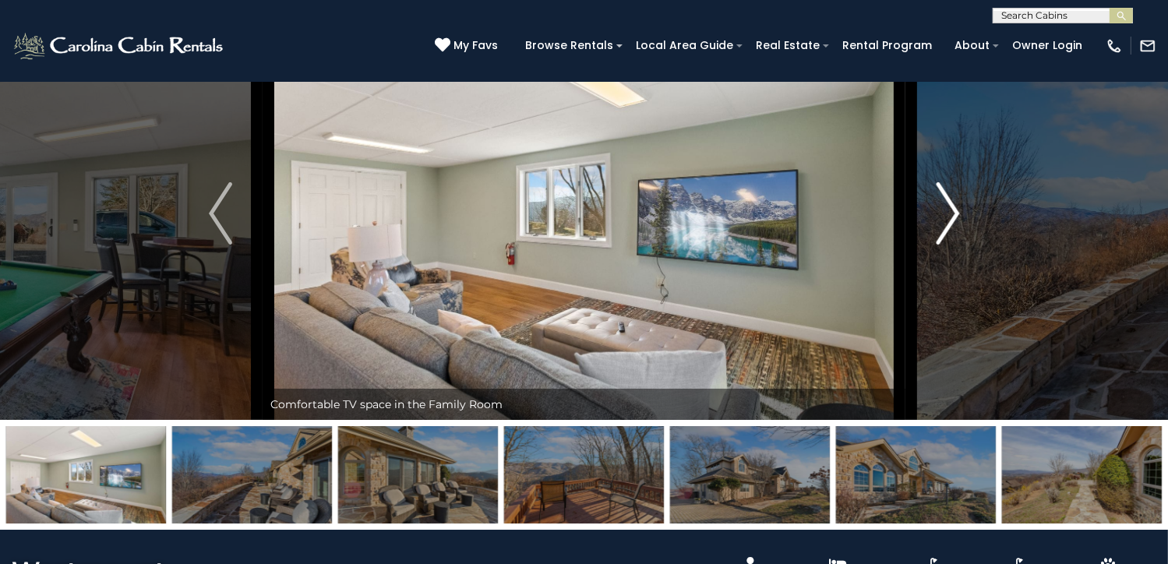
click at [953, 245] on img "Next" at bounding box center [946, 213] width 23 height 62
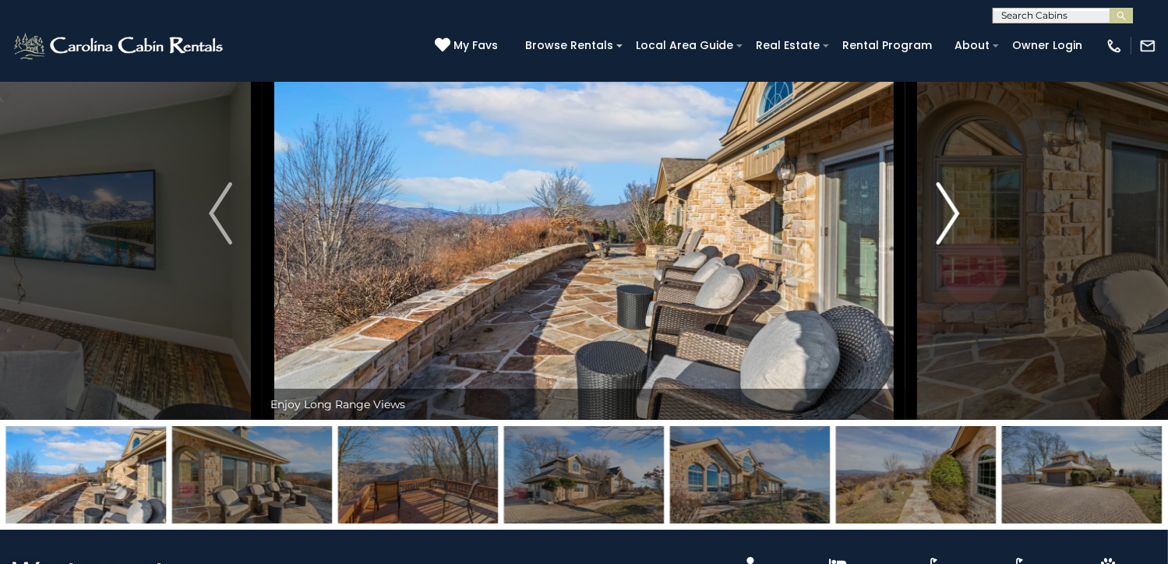
click at [953, 245] on img "Next" at bounding box center [946, 213] width 23 height 62
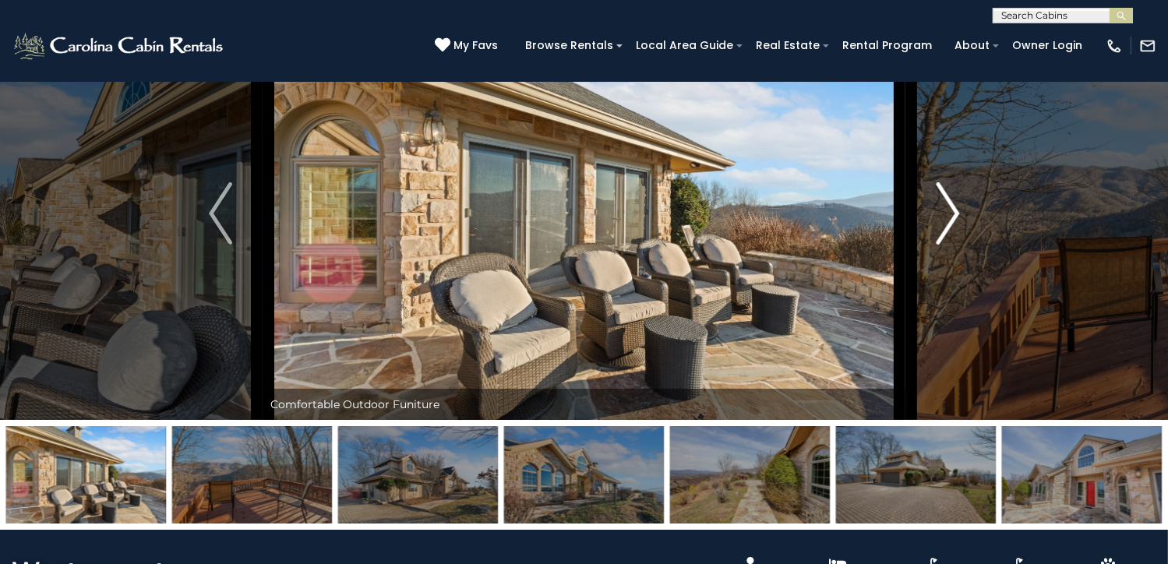
click at [953, 245] on img "Next" at bounding box center [946, 213] width 23 height 62
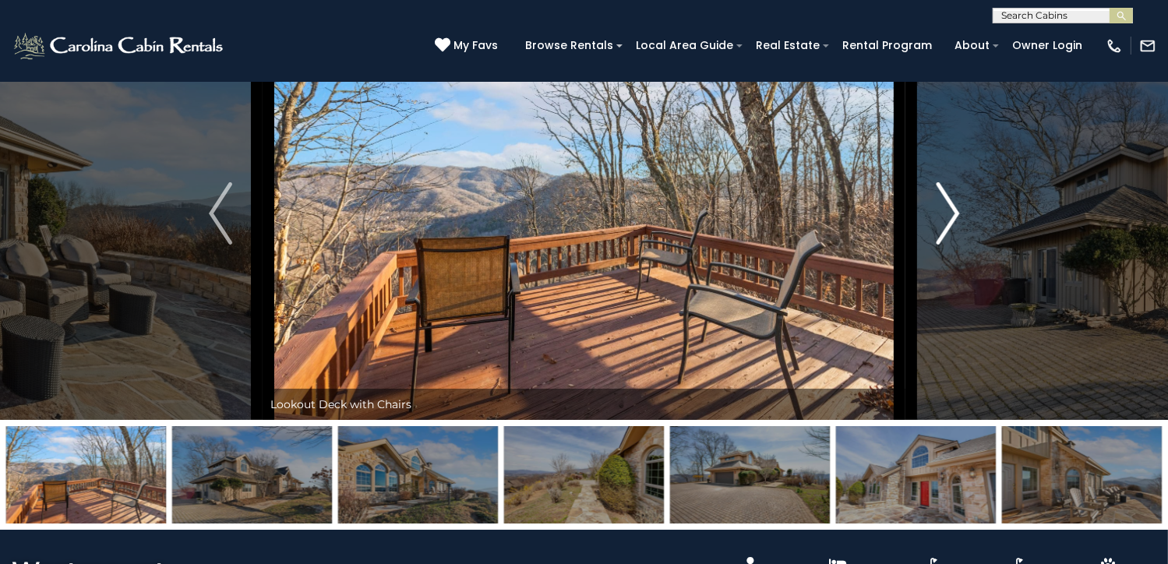
click at [953, 245] on img "Next" at bounding box center [946, 213] width 23 height 62
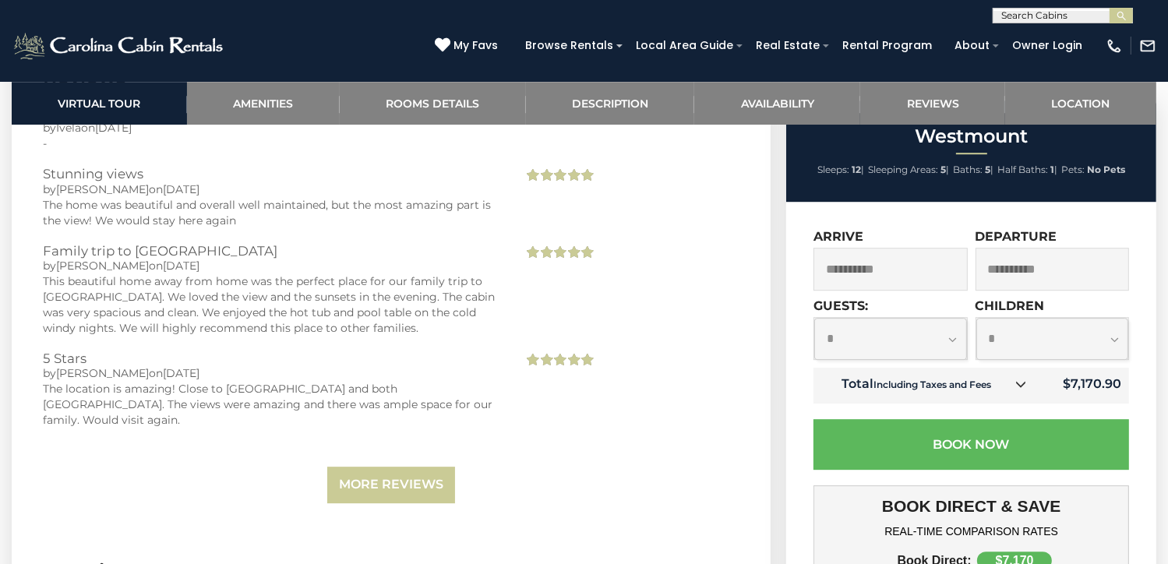
scroll to position [4515, 0]
